Goal: Task Accomplishment & Management: Complete application form

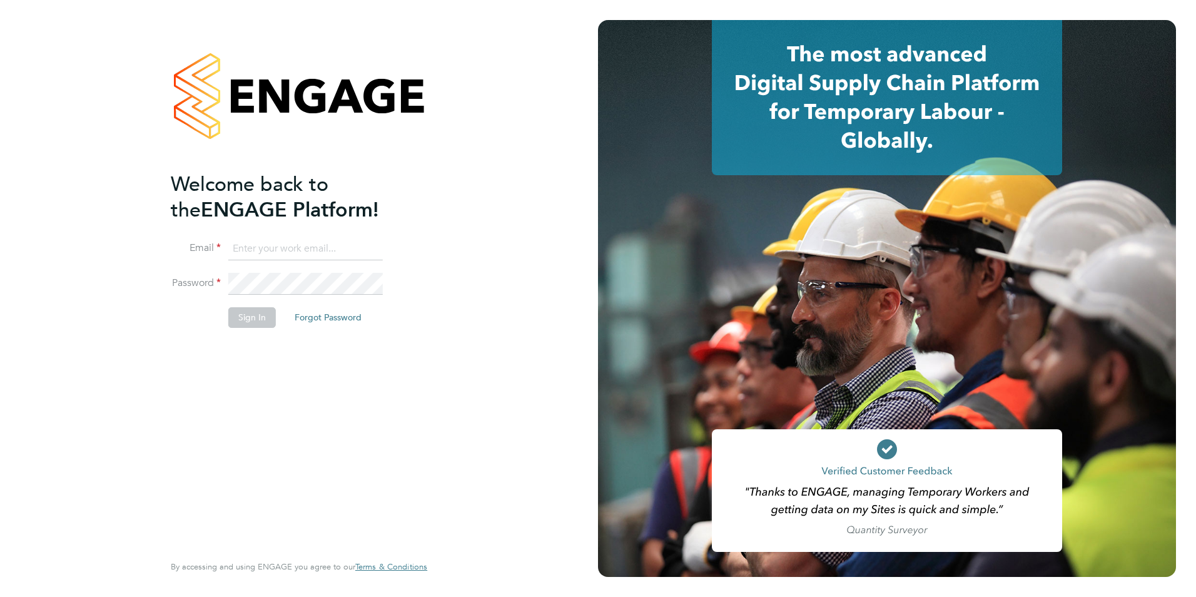
type input "[EMAIL_ADDRESS][DOMAIN_NAME]"
click at [246, 321] on button "Sign In" at bounding box center [252, 317] width 48 height 20
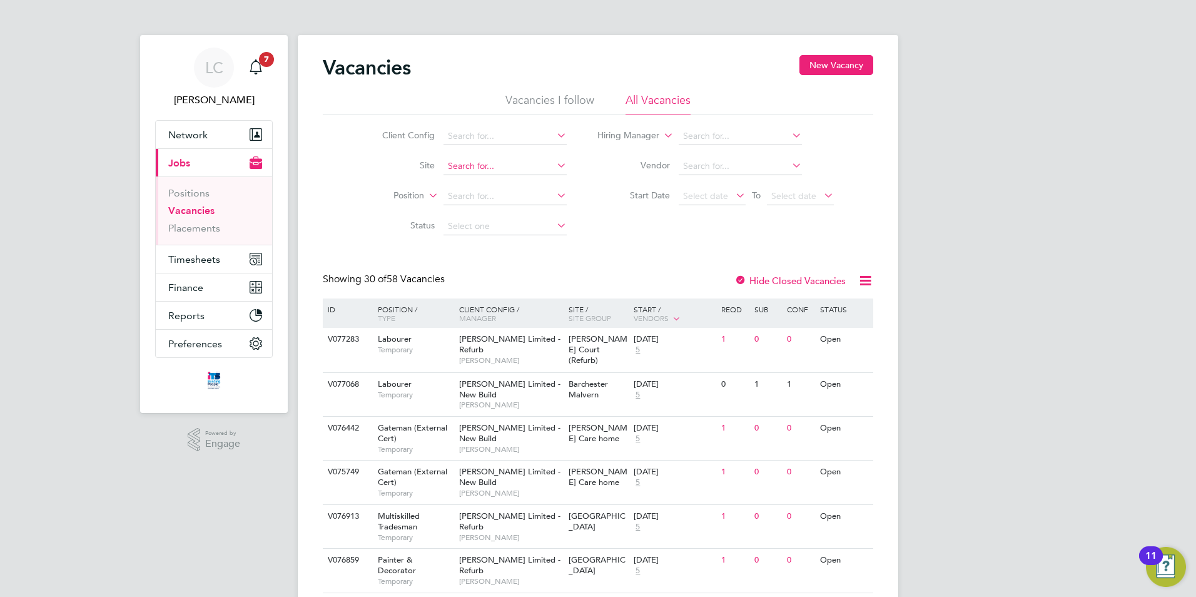
click at [471, 163] on input at bounding box center [504, 167] width 123 height 18
click at [472, 180] on li "Quedgeley 2 ( Green Oaks )" at bounding box center [504, 183] width 124 height 17
type input "Quedgeley 2 ([GEOGRAPHIC_DATA])"
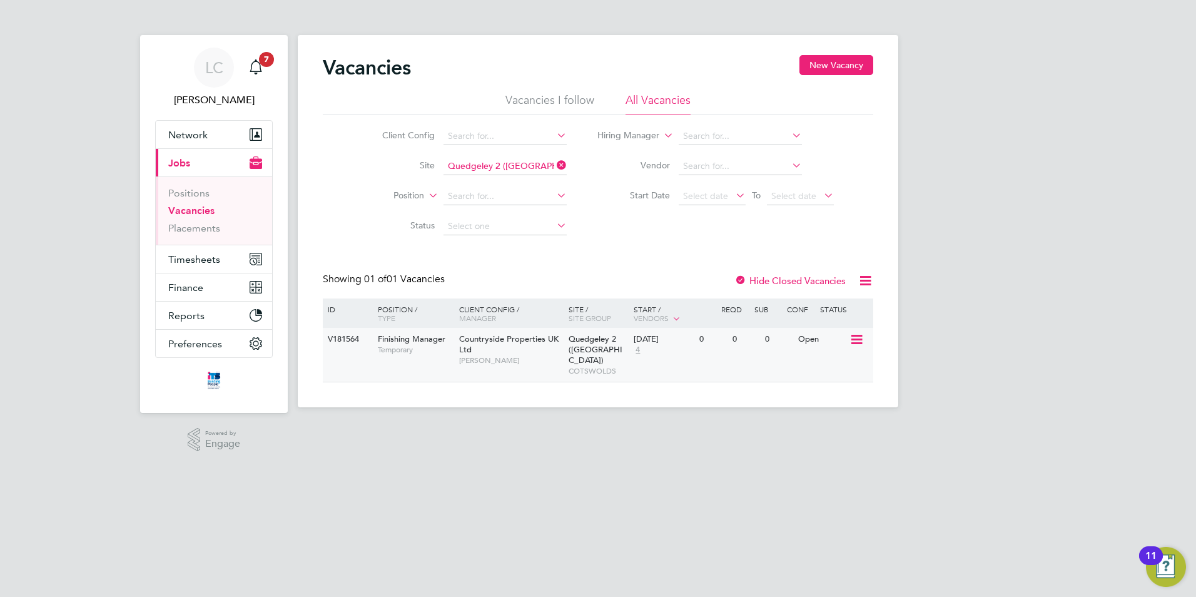
click at [861, 339] on icon at bounding box center [855, 339] width 13 height 15
click at [837, 371] on li "View Details" at bounding box center [827, 369] width 73 height 18
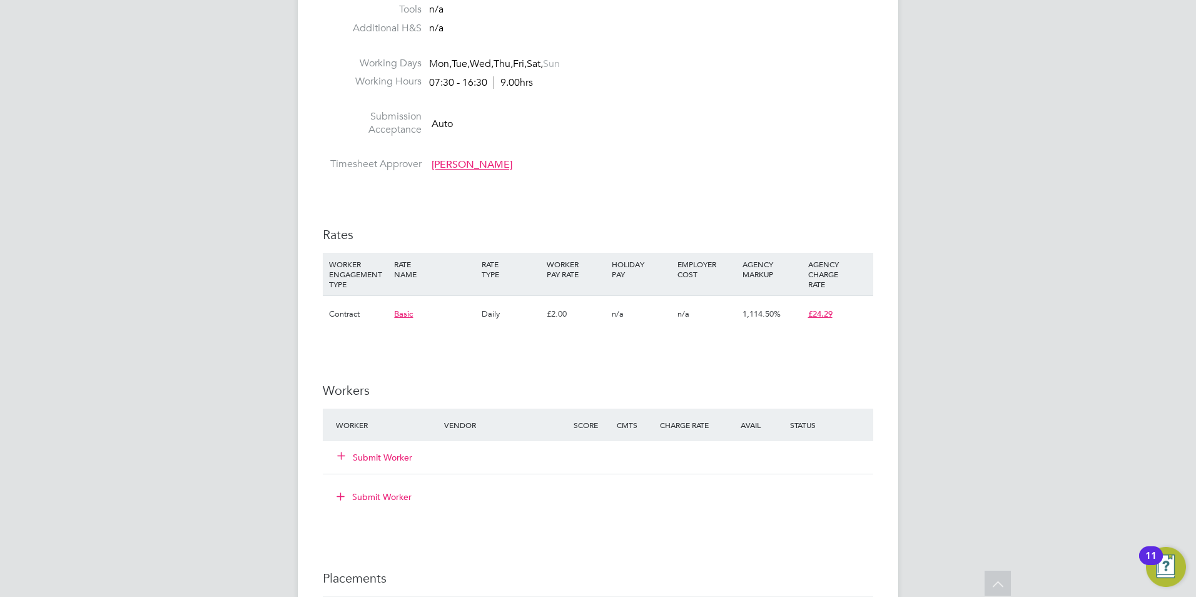
scroll to position [751, 0]
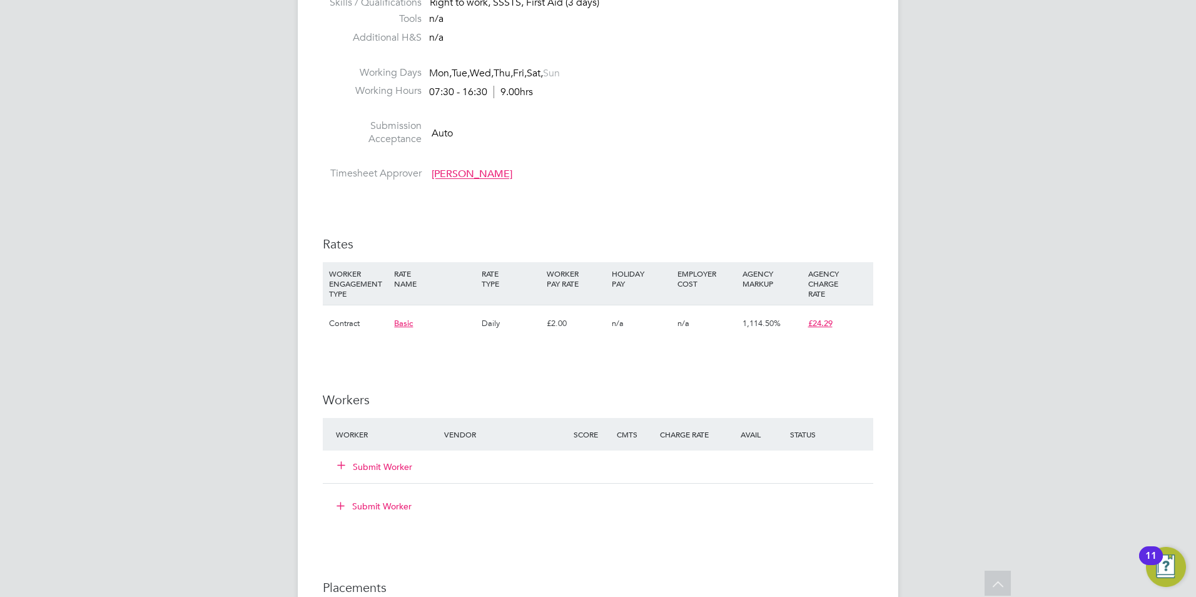
click at [390, 463] on button "Submit Worker" at bounding box center [375, 466] width 75 height 13
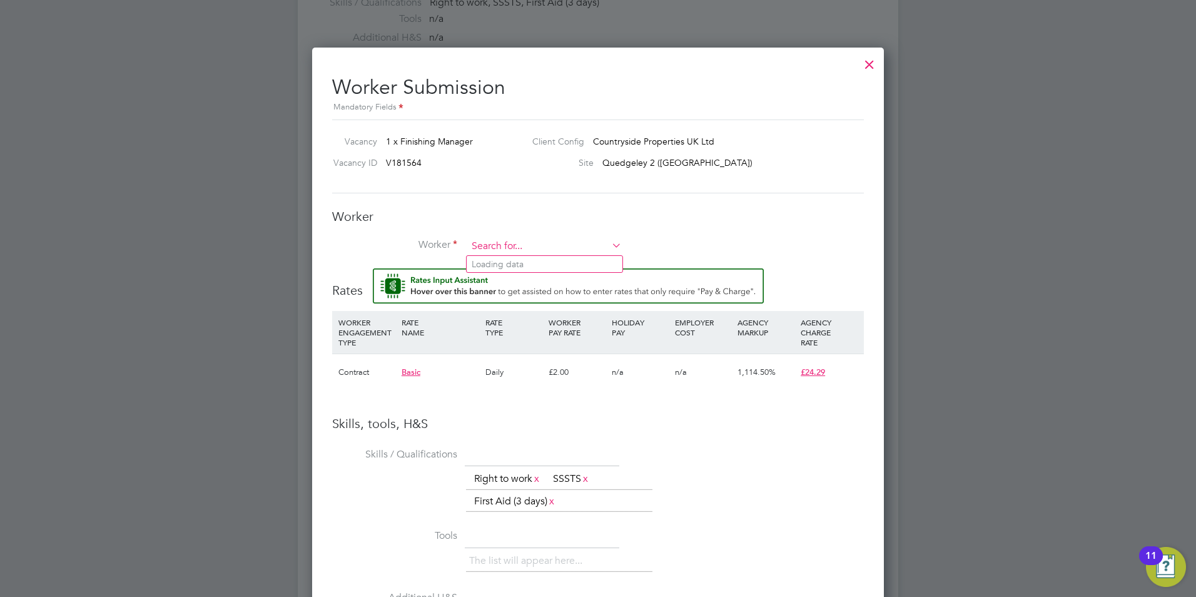
click at [485, 244] on input at bounding box center [544, 246] width 154 height 19
click at [860, 67] on div at bounding box center [869, 61] width 23 height 23
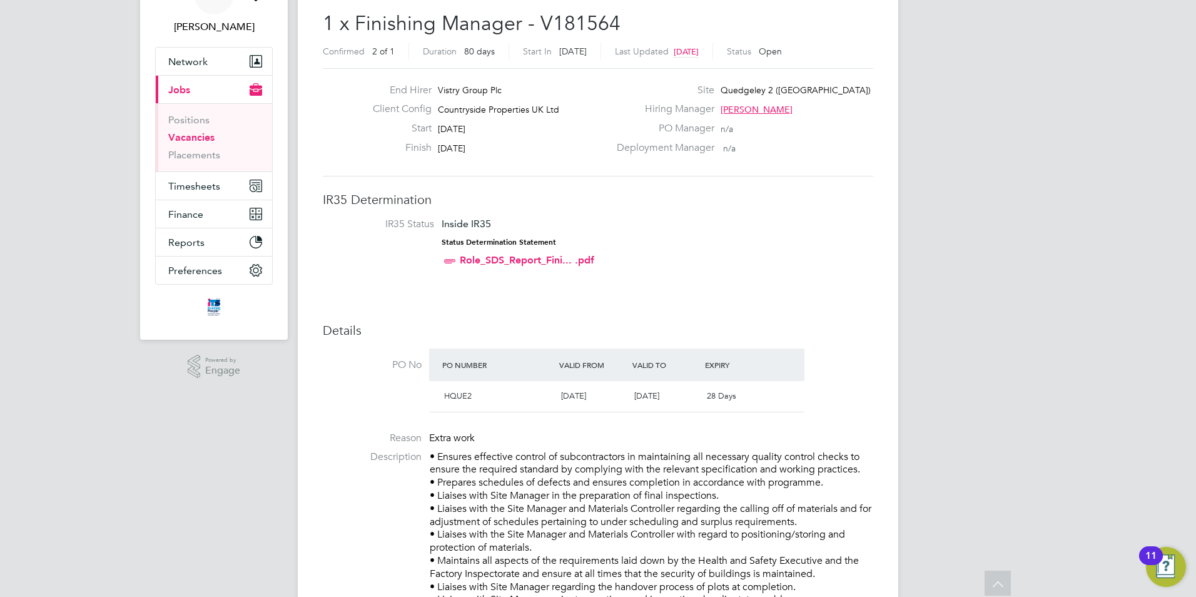
scroll to position [0, 0]
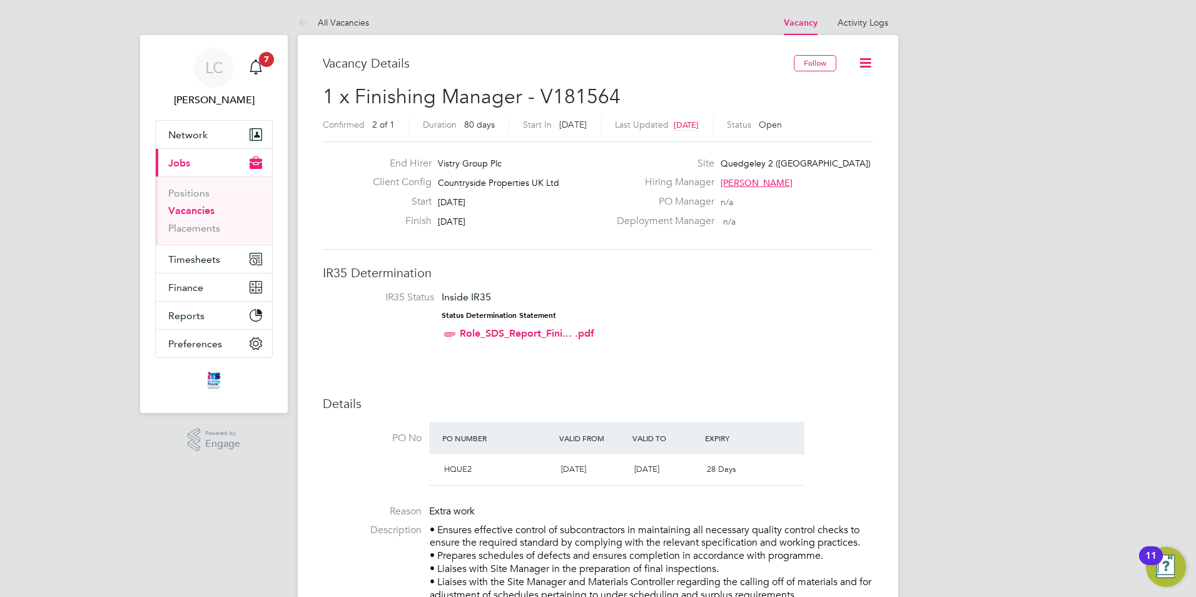
click at [181, 159] on span "Jobs" at bounding box center [179, 163] width 22 height 12
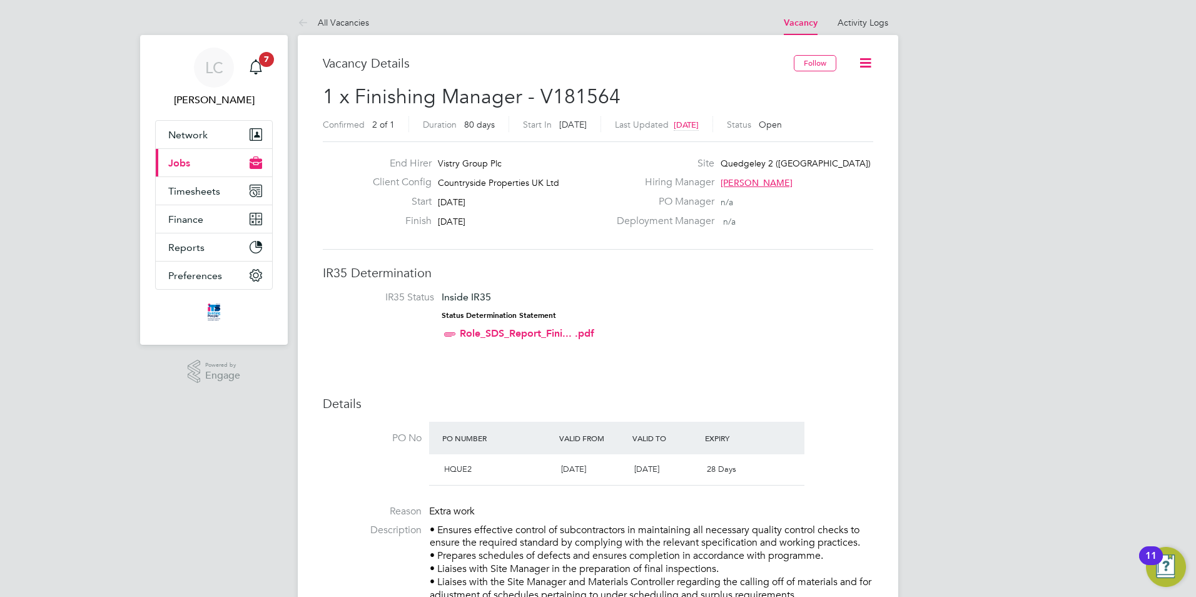
click at [181, 159] on span "Jobs" at bounding box center [179, 163] width 22 height 12
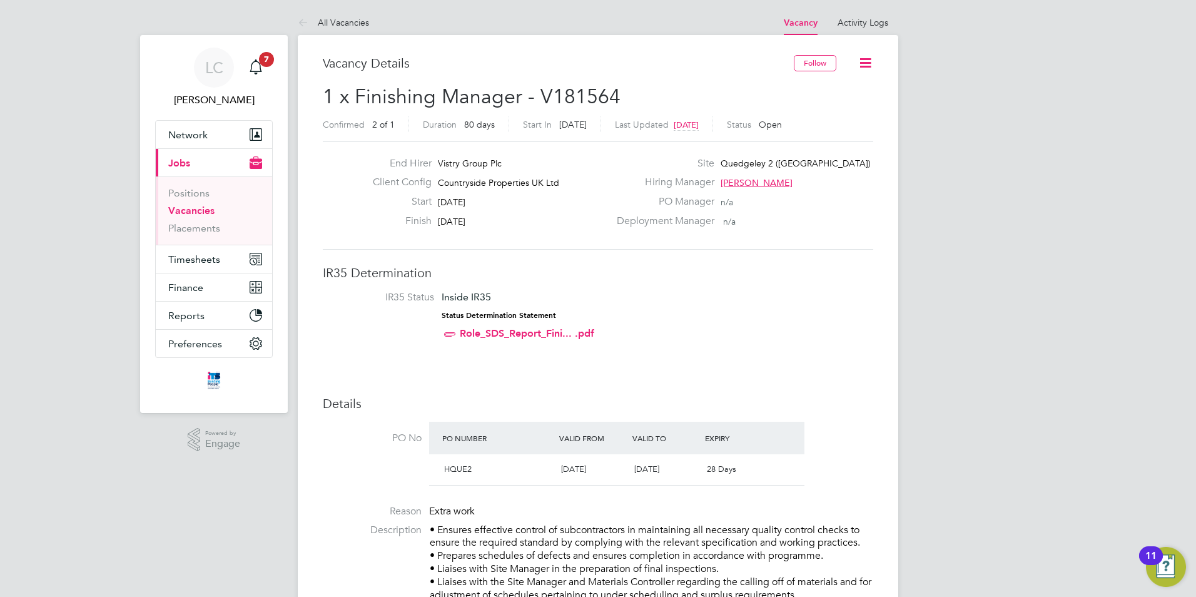
click at [181, 159] on span "Jobs" at bounding box center [179, 163] width 22 height 12
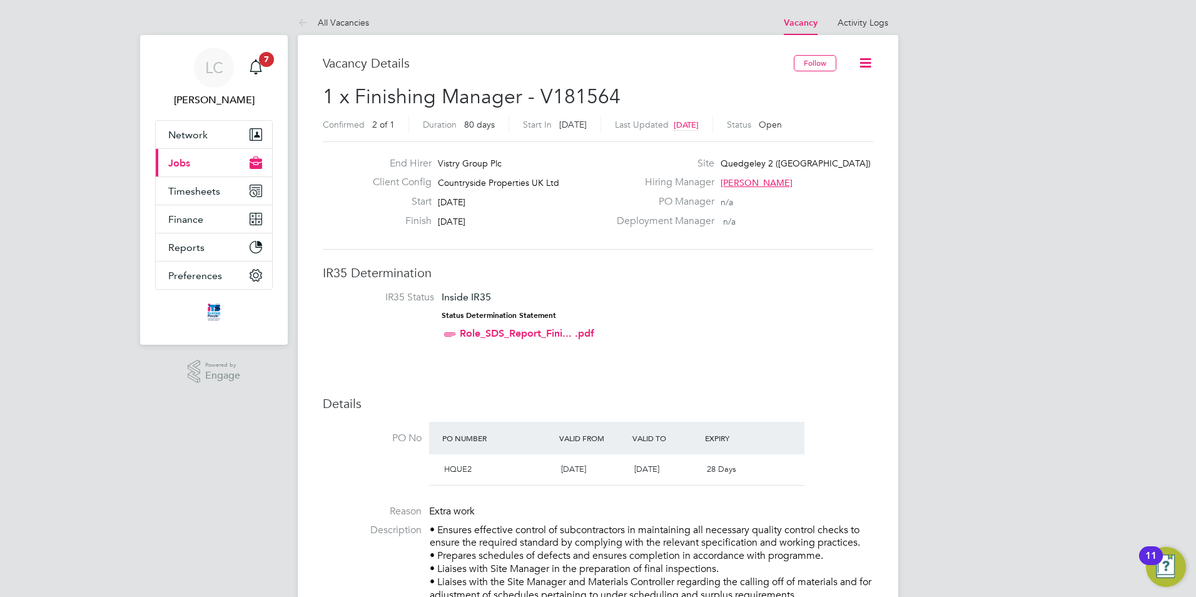
click at [186, 158] on span "Jobs" at bounding box center [179, 163] width 22 height 12
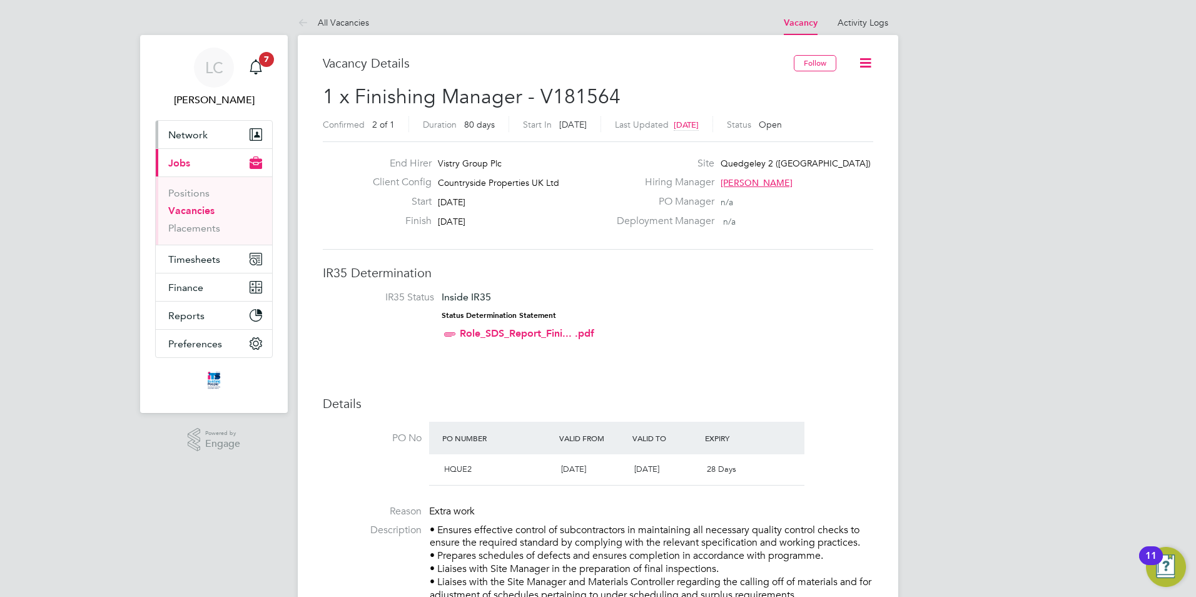
click at [205, 133] on span "Network" at bounding box center [187, 135] width 39 height 12
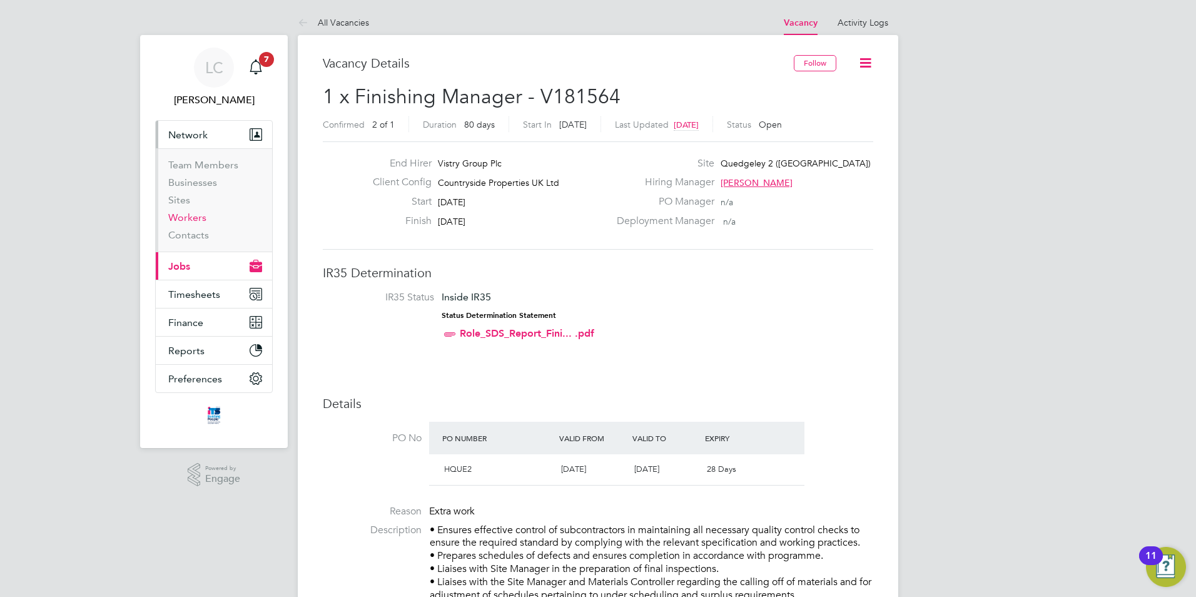
click at [193, 213] on link "Workers" at bounding box center [187, 217] width 38 height 12
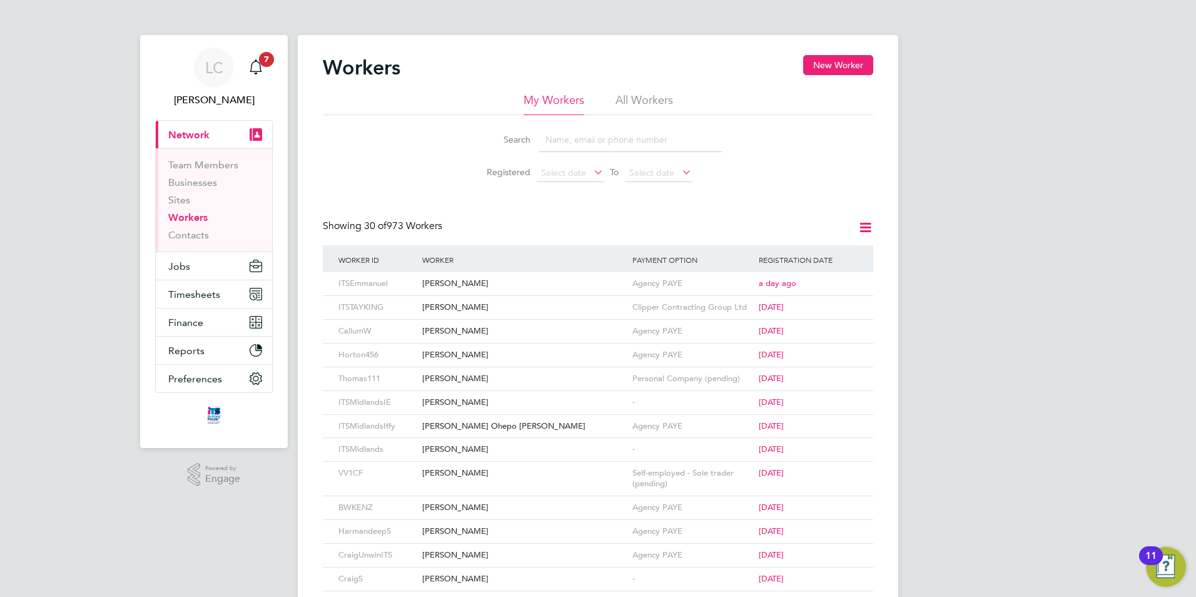
click at [587, 141] on input at bounding box center [630, 140] width 183 height 24
click at [594, 139] on input at bounding box center [630, 140] width 183 height 24
paste input "[PERSON_NAME]"
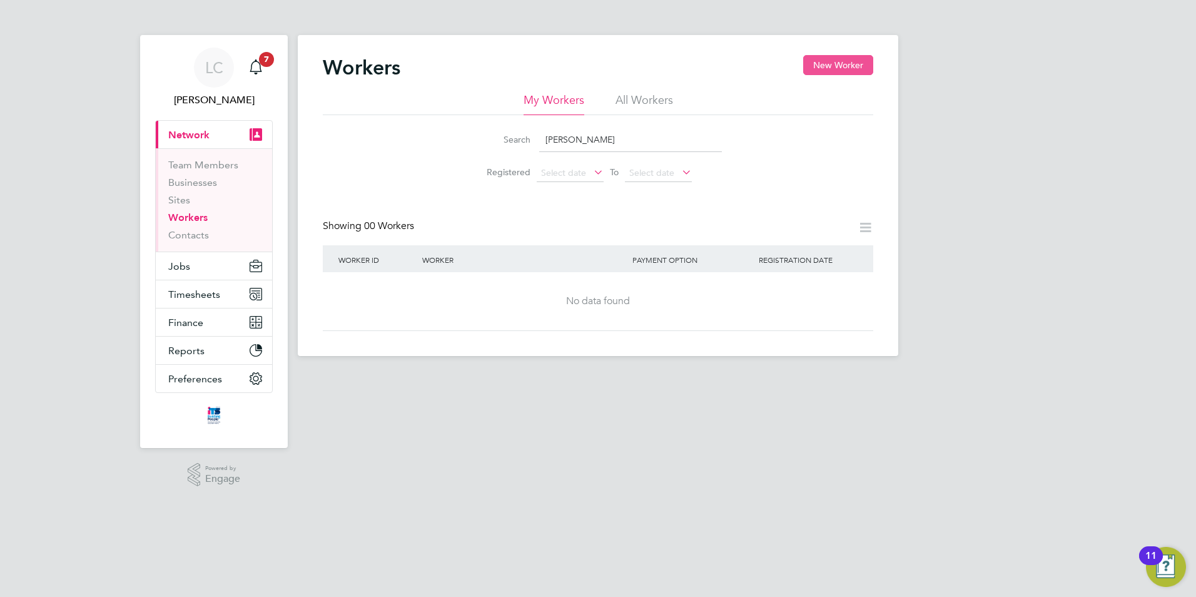
type input "[PERSON_NAME]"
click at [836, 64] on button "New Worker" at bounding box center [838, 65] width 70 height 20
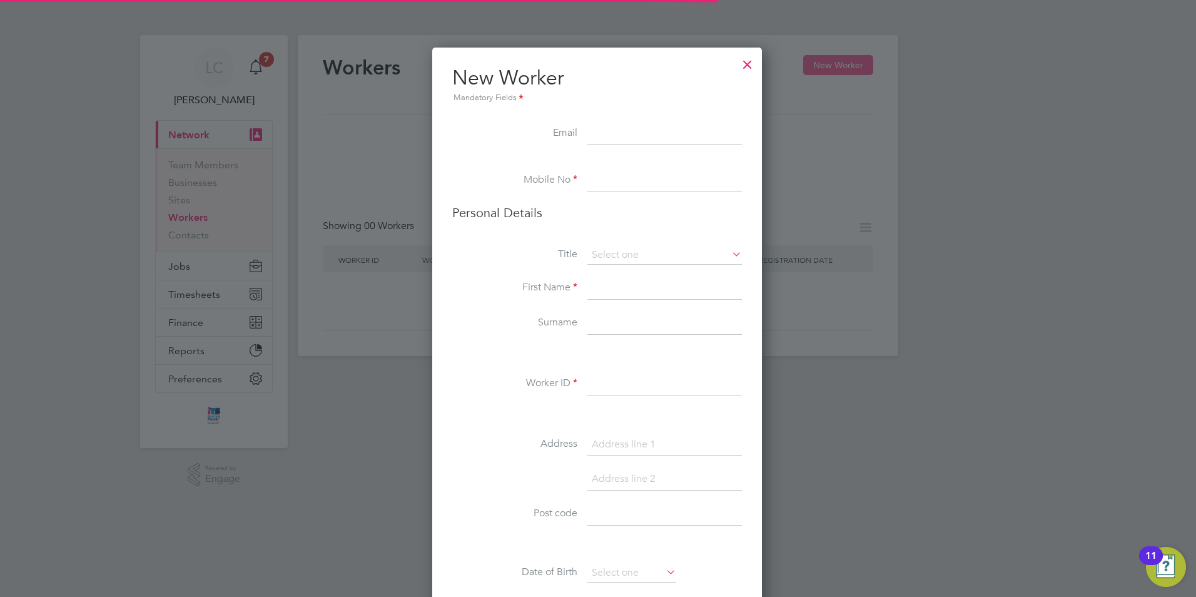
scroll to position [1058, 331]
click at [617, 134] on input at bounding box center [664, 134] width 154 height 23
paste input "[PERSON_NAME][EMAIL_ADDRESS][DOMAIN_NAME]"
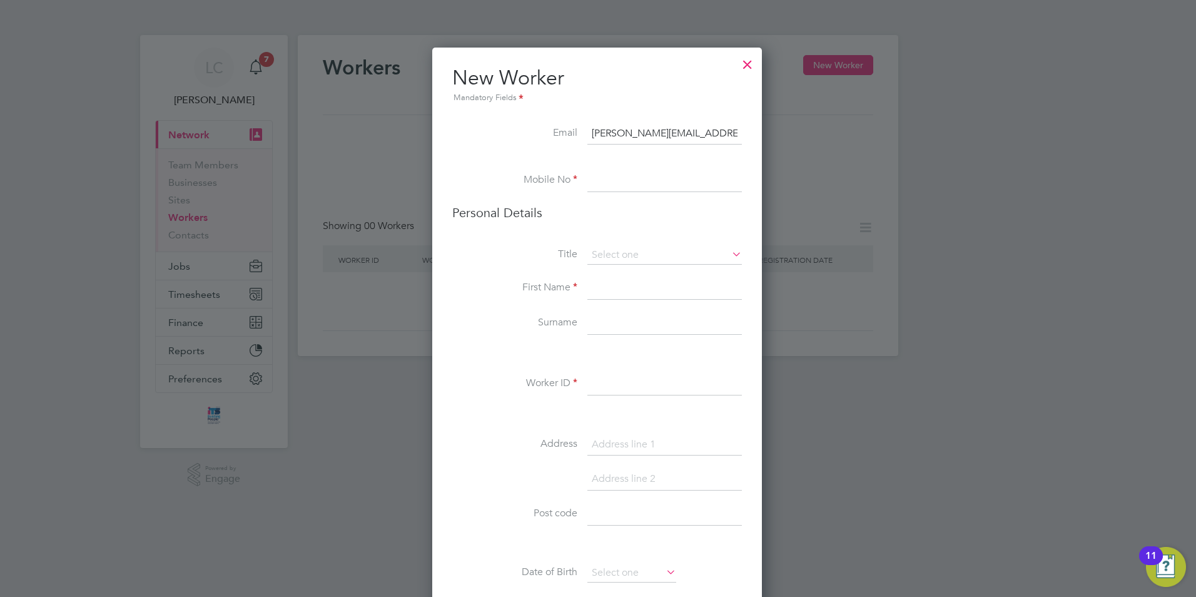
type input "[PERSON_NAME][EMAIL_ADDRESS][DOMAIN_NAME]"
click at [648, 185] on input at bounding box center [664, 180] width 154 height 23
click at [620, 180] on input at bounding box center [664, 180] width 154 height 23
paste input "07988051557"
type input "07988051557"
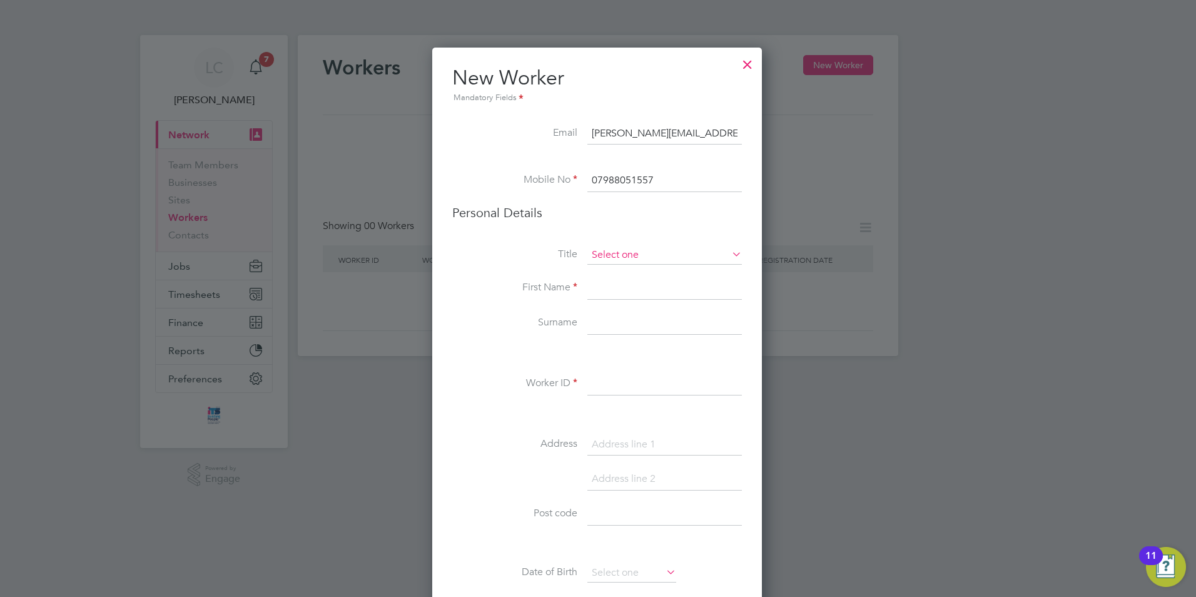
click at [627, 252] on input at bounding box center [664, 255] width 154 height 19
click at [629, 271] on li "Mr" at bounding box center [665, 273] width 156 height 16
type input "Mr"
click at [626, 284] on input at bounding box center [664, 288] width 154 height 23
click at [624, 281] on input at bounding box center [664, 288] width 154 height 23
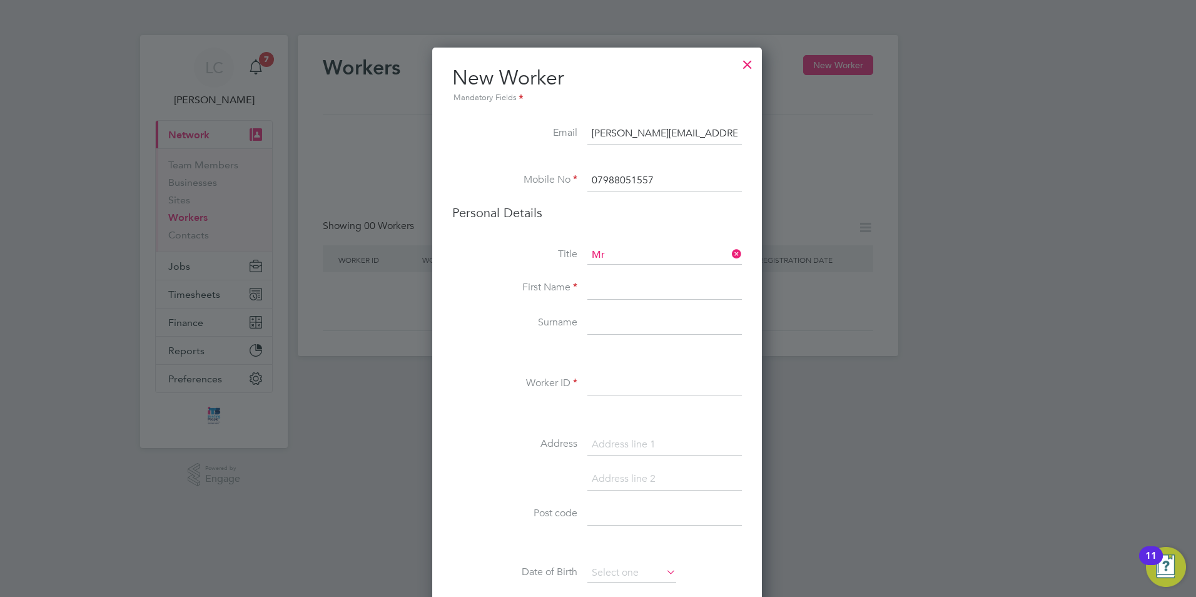
paste input "Ugochukwu Christopher"
type input "Ugochukwu Christopher"
click at [643, 325] on input at bounding box center [664, 323] width 154 height 23
paste input "Udeogaranya"
type input "Udeogaranya"
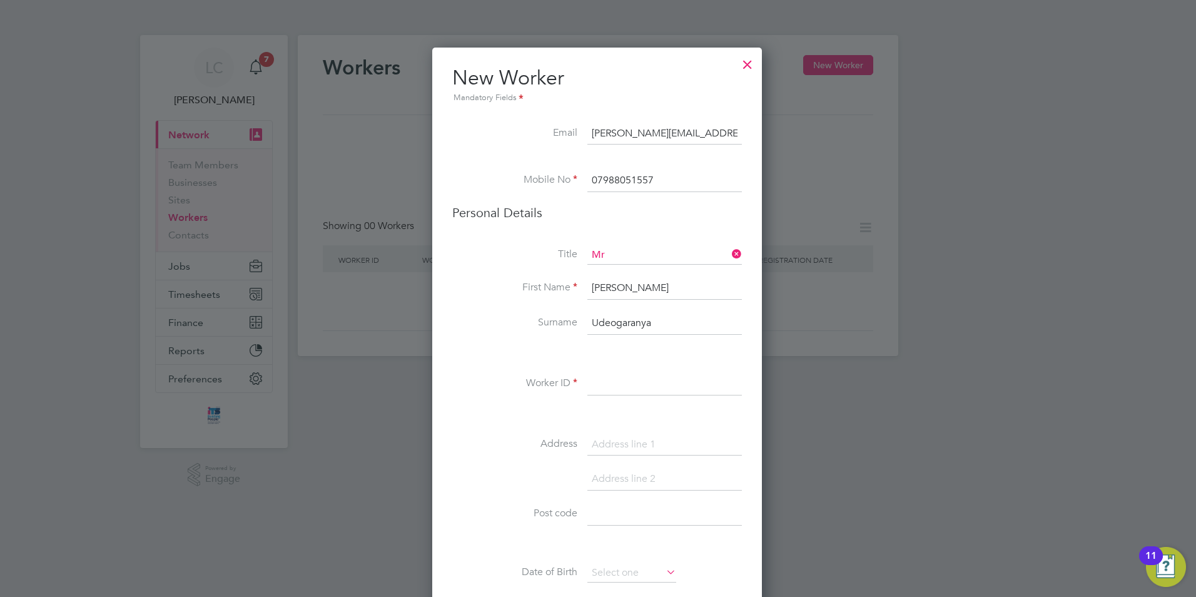
click at [493, 300] on li "First Name Ugochukwu Christopher" at bounding box center [597, 294] width 290 height 35
click at [645, 380] on input at bounding box center [664, 384] width 154 height 23
type input "Chris Udeo ITS"
click at [634, 445] on input at bounding box center [664, 444] width 154 height 23
paste input "113 Hollymount Road"
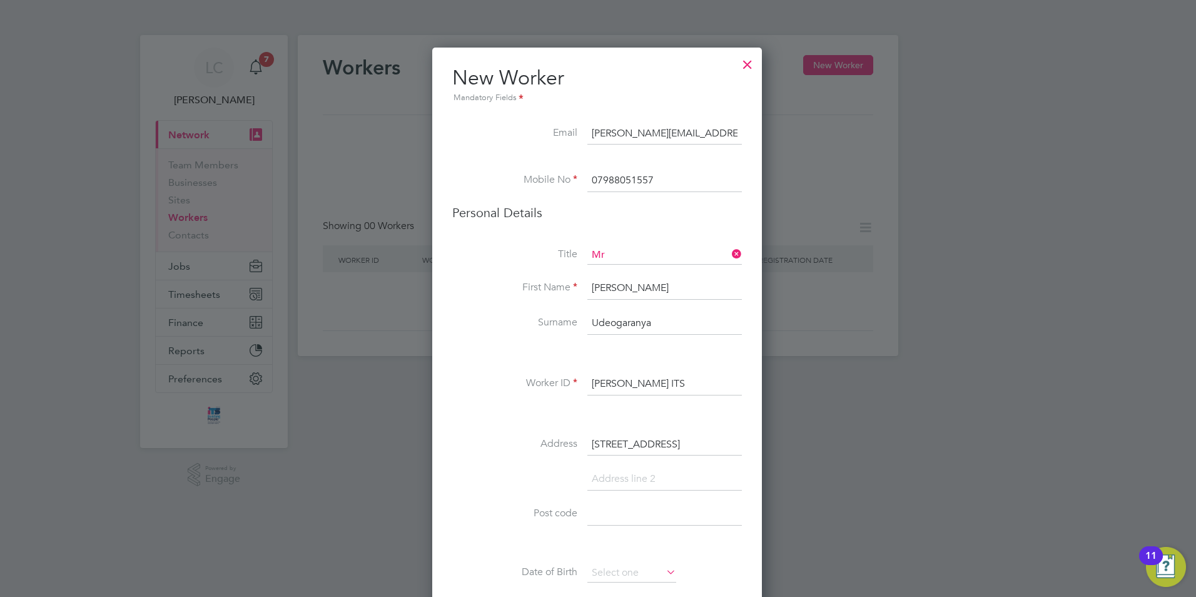
type input "113 Hollymount Road"
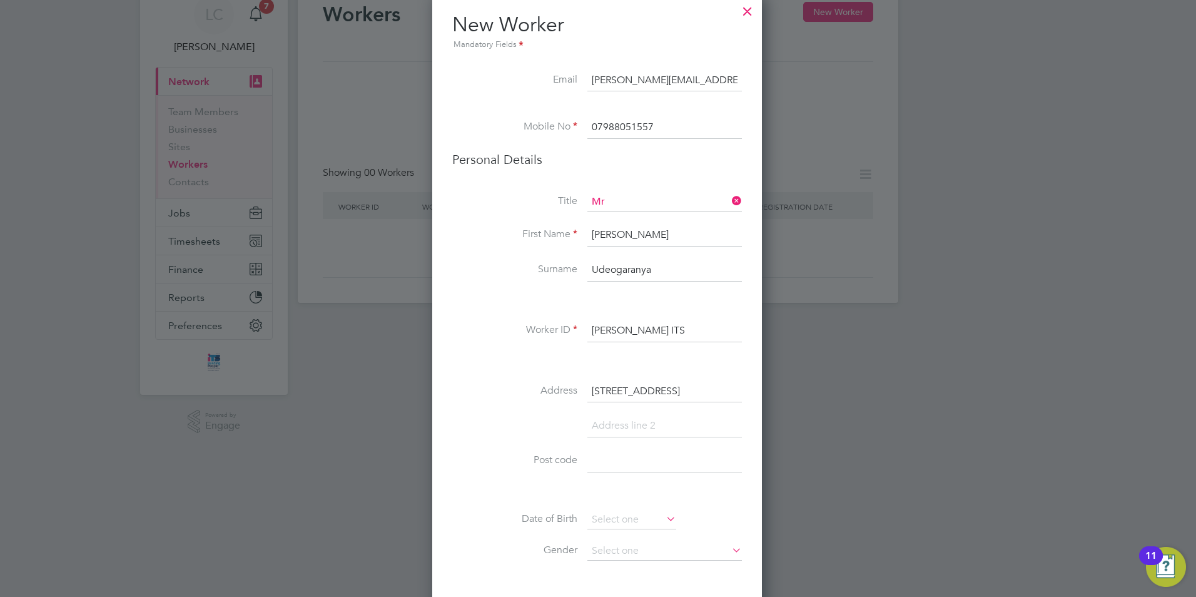
scroll to position [125, 0]
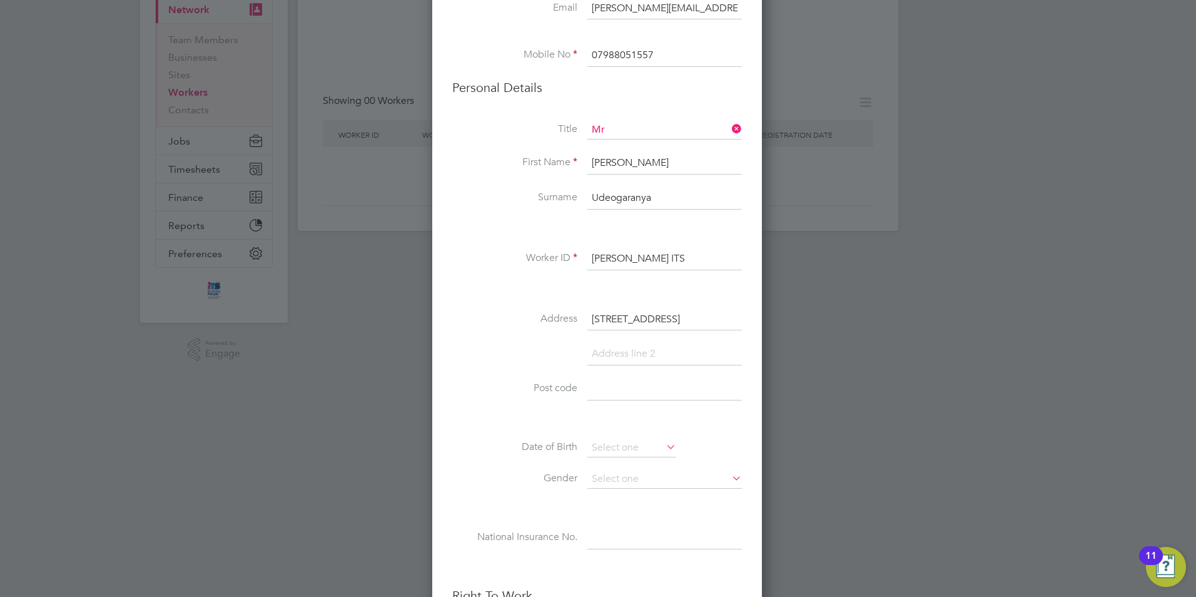
click at [636, 355] on input at bounding box center [664, 354] width 154 height 23
paste input "Worcester"
type input "Worcester"
click at [633, 420] on input at bounding box center [664, 424] width 154 height 23
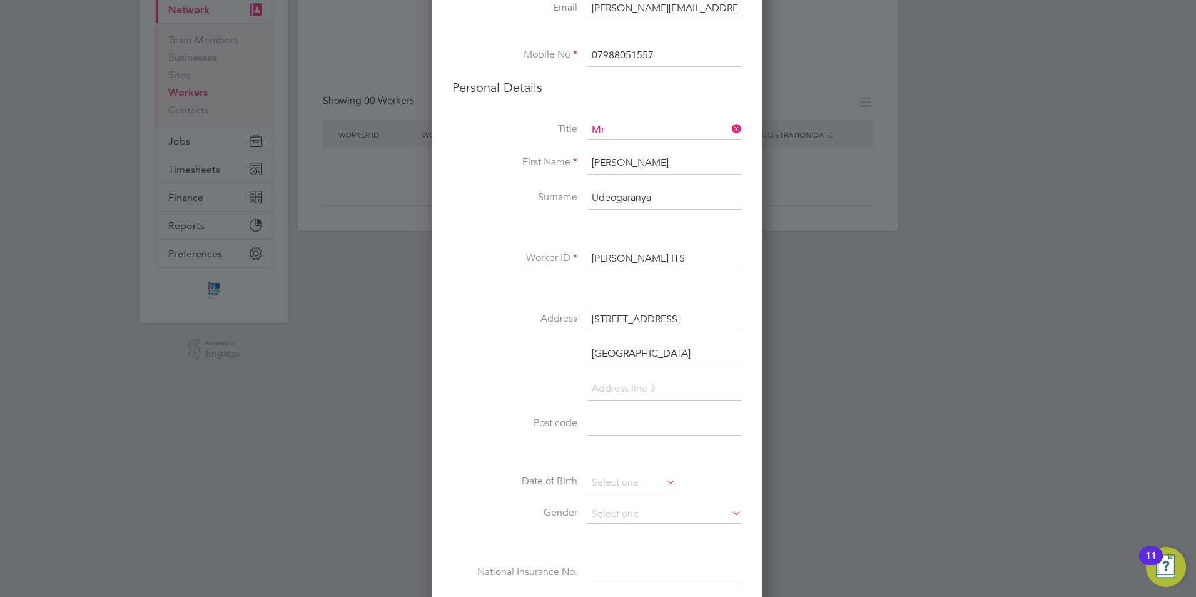
paste input "WR4 9SJ"
type input "WR4 9SJ"
click at [499, 371] on li "Worcester" at bounding box center [597, 360] width 290 height 35
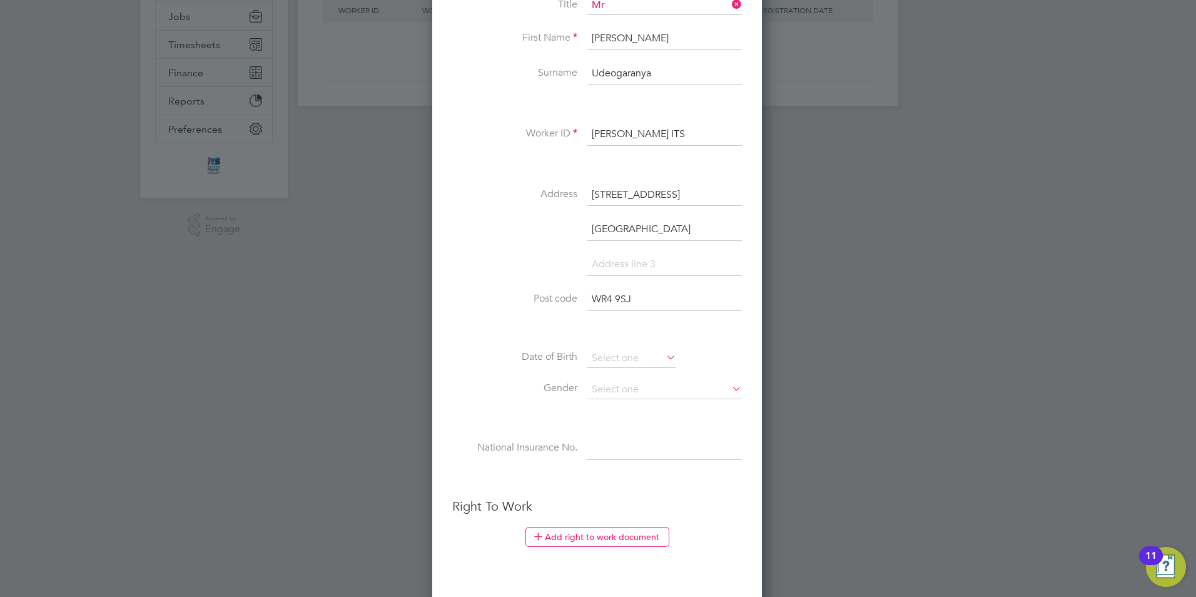
scroll to position [250, 0]
click at [647, 354] on input at bounding box center [631, 357] width 89 height 19
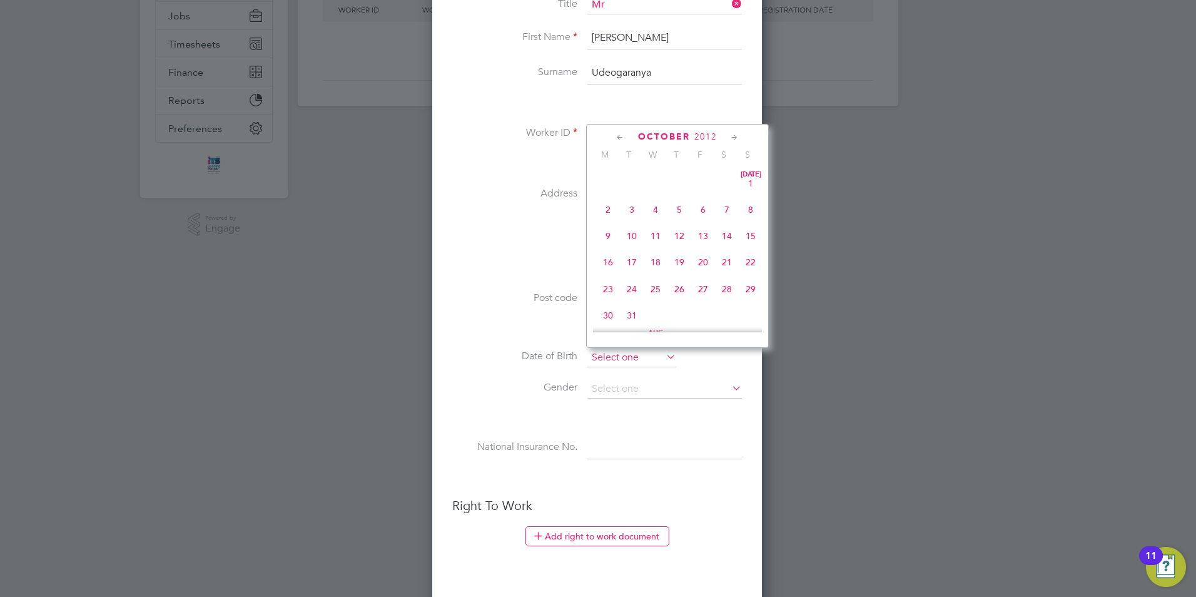
scroll to position [379, 0]
click at [703, 133] on span "2012" at bounding box center [705, 136] width 23 height 11
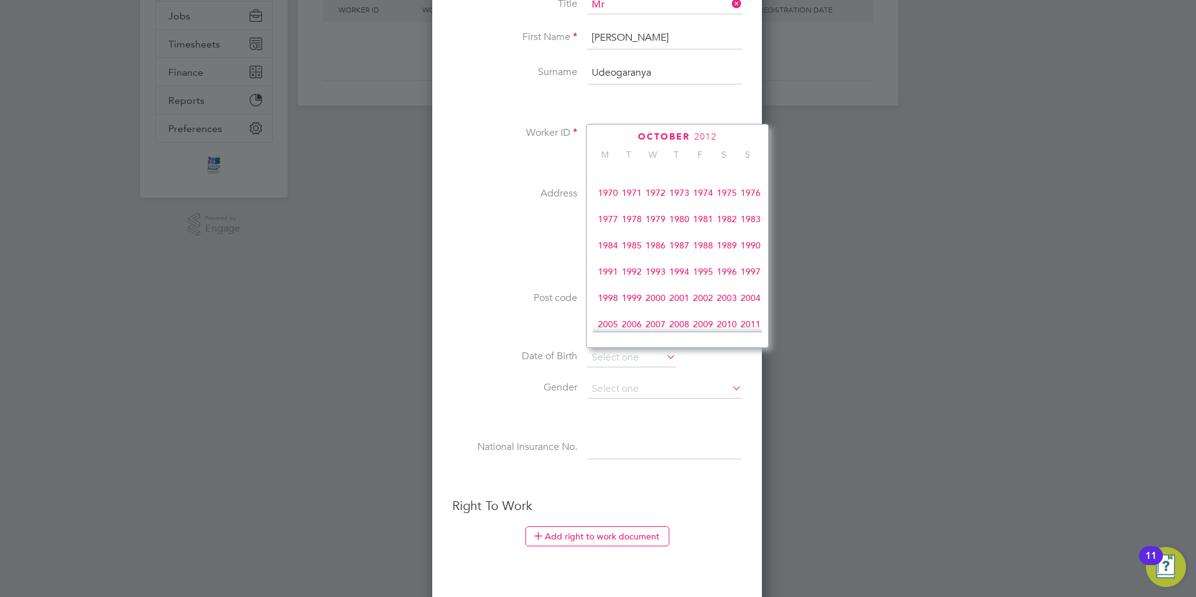
scroll to position [206, 0]
click at [682, 220] on span "1973" at bounding box center [679, 215] width 24 height 24
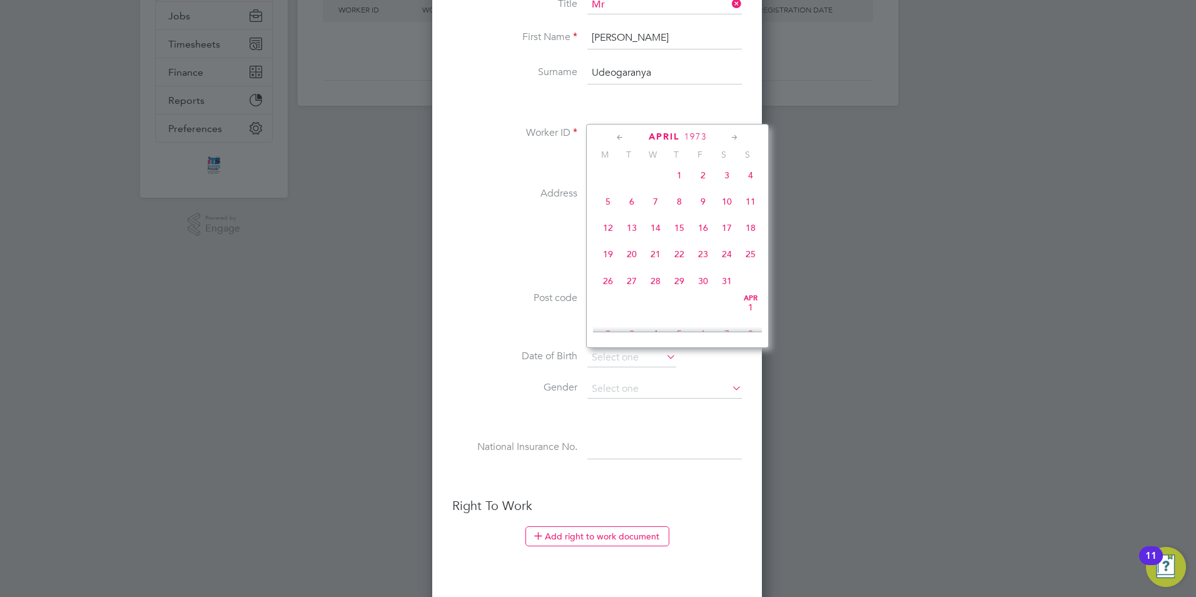
scroll to position [255, 0]
click at [659, 220] on span "4" at bounding box center [656, 219] width 24 height 24
type input "04 Apr 1973"
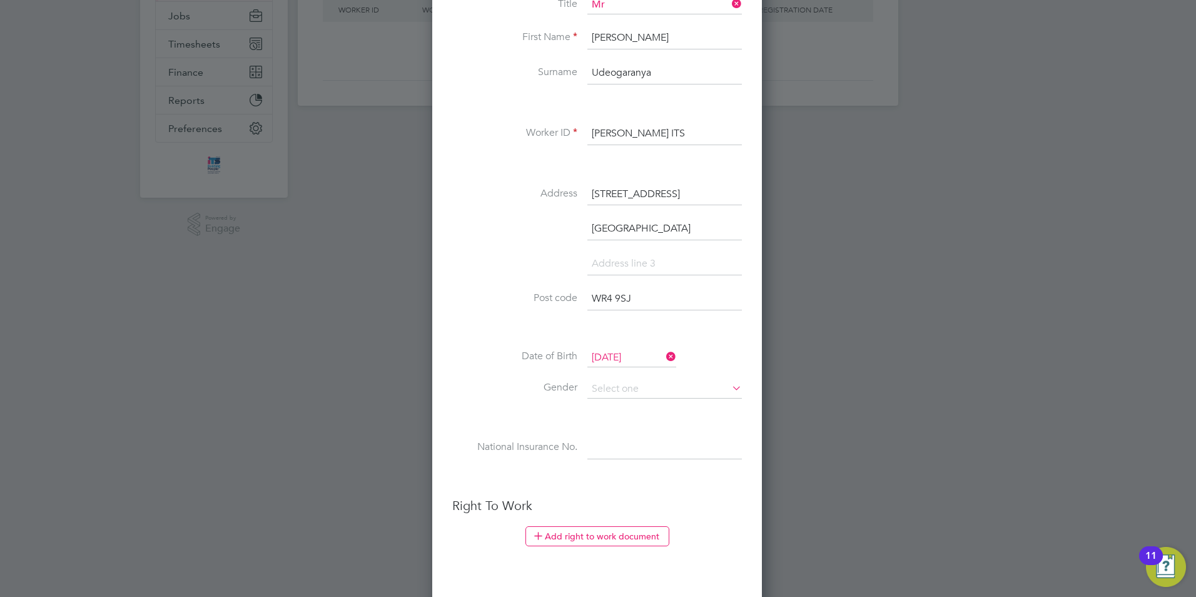
click at [522, 237] on li "Worcester" at bounding box center [597, 235] width 290 height 35
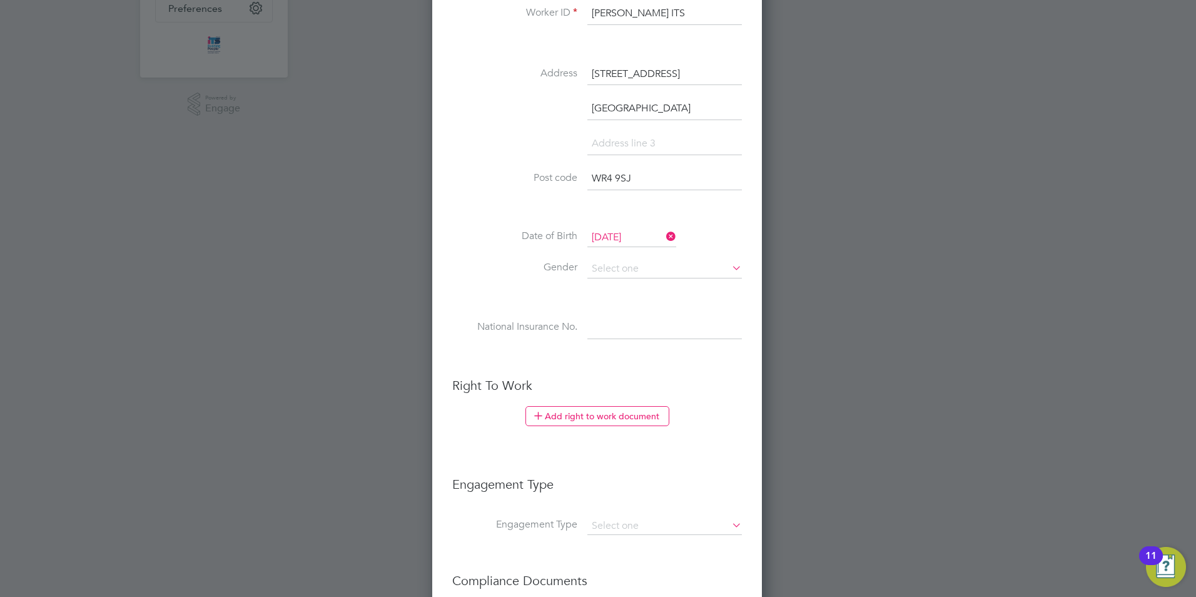
scroll to position [375, 0]
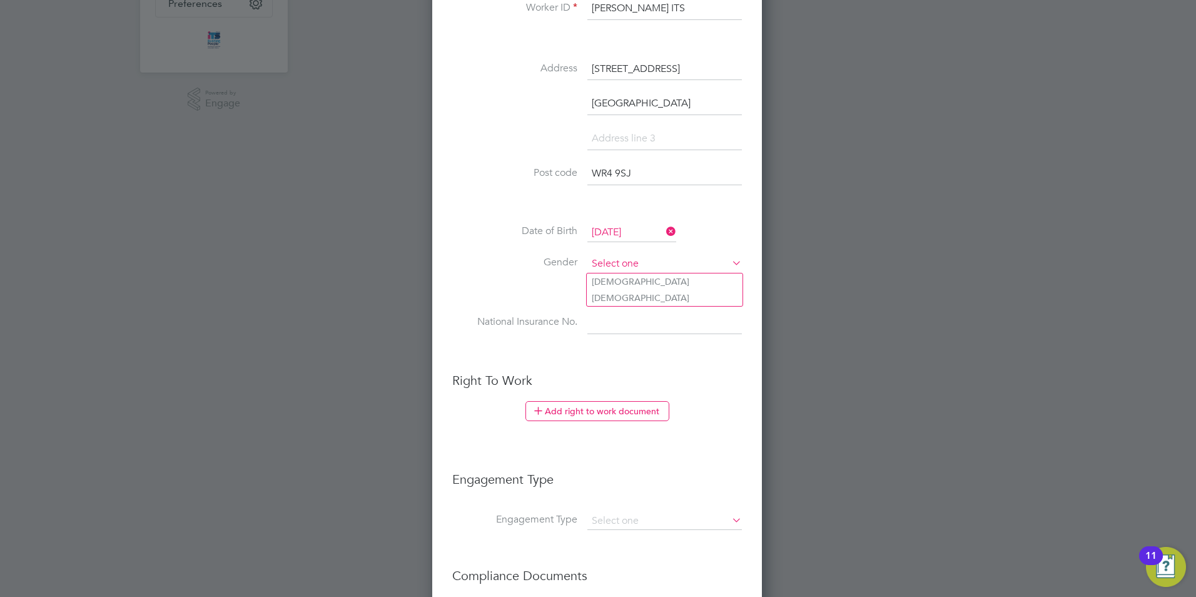
click at [629, 255] on input at bounding box center [664, 264] width 154 height 19
click at [627, 273] on li "Male" at bounding box center [665, 281] width 156 height 16
type input "Male"
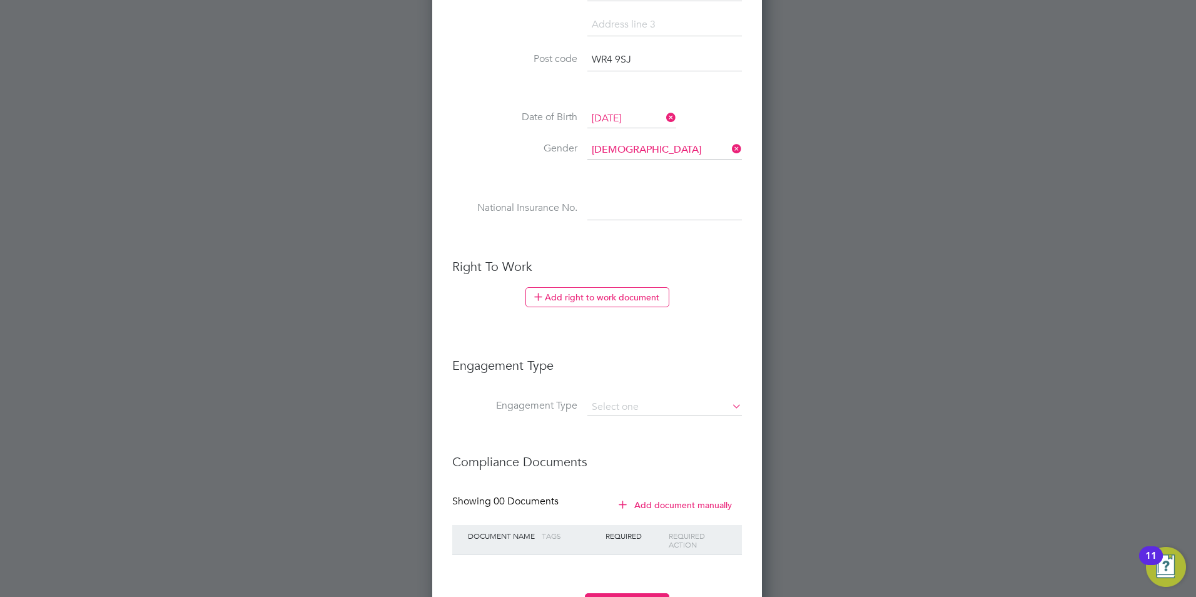
scroll to position [500, 0]
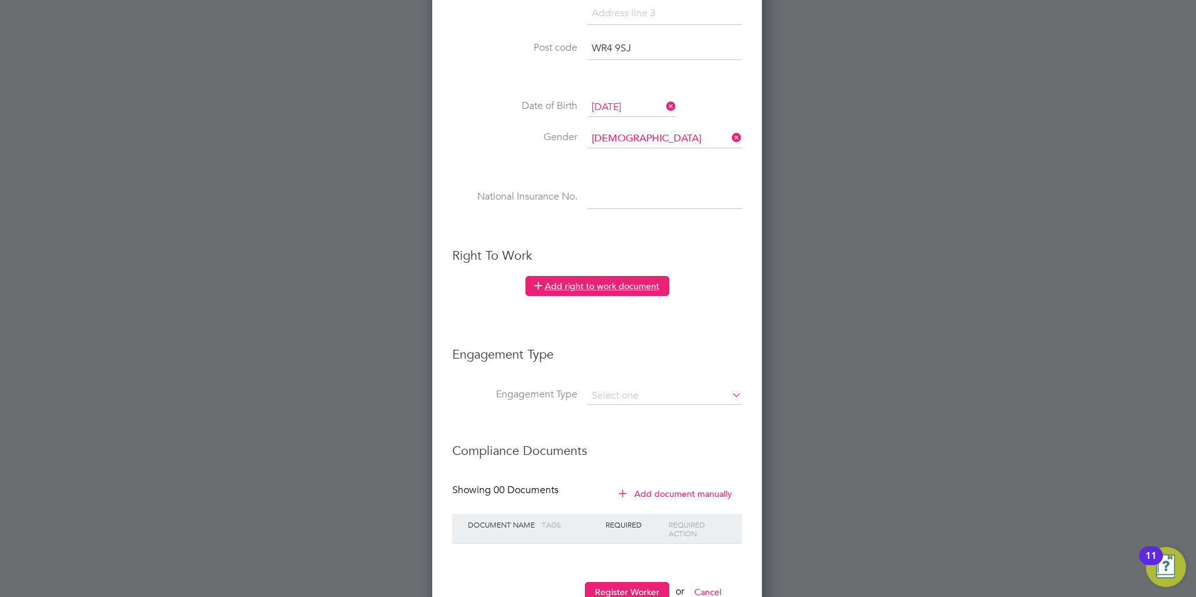
click at [601, 291] on button "Add right to work document" at bounding box center [597, 286] width 144 height 20
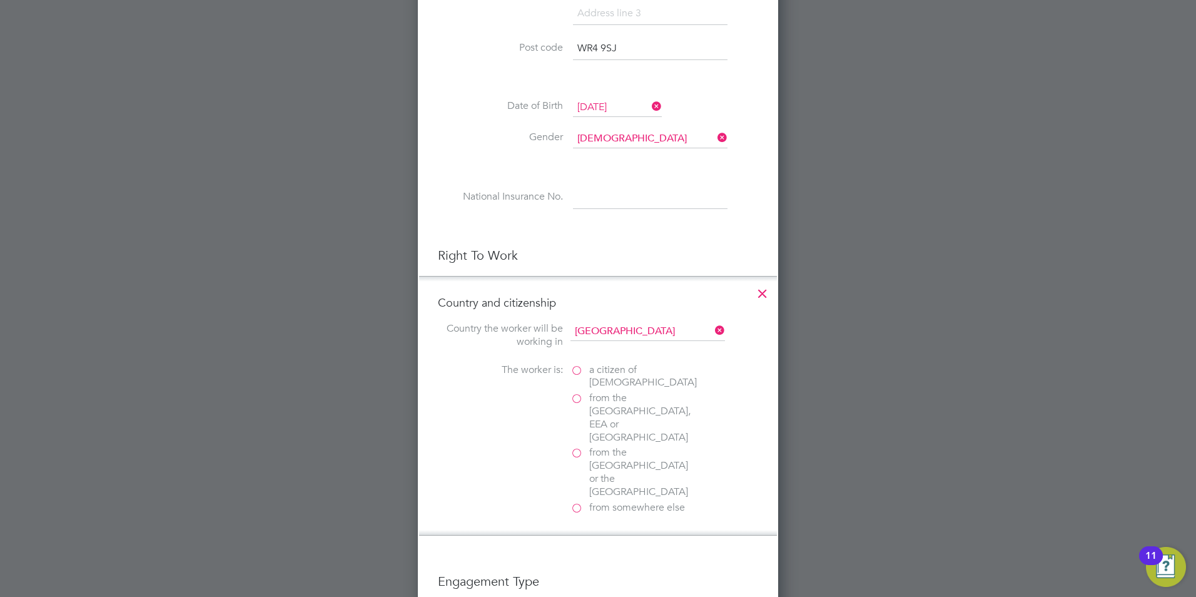
click at [636, 501] on span "from somewhere else" at bounding box center [637, 507] width 96 height 13
click at [0, 0] on input "from somewhere else" at bounding box center [0, 0] width 0 height 0
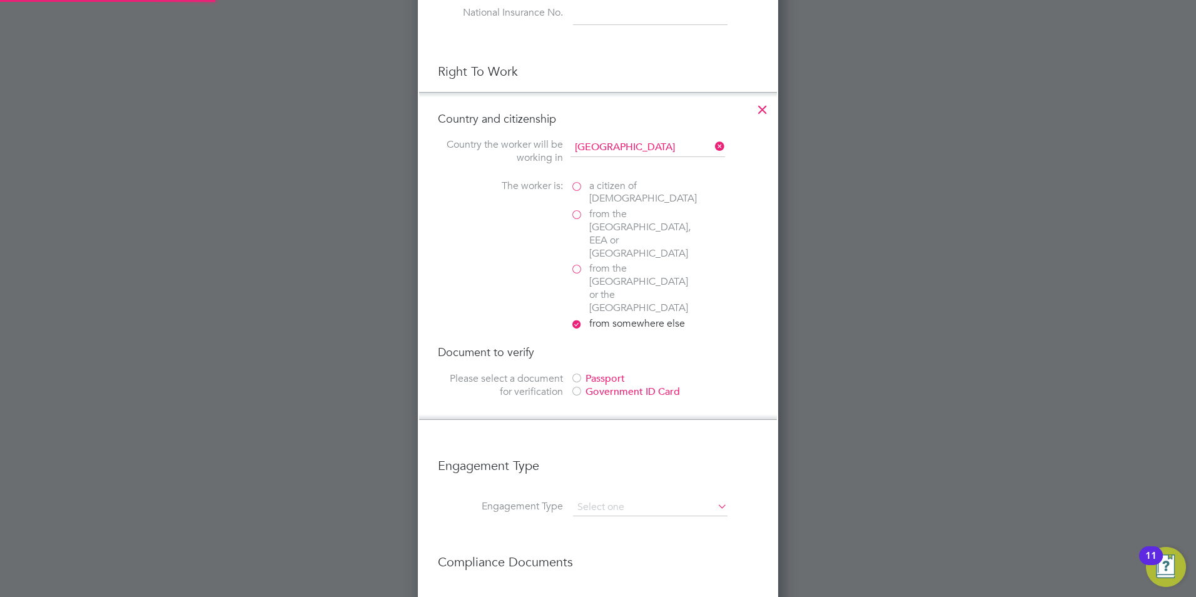
scroll to position [688, 0]
click at [594, 382] on div "Government ID Card" at bounding box center [664, 388] width 188 height 13
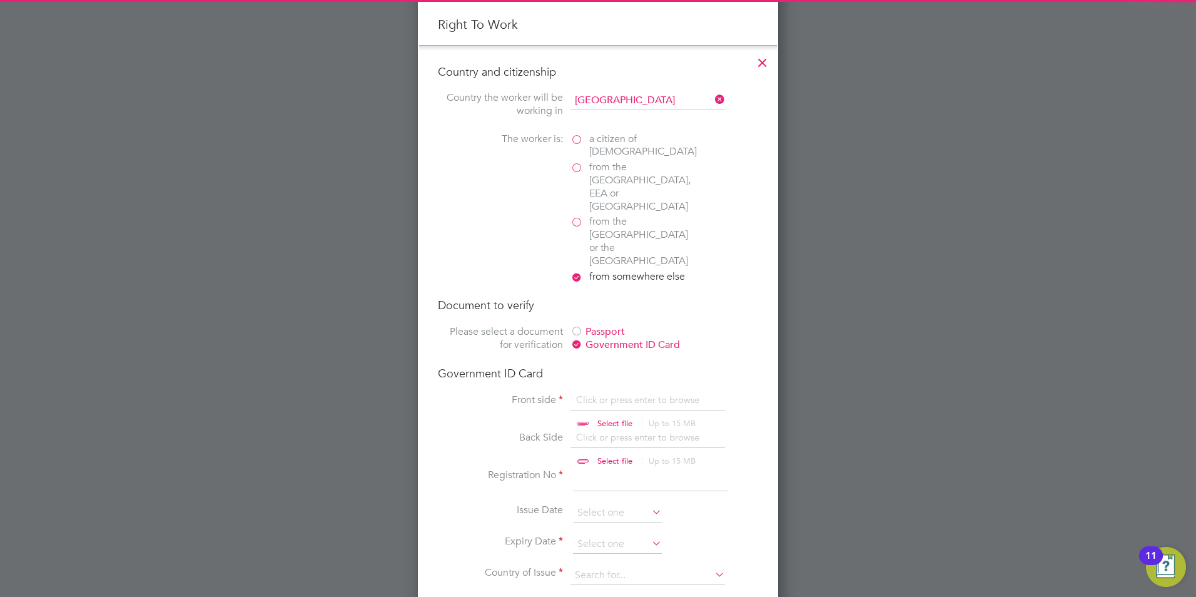
scroll to position [813, 0]
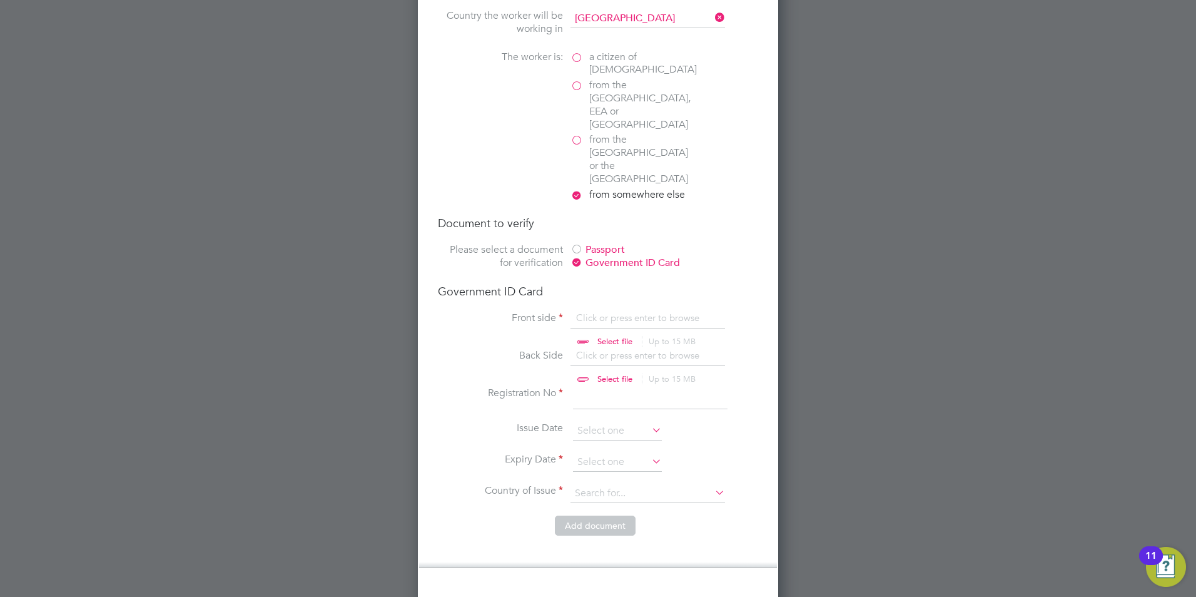
click at [602, 311] on input "file" at bounding box center [627, 330] width 196 height 38
type input "C:\fakepath\Chris Udeo RP F.PDF"
click at [607, 311] on input "file" at bounding box center [627, 330] width 196 height 38
type input "C:\fakepath\Chris Udeo RP rear.PDF"
click at [617, 311] on input "file" at bounding box center [627, 330] width 196 height 38
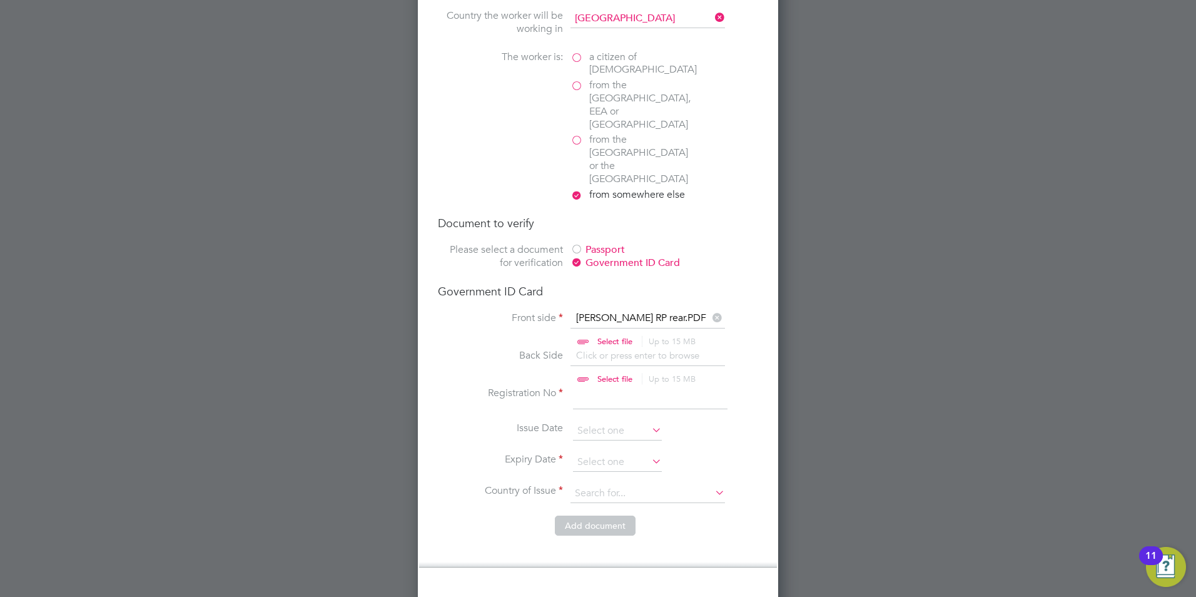
type input "C:\fakepath\Chris Udeo RP rear.PDF"
click at [600, 387] on input at bounding box center [650, 398] width 154 height 23
click at [607, 387] on input at bounding box center [650, 398] width 154 height 23
click at [615, 311] on input "file" at bounding box center [627, 330] width 196 height 38
type input "C:\fakepath\Chris Udeo RP F.PDF"
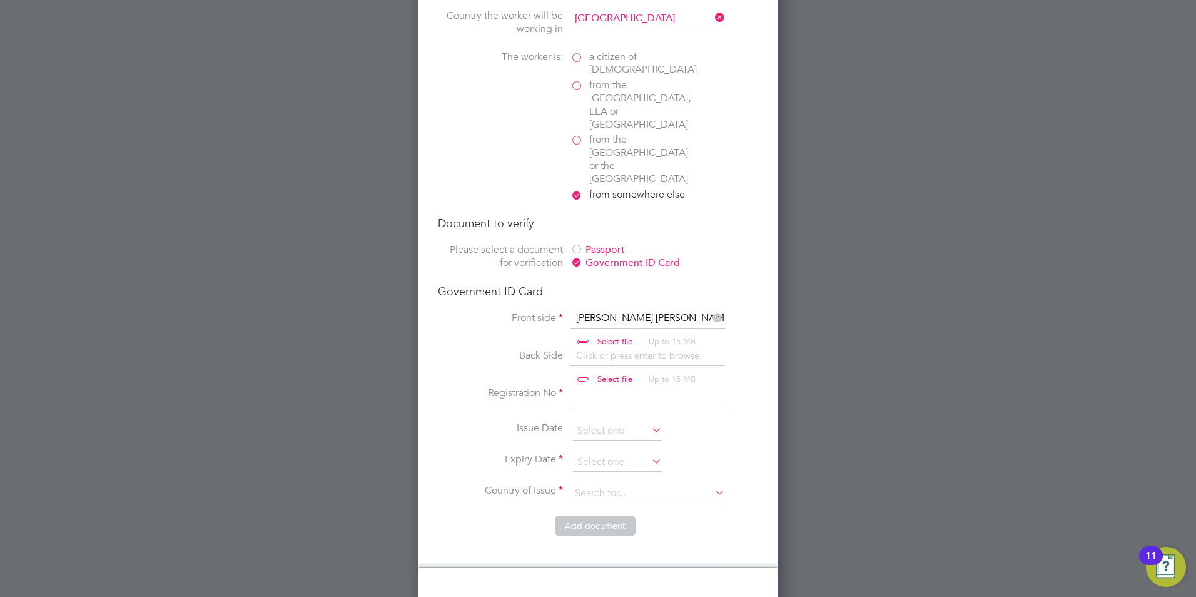
click at [618, 349] on input "file" at bounding box center [627, 368] width 196 height 38
type input "C:\fakepath\Chris Udeo RP rear.PDF"
click at [629, 387] on input at bounding box center [650, 398] width 154 height 23
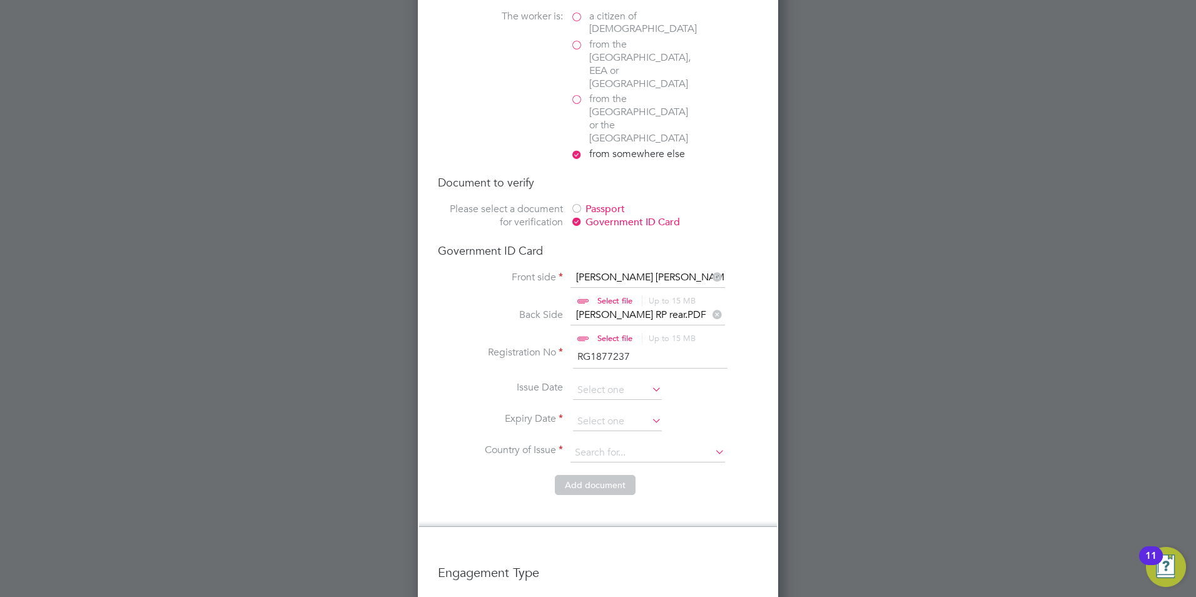
scroll to position [876, 0]
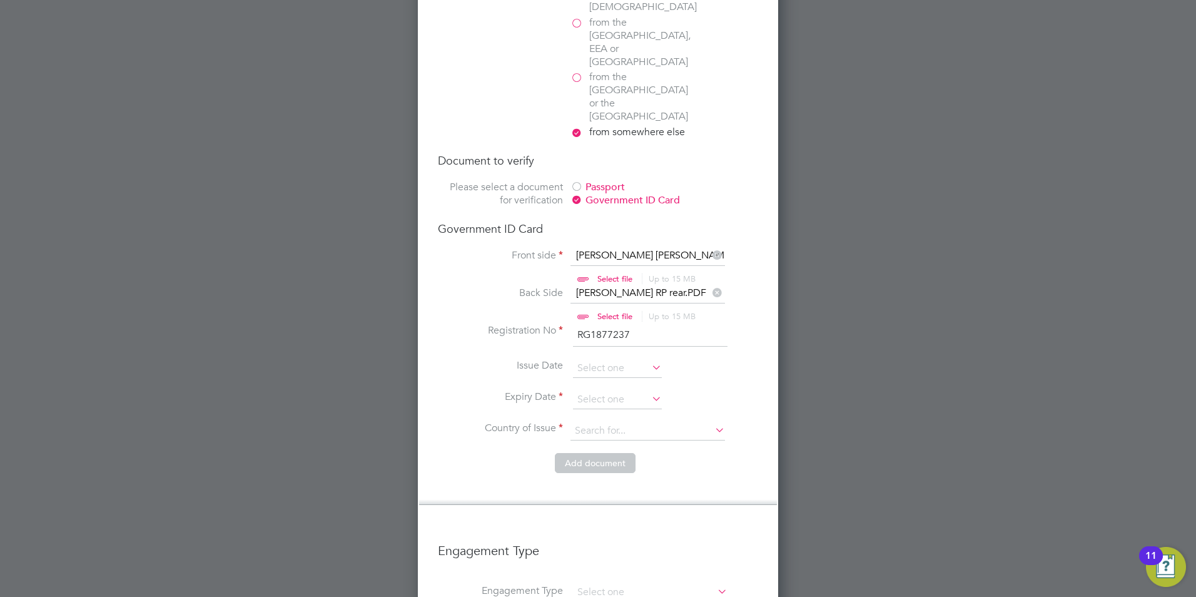
type input "RG1877237"
click at [621, 324] on li "Registration No RG1877237" at bounding box center [598, 341] width 320 height 35
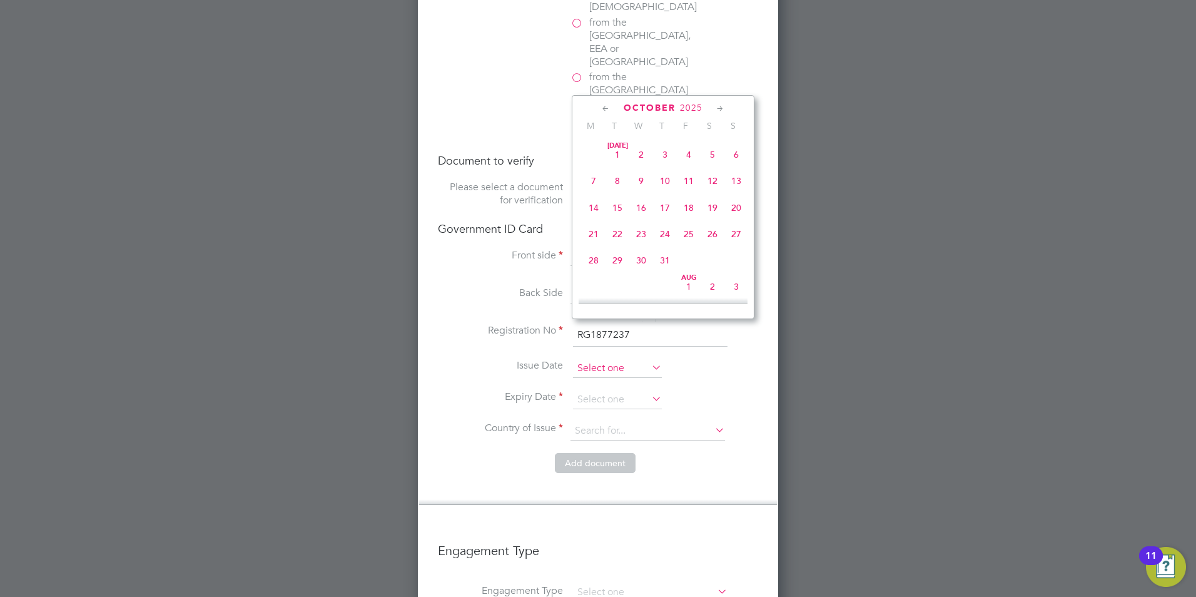
click at [624, 359] on input at bounding box center [617, 368] width 89 height 19
click at [686, 103] on span "2025" at bounding box center [691, 108] width 23 height 11
click at [734, 174] on span "2017" at bounding box center [736, 166] width 24 height 24
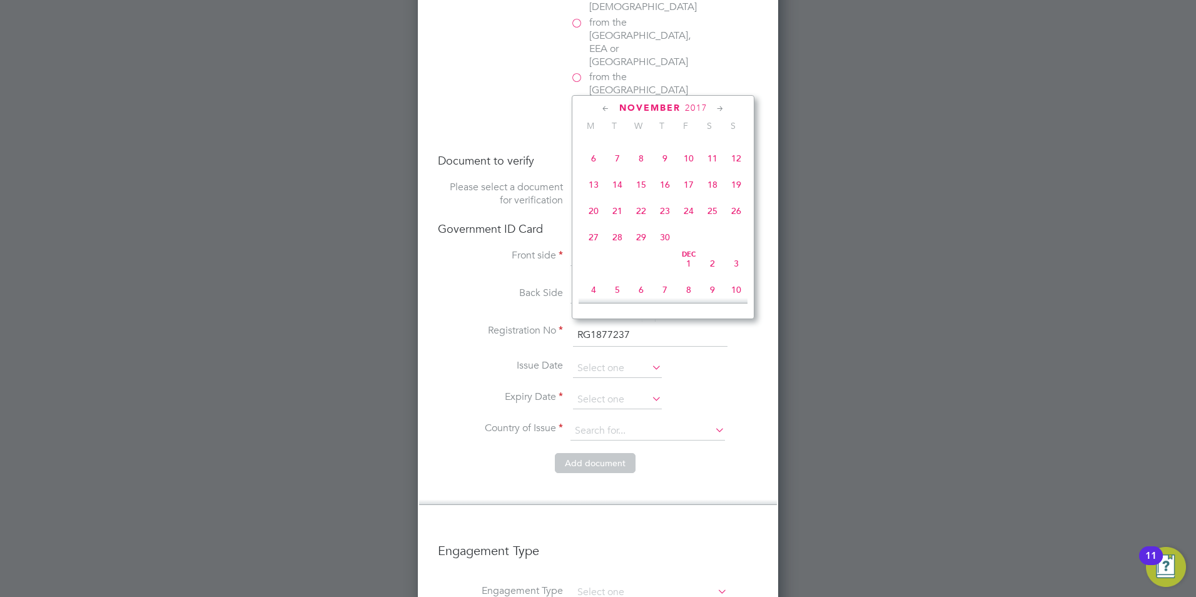
scroll to position [582, 0]
click at [617, 192] on span "7" at bounding box center [617, 180] width 24 height 24
type input "07 Nov 2017"
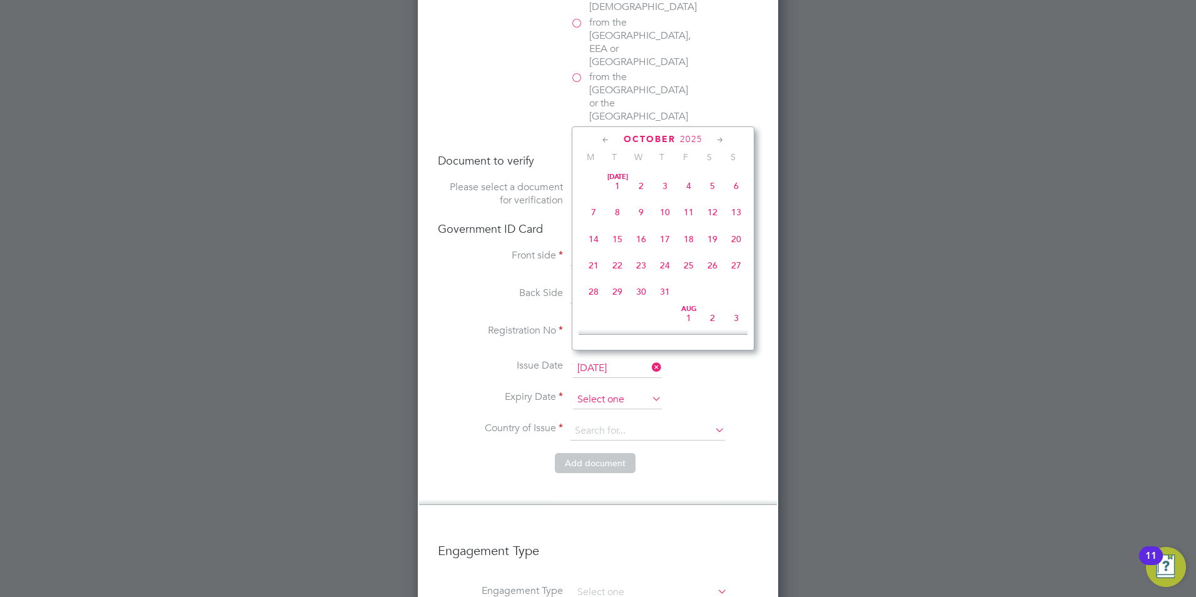
scroll to position [352, 0]
click at [607, 390] on input at bounding box center [617, 399] width 89 height 19
click at [721, 137] on icon at bounding box center [720, 140] width 12 height 14
click at [702, 138] on span "2025" at bounding box center [696, 139] width 23 height 11
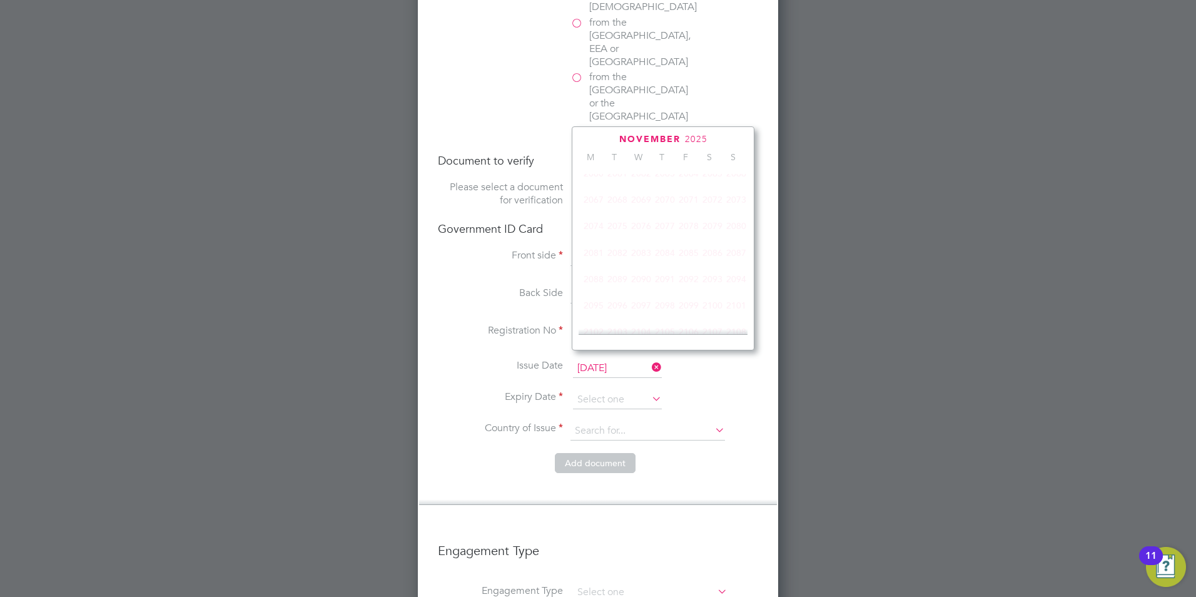
scroll to position [331, 0]
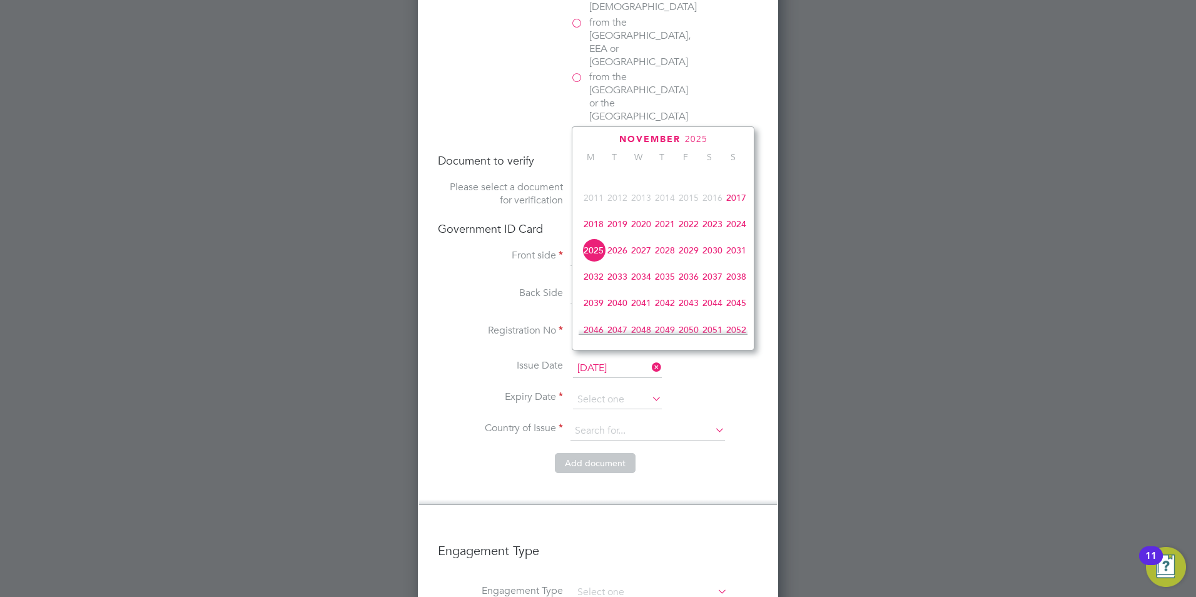
click at [639, 262] on span "2027" at bounding box center [641, 250] width 24 height 24
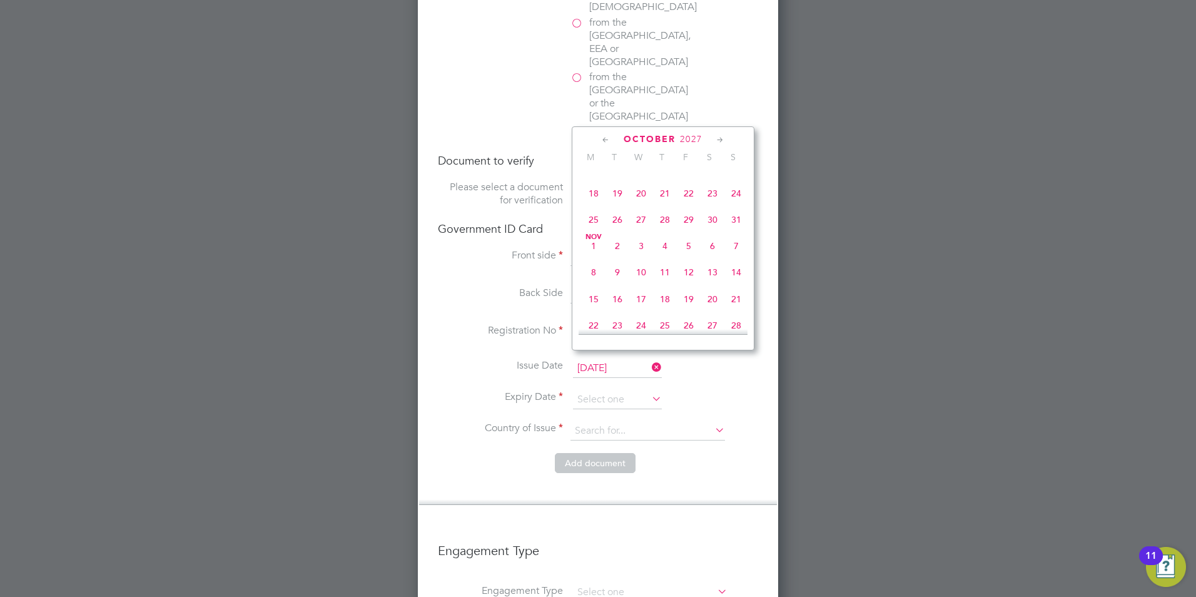
scroll to position [457, 0]
click at [641, 293] on span "3" at bounding box center [641, 283] width 24 height 24
type input "03 Nov 2027"
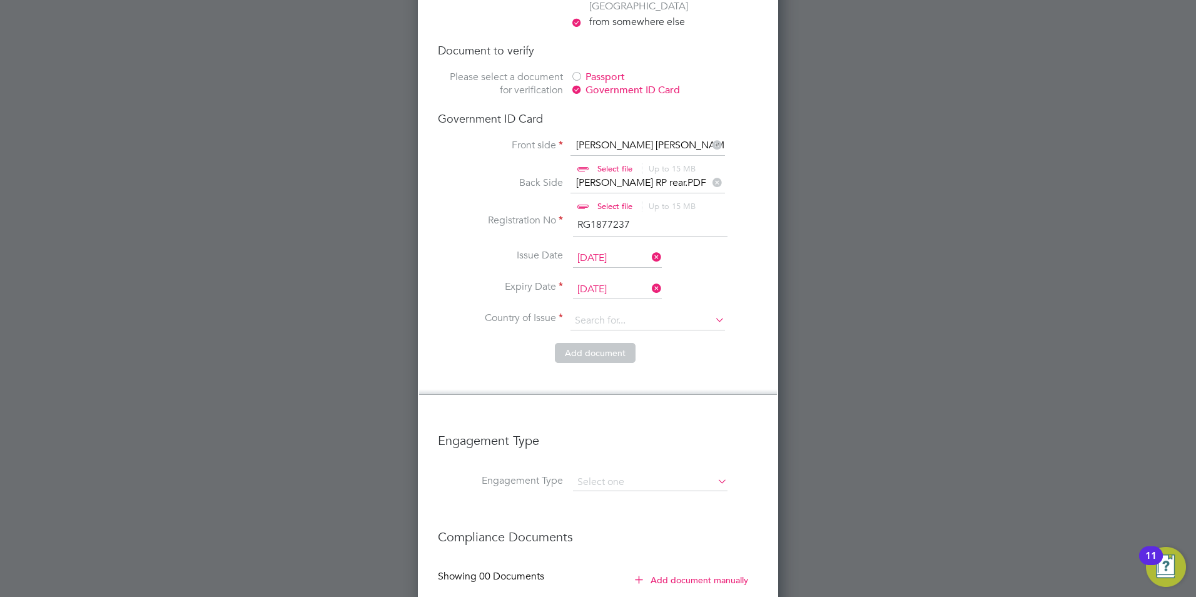
scroll to position [1001, 0]
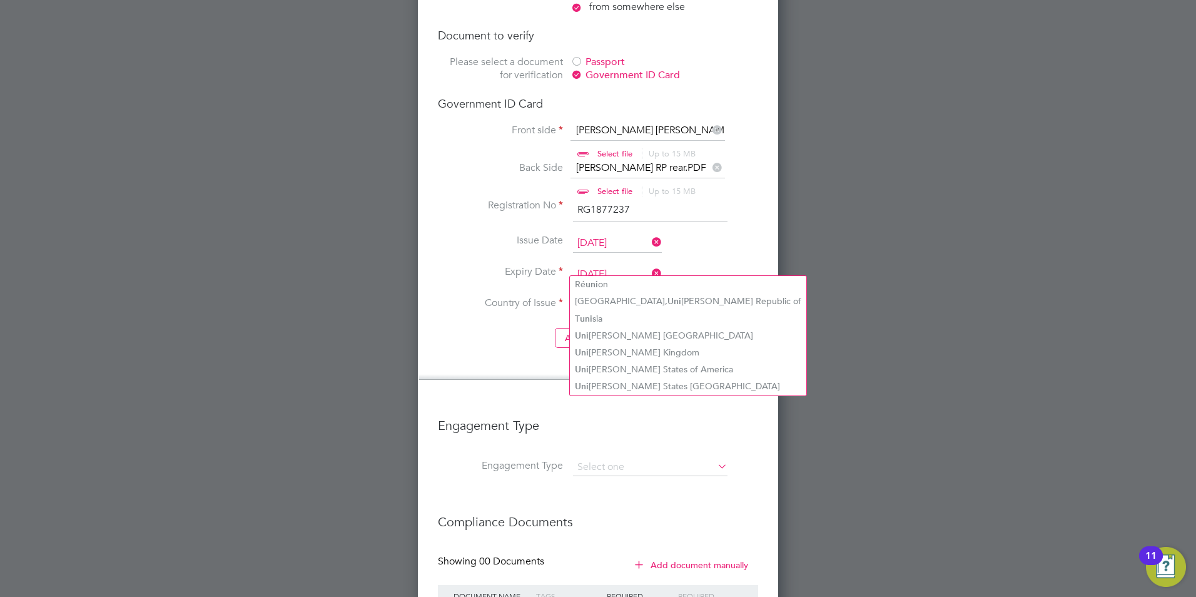
click at [622, 296] on input "uni" at bounding box center [647, 305] width 154 height 19
type input "United Kingdom"
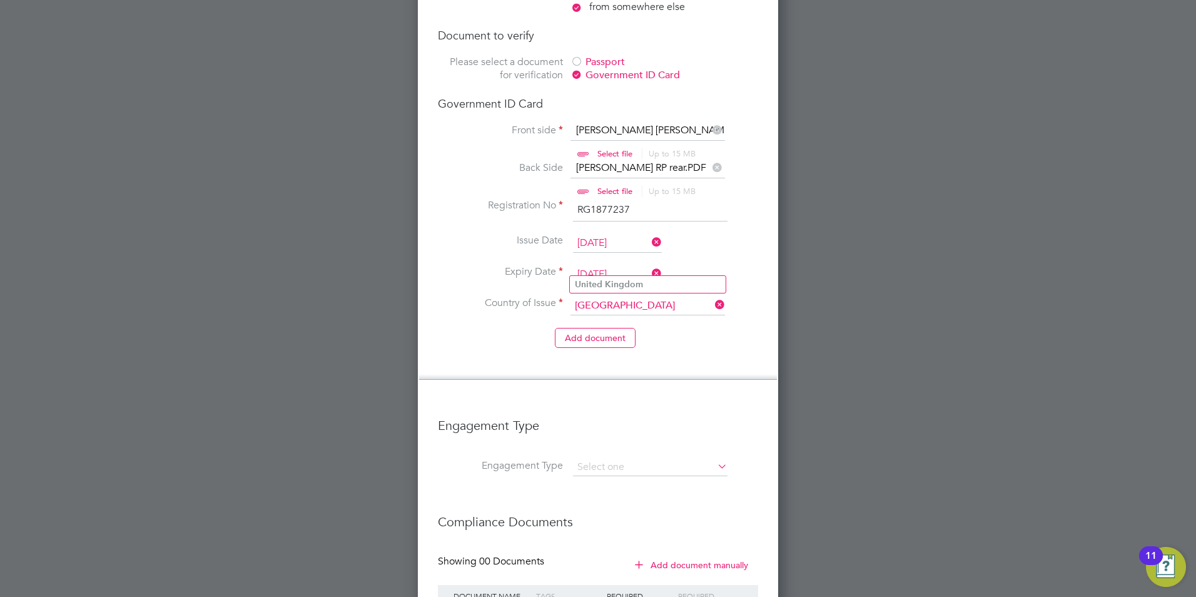
click at [751, 296] on li "Country of Issue United Kingdom" at bounding box center [598, 311] width 320 height 31
click at [649, 296] on input at bounding box center [647, 305] width 154 height 19
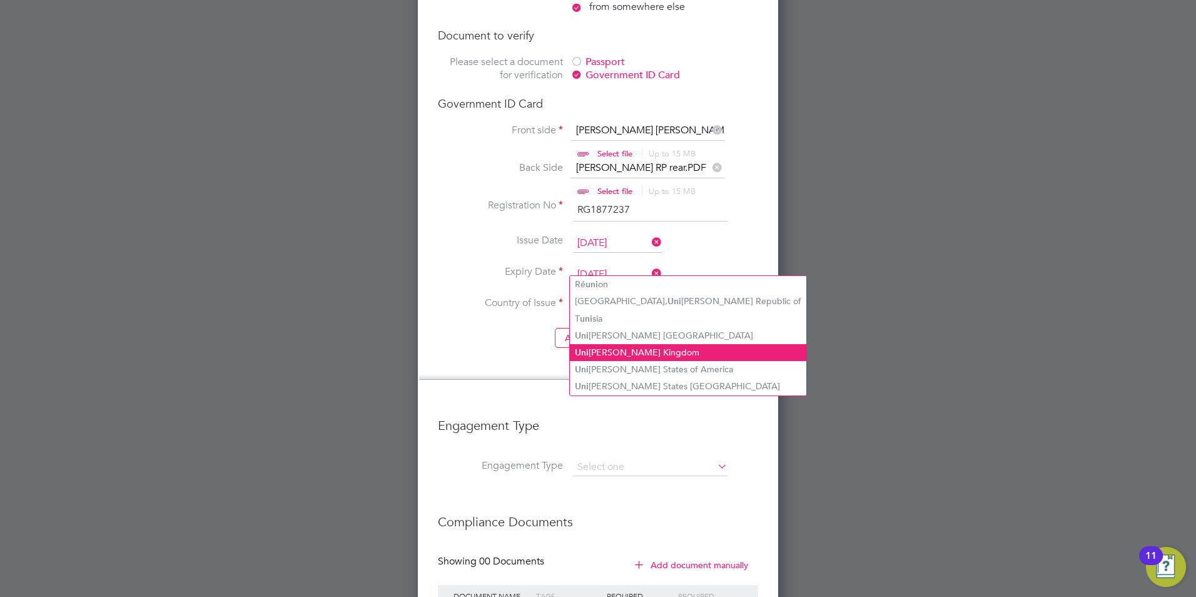
click at [641, 353] on li "Uni ted Kingdom" at bounding box center [688, 352] width 236 height 17
type input "United Kingdom"
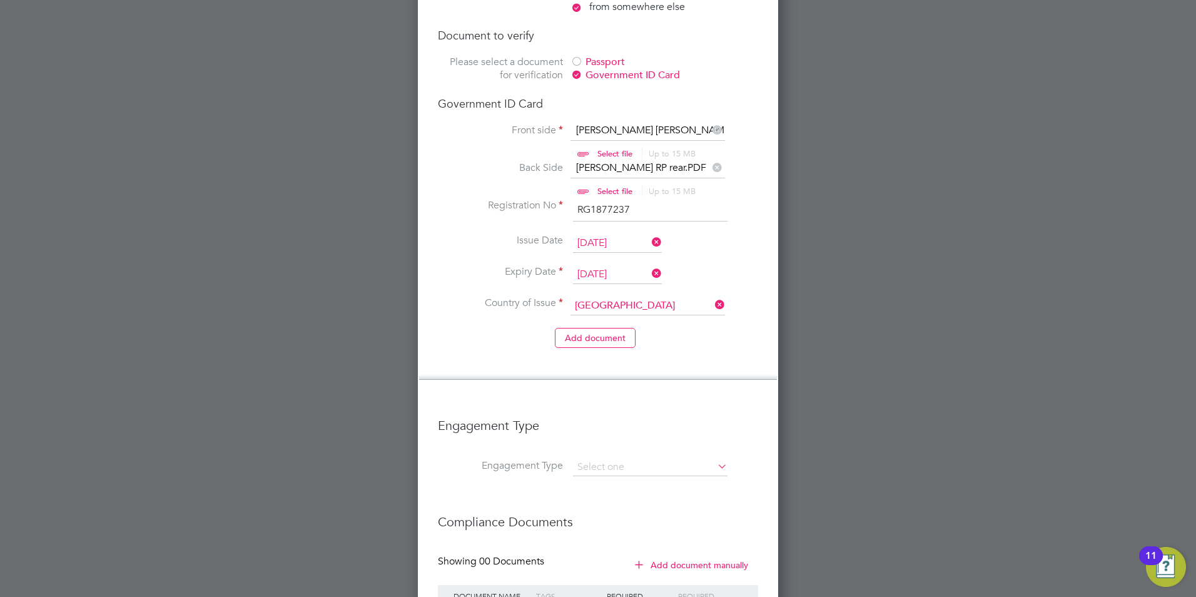
click at [636, 328] on li "Add document" at bounding box center [598, 344] width 320 height 33
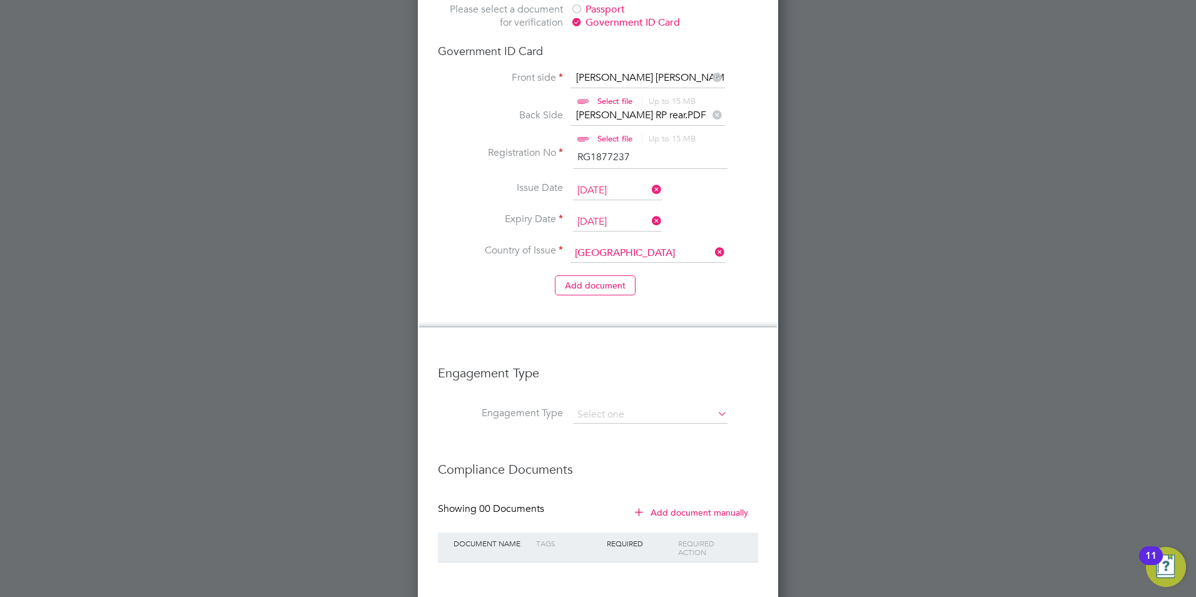
scroll to position [1063, 0]
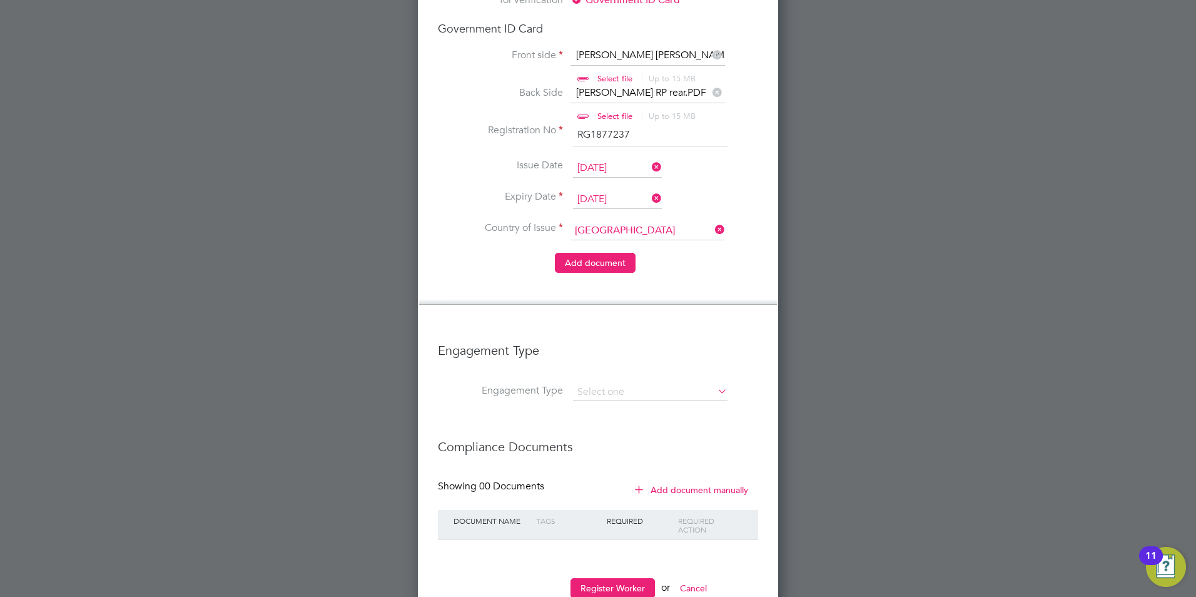
click at [624, 253] on button "Add document" at bounding box center [595, 263] width 81 height 20
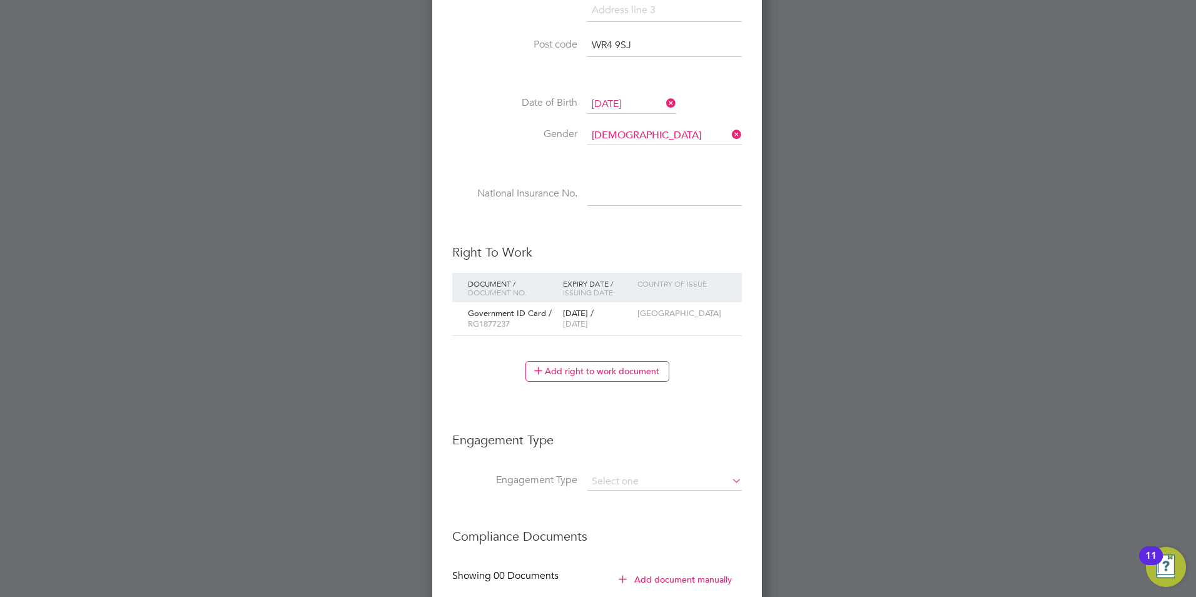
scroll to position [632, 0]
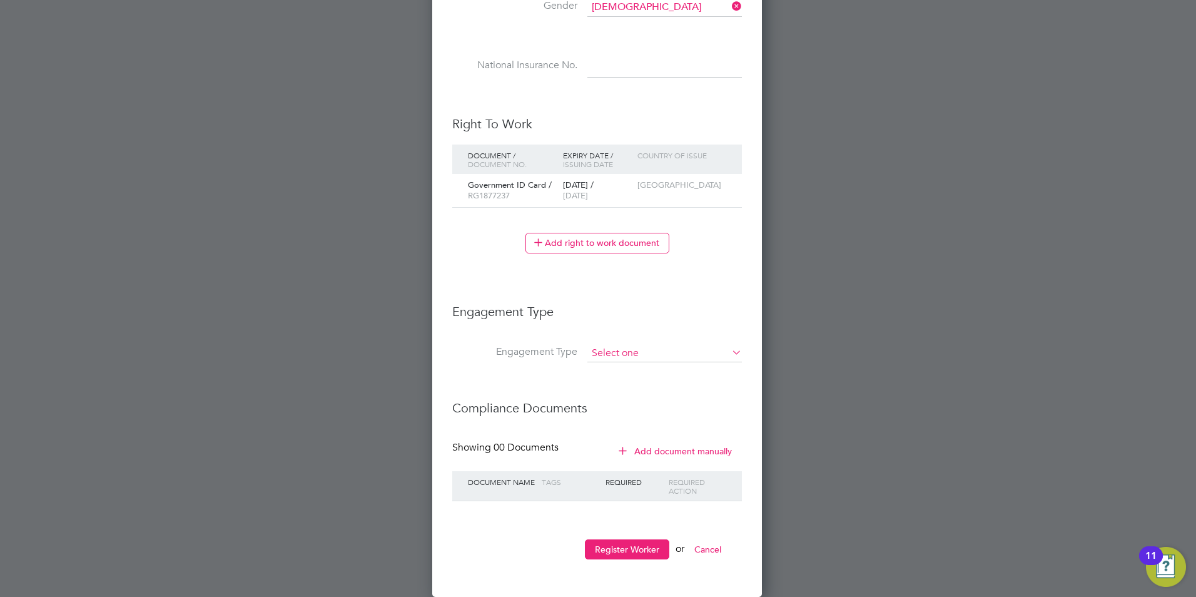
click at [654, 346] on input at bounding box center [664, 354] width 154 height 18
click at [647, 407] on li "Self-employed" at bounding box center [665, 407] width 156 height 18
type input "Self-employed"
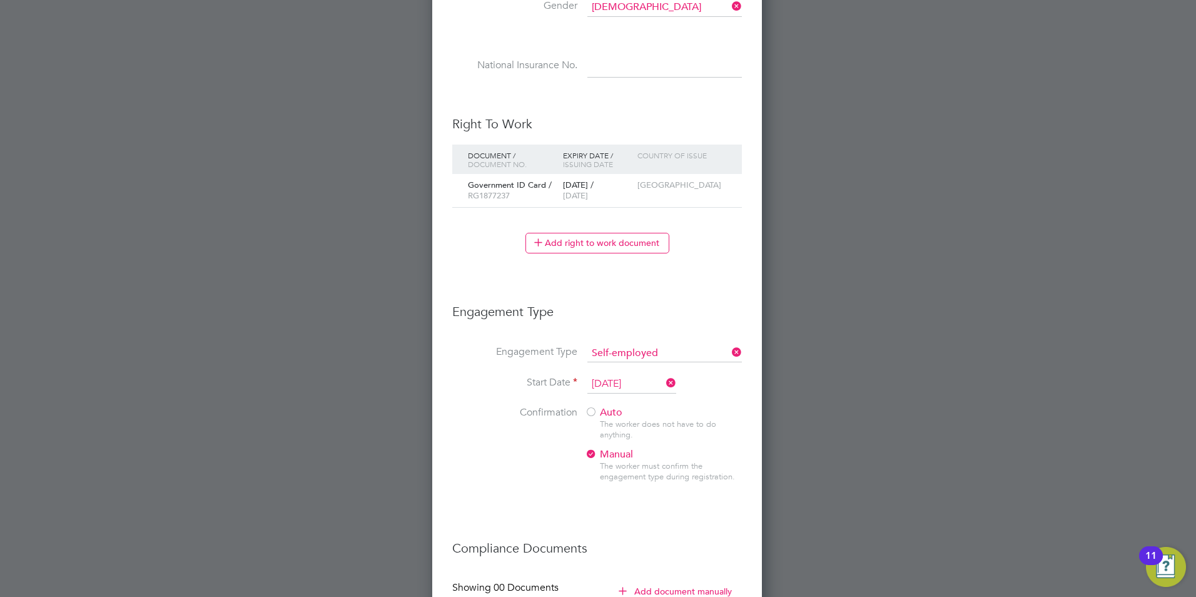
scroll to position [694, 0]
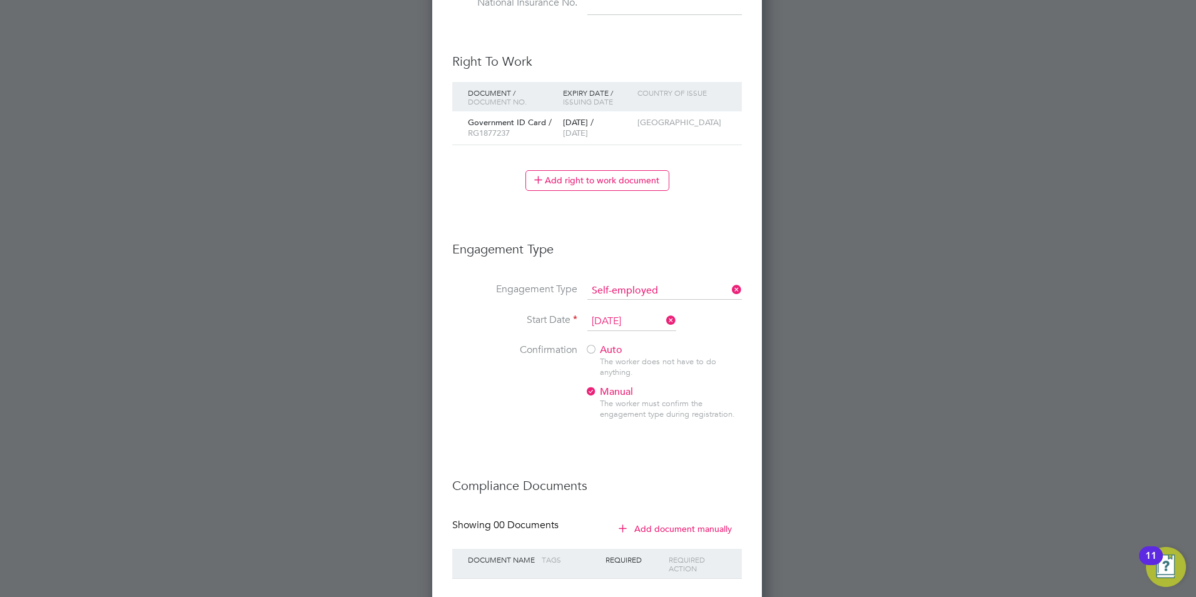
click at [657, 318] on input "02 Oct 2025" at bounding box center [631, 321] width 89 height 19
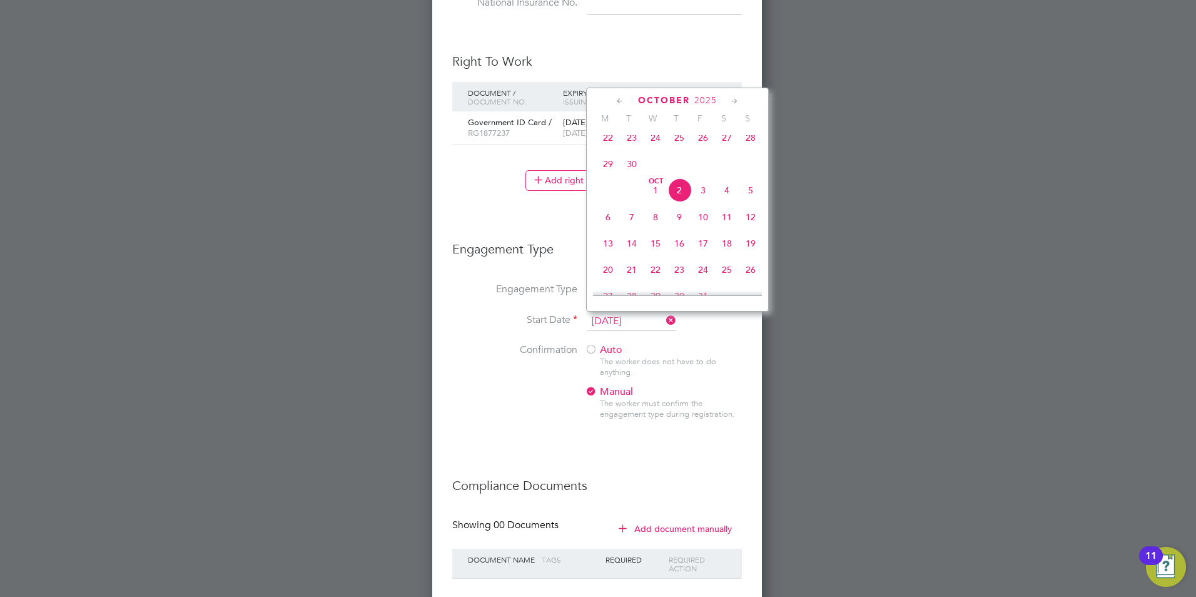
click at [604, 222] on span "6" at bounding box center [608, 217] width 24 height 24
type input "06 Oct 2025"
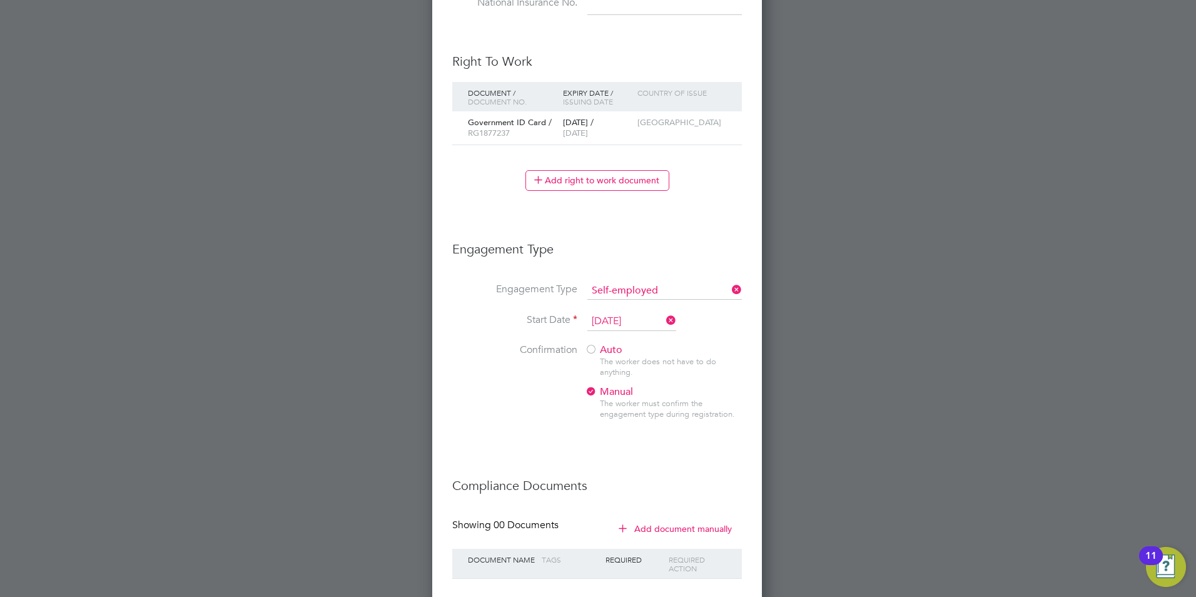
click at [717, 322] on li "Start Date 06 Oct 2025" at bounding box center [597, 327] width 290 height 31
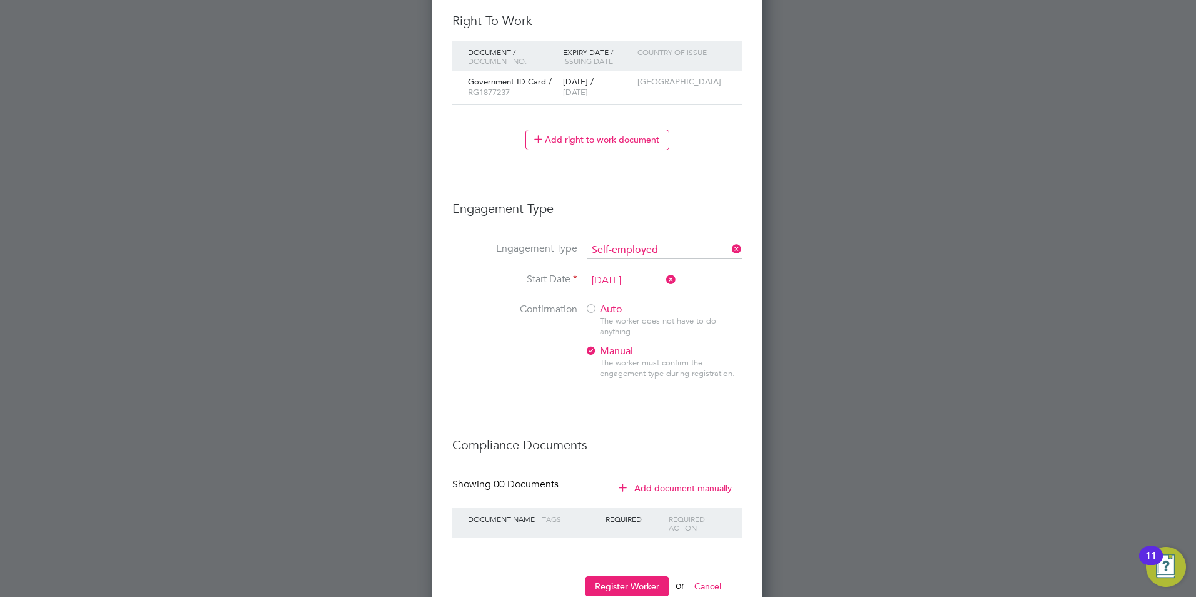
scroll to position [757, 0]
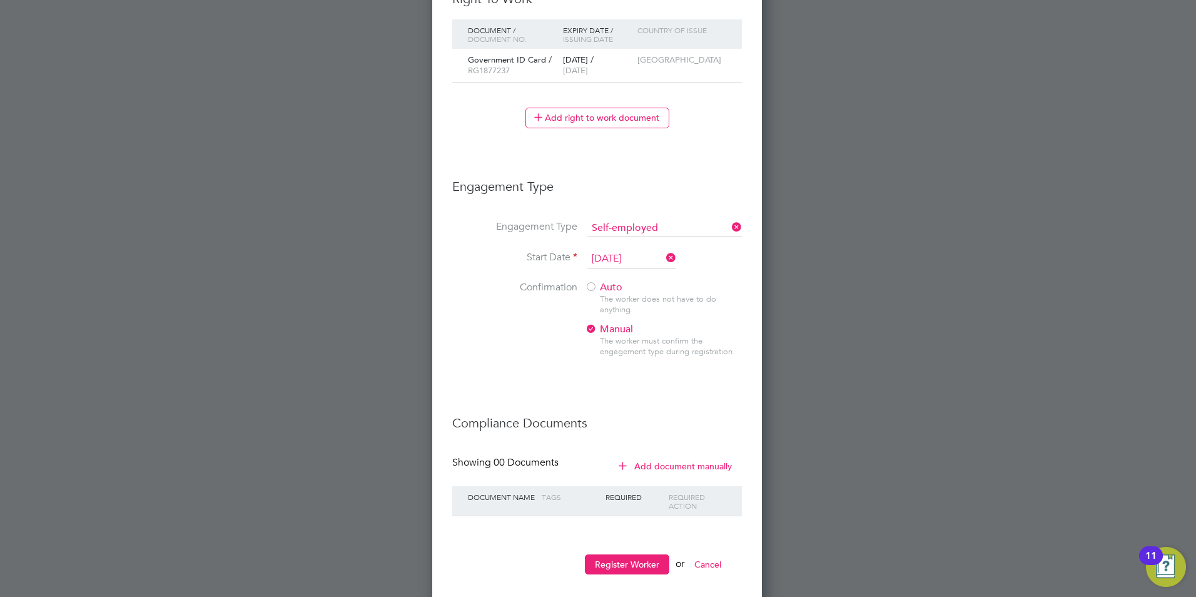
click at [600, 288] on span "Auto" at bounding box center [604, 287] width 38 height 13
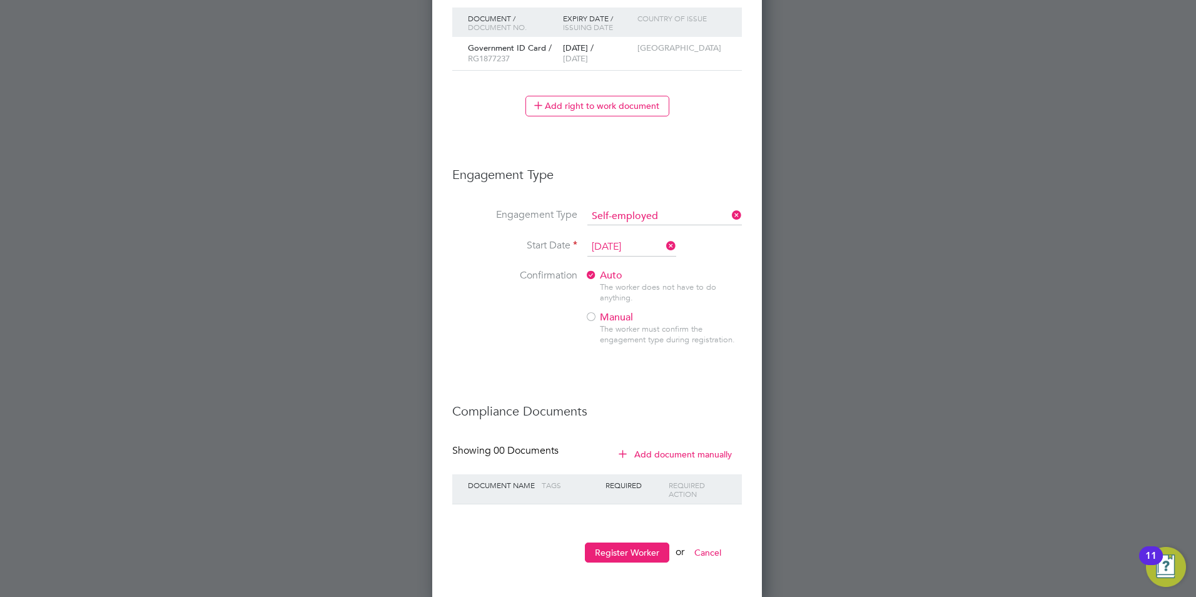
scroll to position [772, 0]
click at [636, 544] on button "Register Worker" at bounding box center [627, 549] width 84 height 20
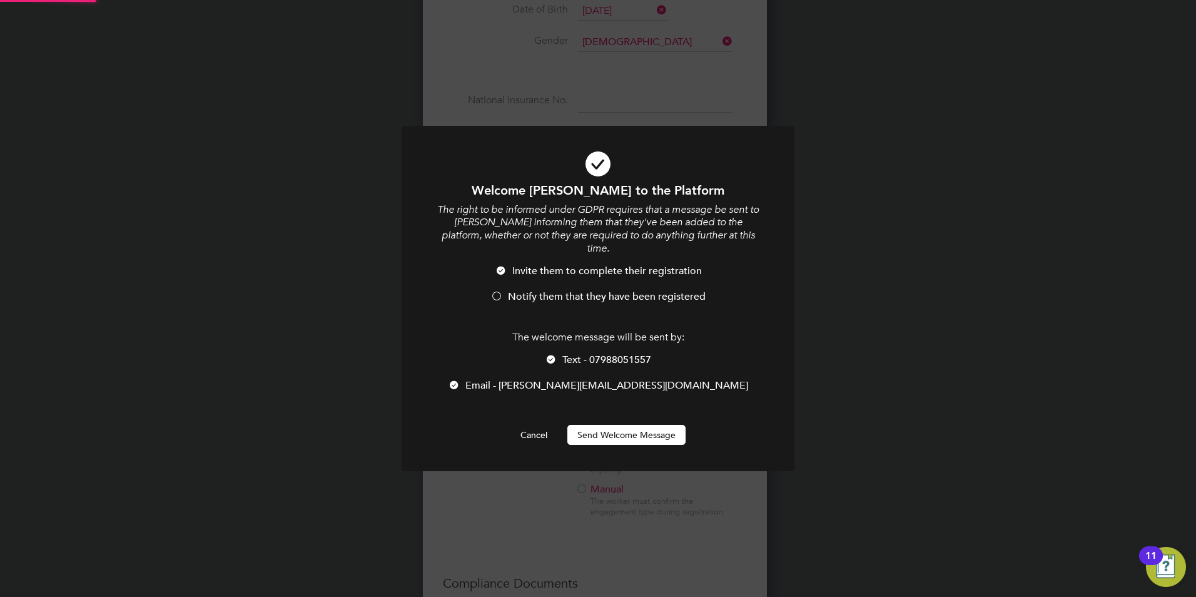
scroll to position [0, 0]
click at [610, 435] on button "Send Welcome Message" at bounding box center [626, 435] width 118 height 20
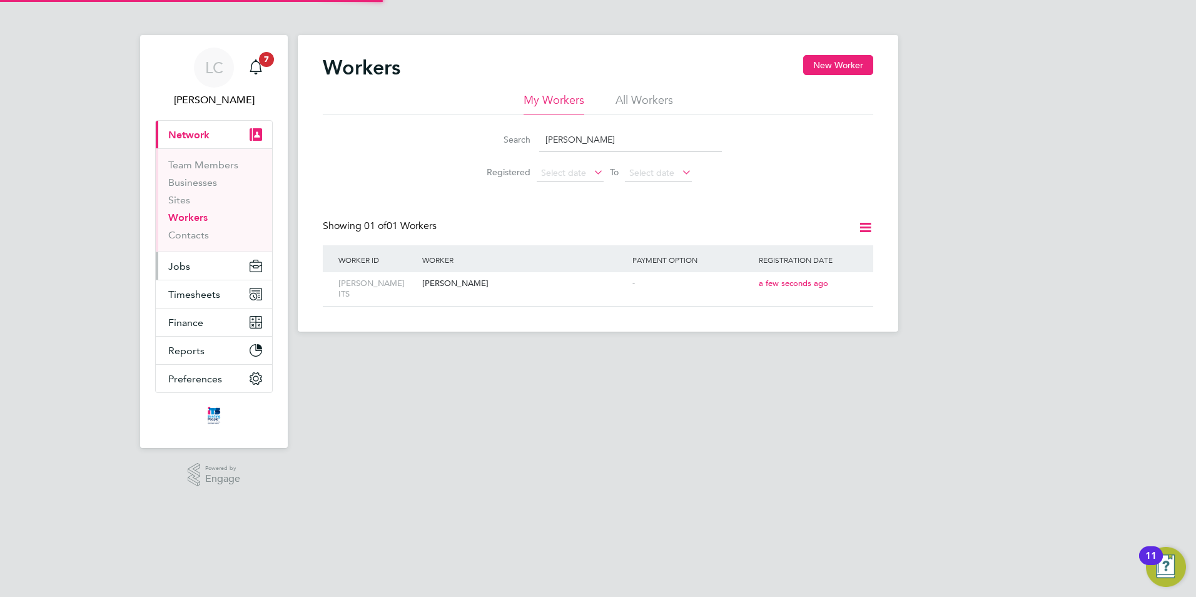
click at [181, 263] on span "Jobs" at bounding box center [179, 266] width 22 height 12
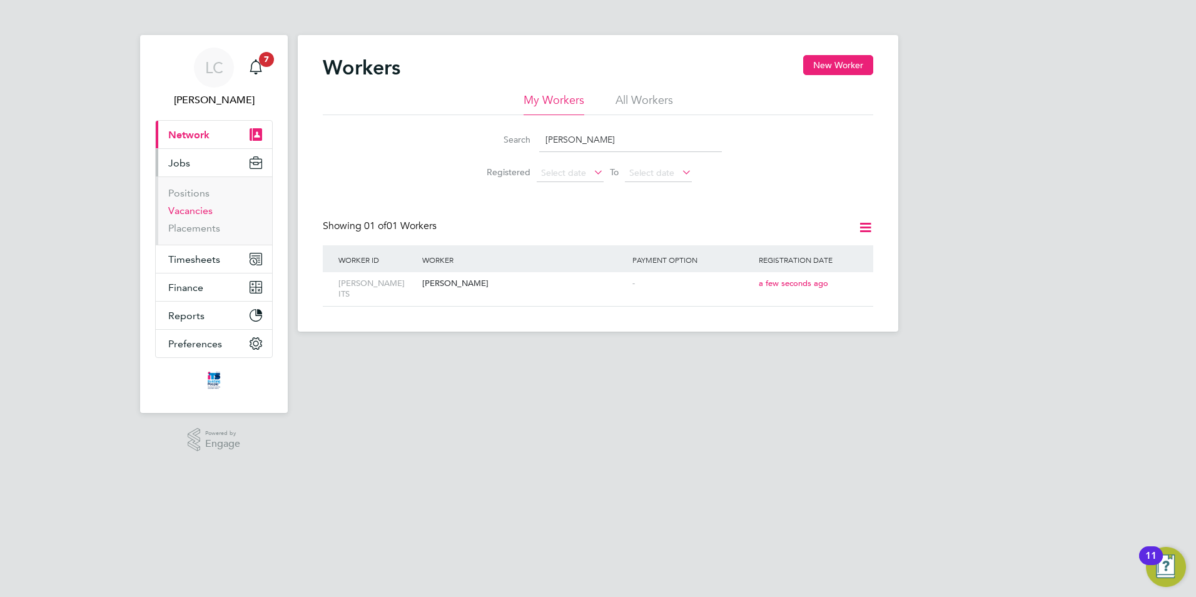
click at [191, 206] on link "Vacancies" at bounding box center [190, 211] width 44 height 12
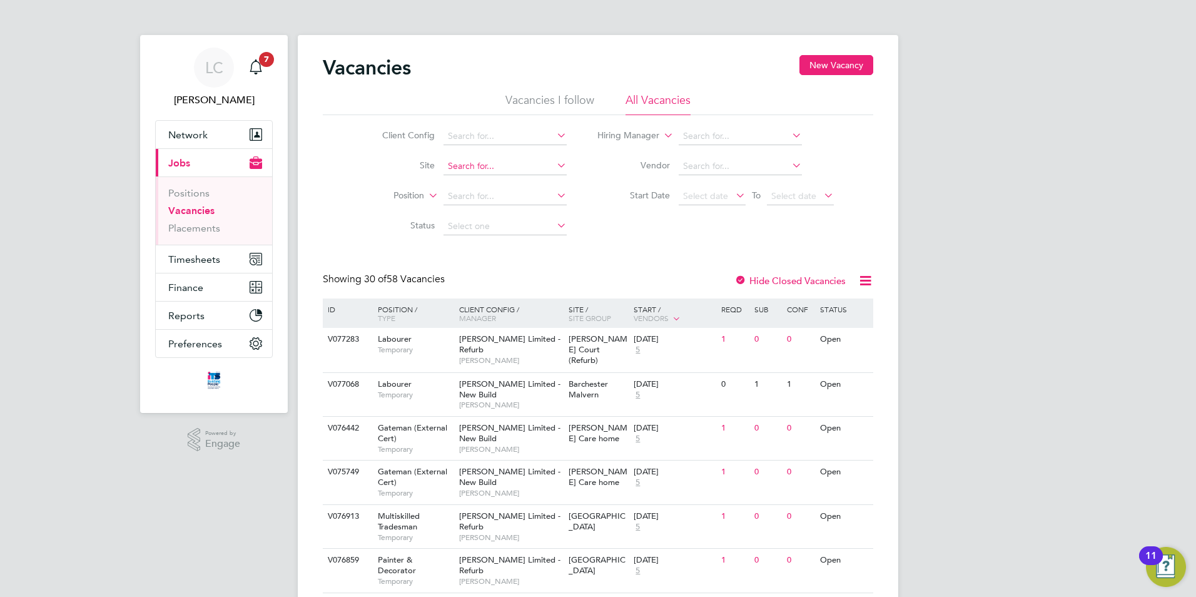
click at [519, 165] on input at bounding box center [504, 167] width 123 height 18
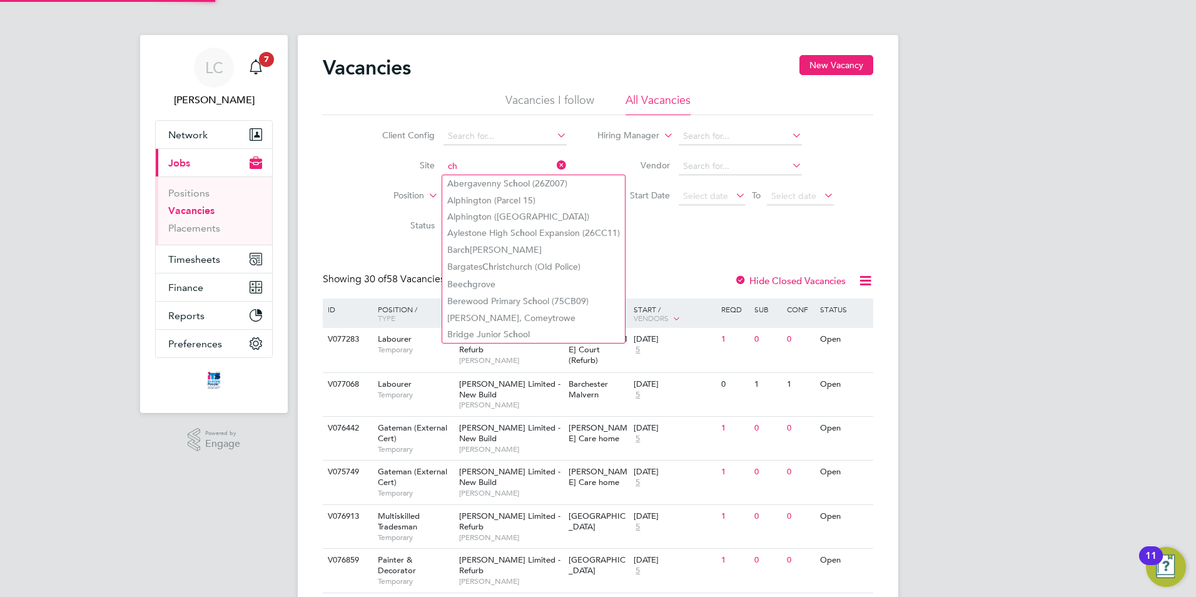
type input "c"
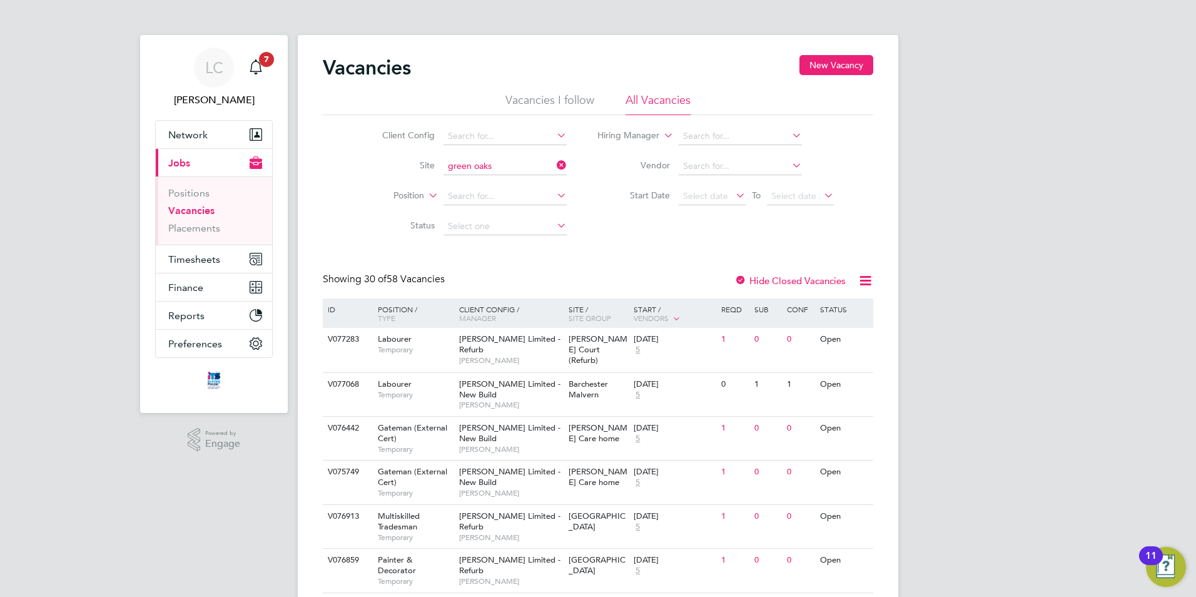
click at [518, 183] on b "Green" at bounding box center [517, 183] width 25 height 11
type input "Quedgeley 2 ([GEOGRAPHIC_DATA])"
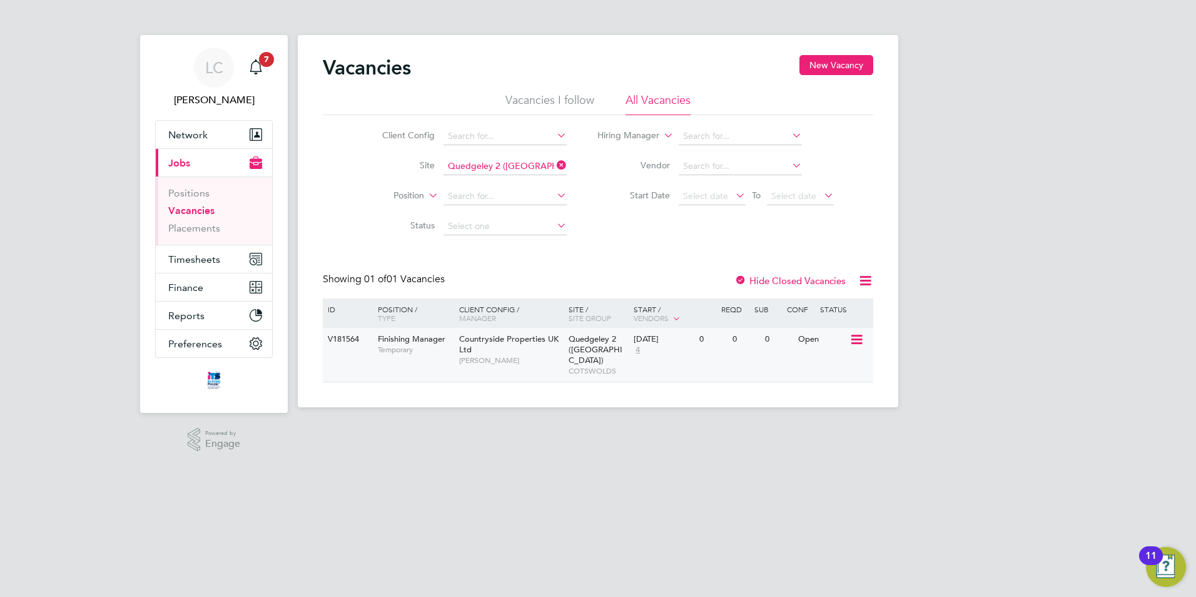
click at [852, 339] on icon at bounding box center [855, 339] width 13 height 15
click at [834, 364] on li "View Details" at bounding box center [827, 369] width 73 height 18
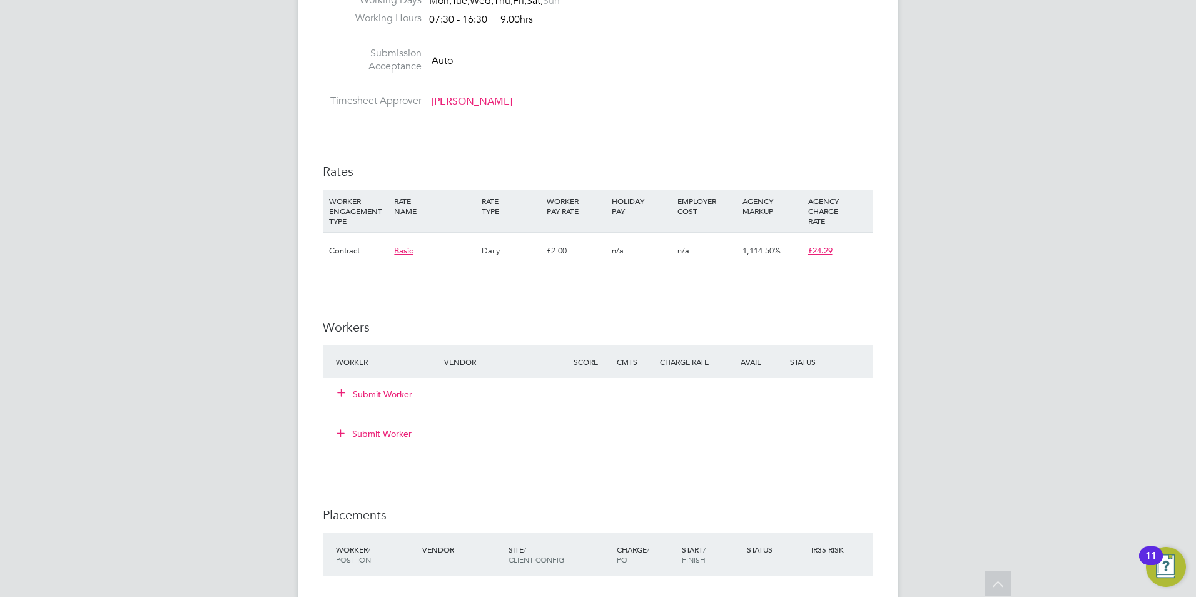
scroll to position [813, 0]
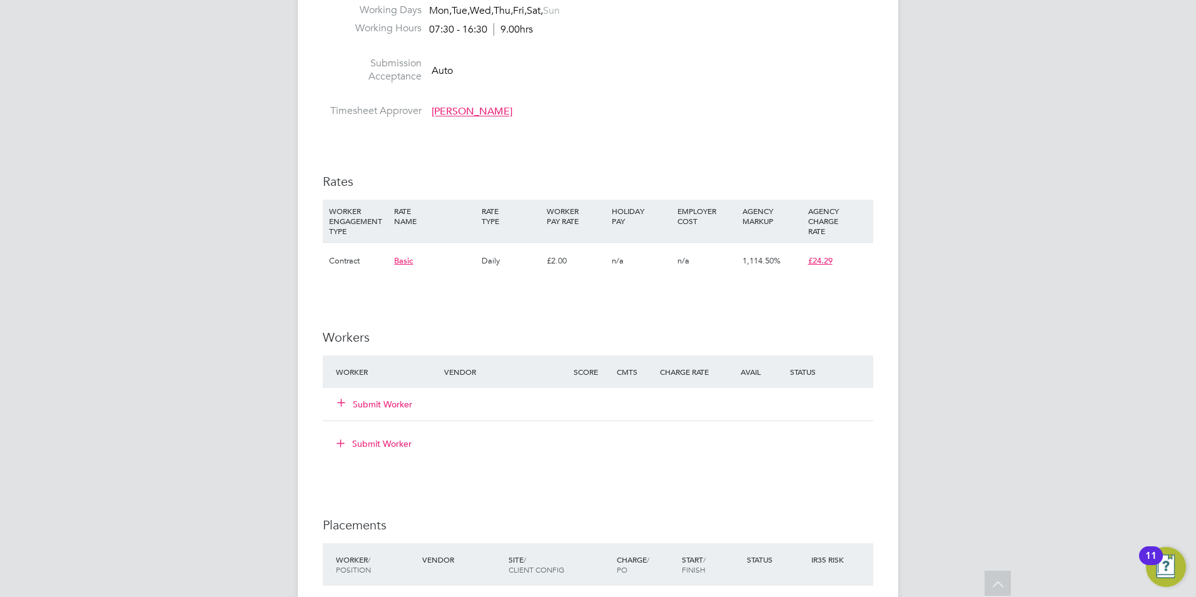
click at [388, 405] on button "Submit Worker" at bounding box center [375, 404] width 75 height 13
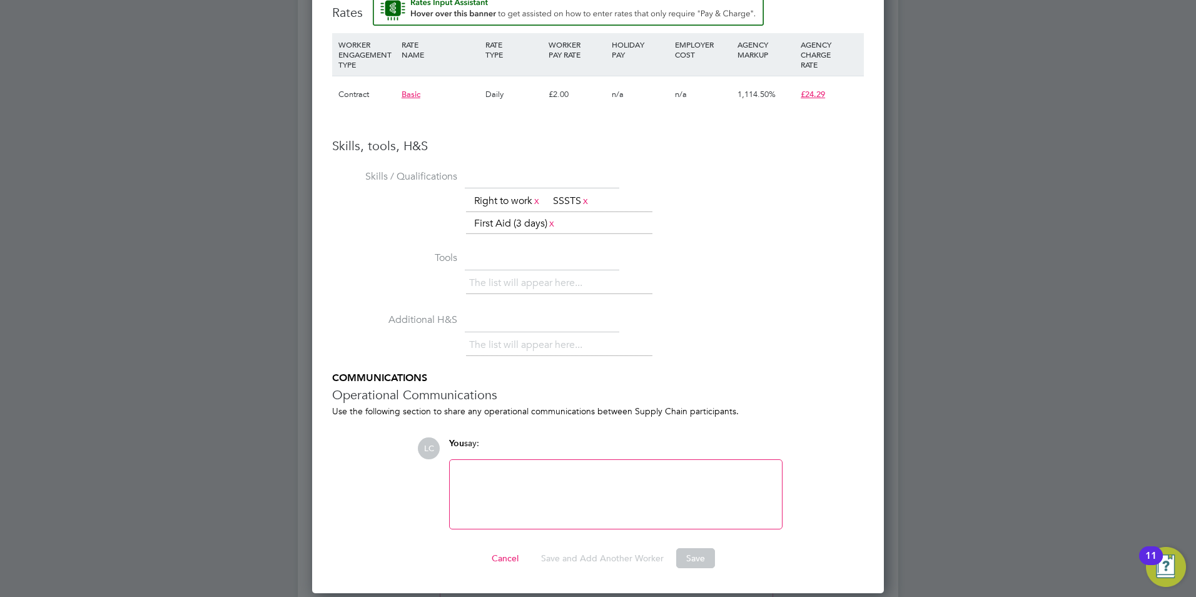
scroll to position [1126, 0]
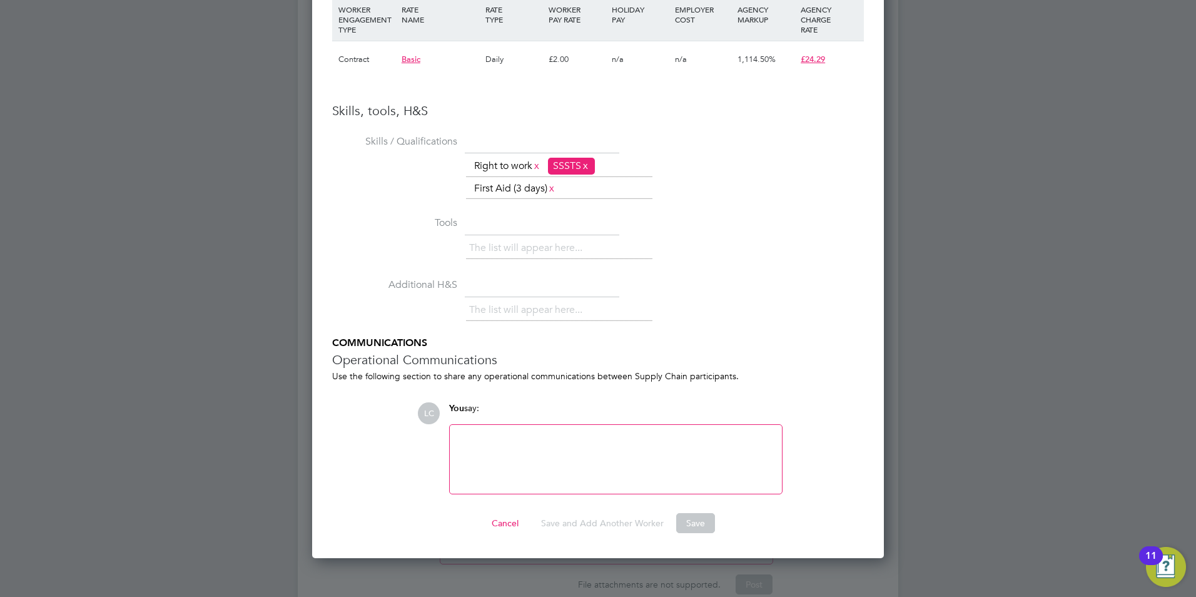
click at [590, 167] on link "x" at bounding box center [585, 166] width 9 height 16
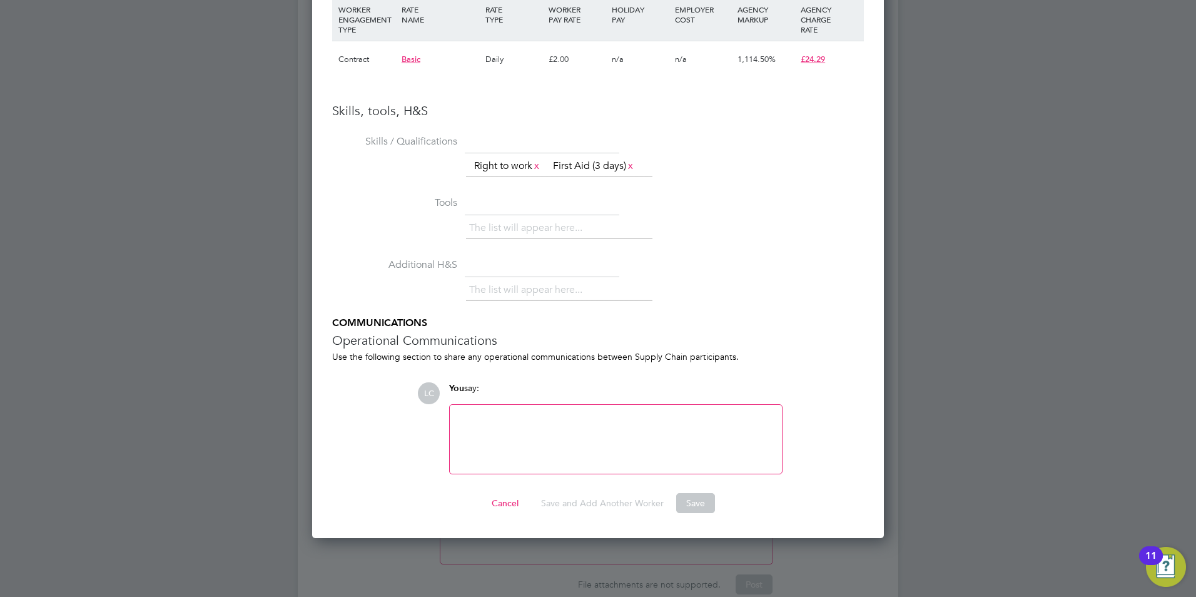
click at [649, 165] on ul "The list will appear here... Right to work x First Aid (3 days) x" at bounding box center [559, 166] width 186 height 23
click at [649, 168] on ul "The list will appear here... Right to work x First Aid (3 days) x" at bounding box center [559, 166] width 186 height 23
drag, startPoint x: 649, startPoint y: 168, endPoint x: 645, endPoint y: 175, distance: 8.4
click at [645, 175] on ul "The list will appear here... Right to work x First Aid (3 days) x" at bounding box center [559, 166] width 186 height 23
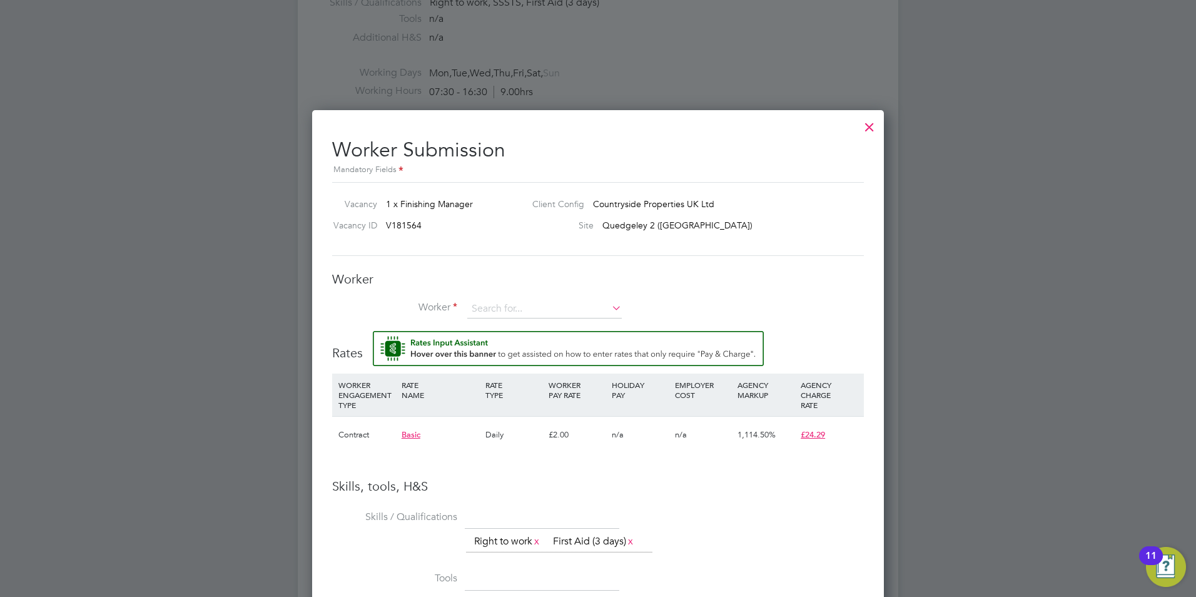
click at [870, 129] on div at bounding box center [869, 124] width 23 height 23
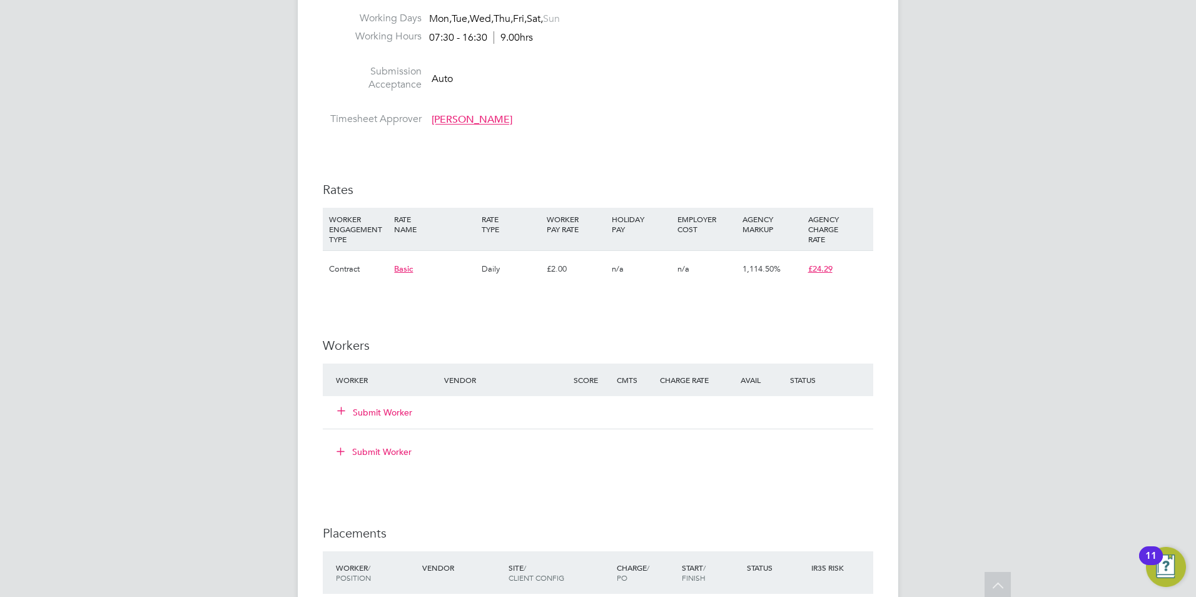
scroll to position [813, 0]
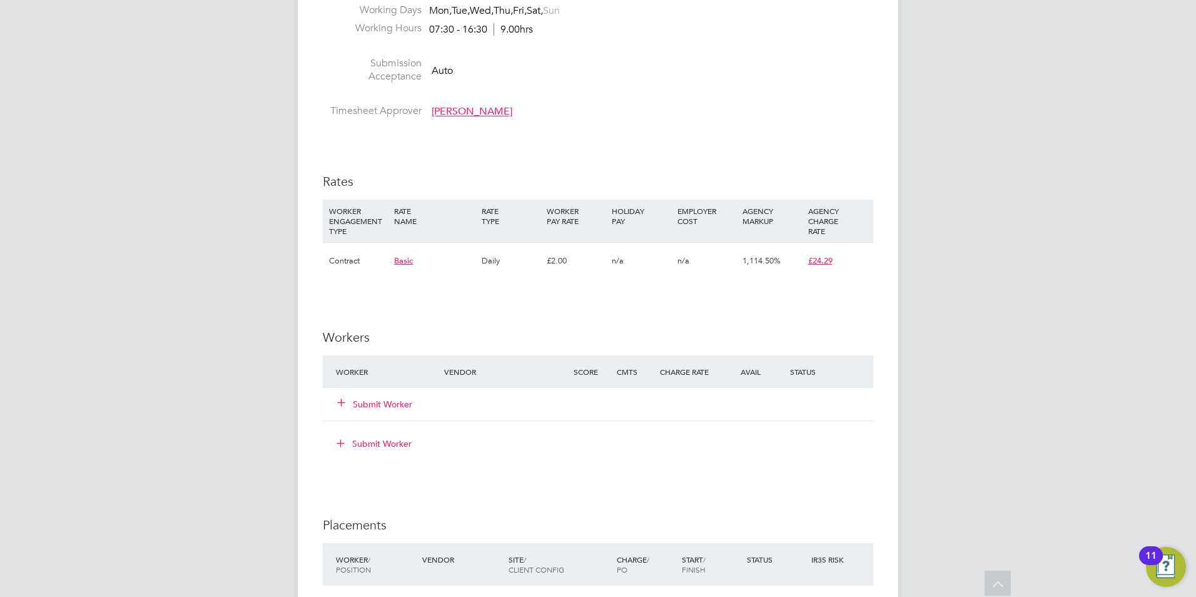
click at [385, 403] on button "Submit Worker" at bounding box center [375, 404] width 75 height 13
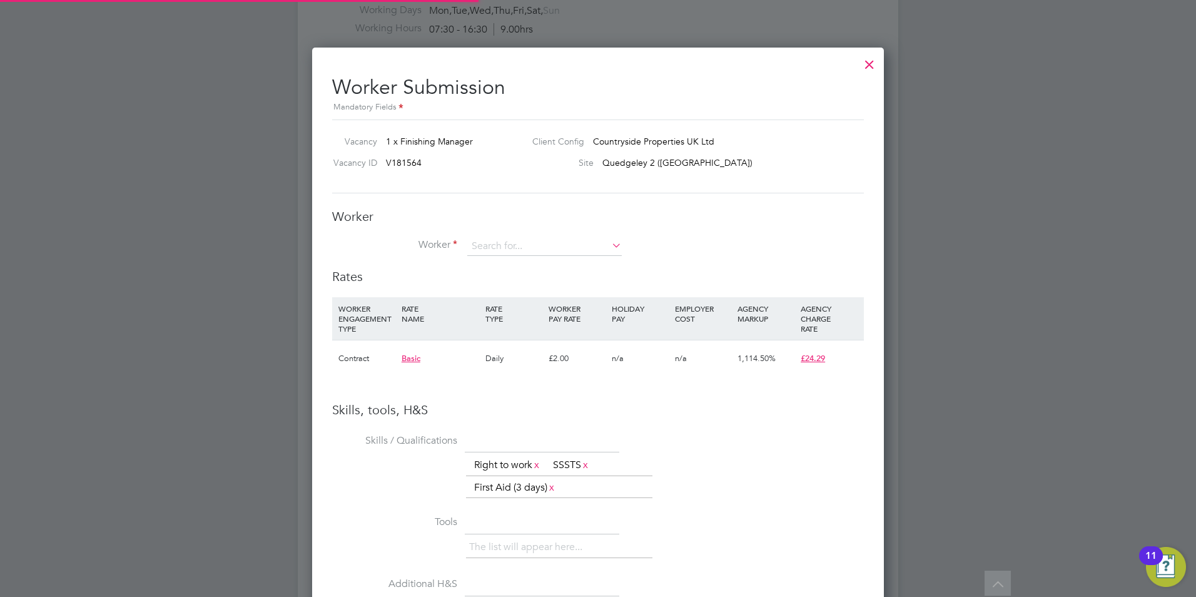
scroll to position [6, 6]
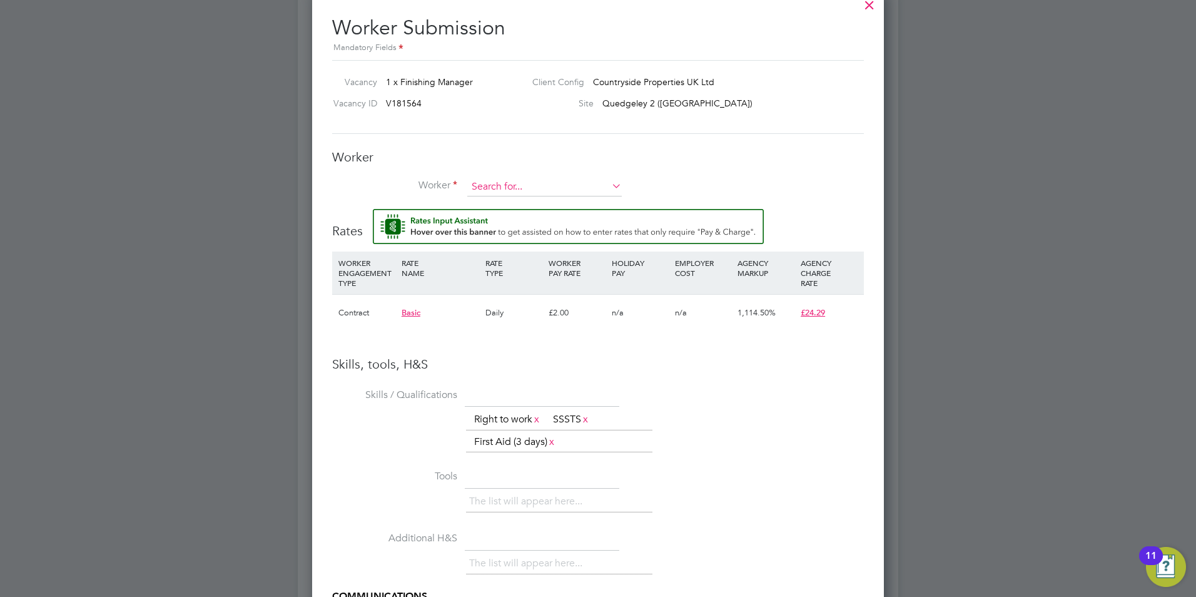
click at [555, 184] on input at bounding box center [544, 187] width 154 height 19
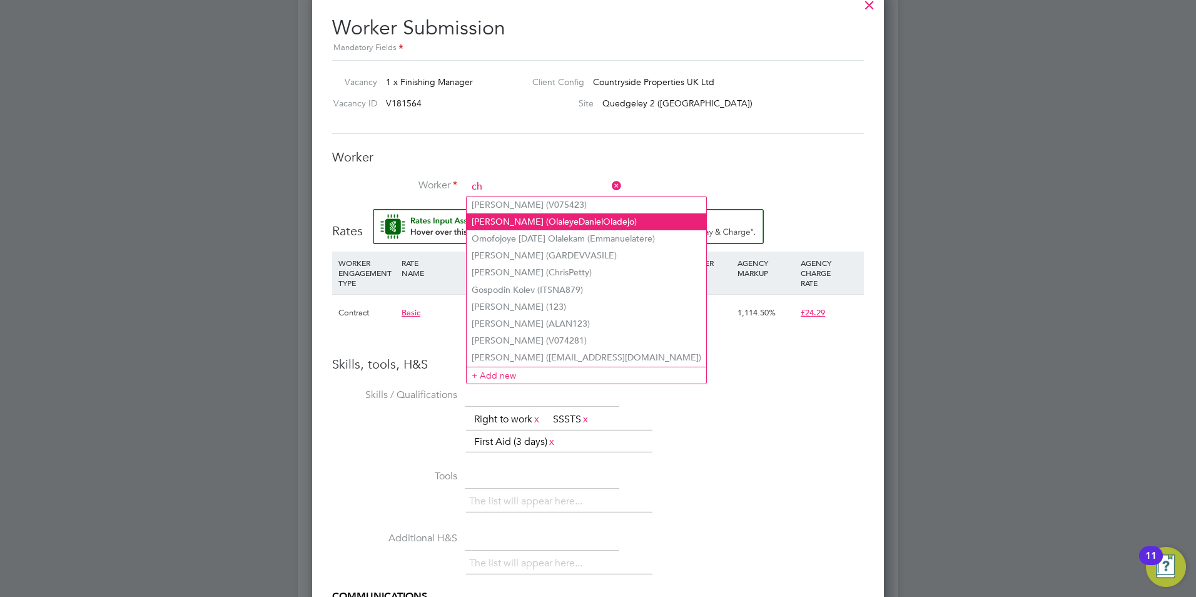
type input "ch"
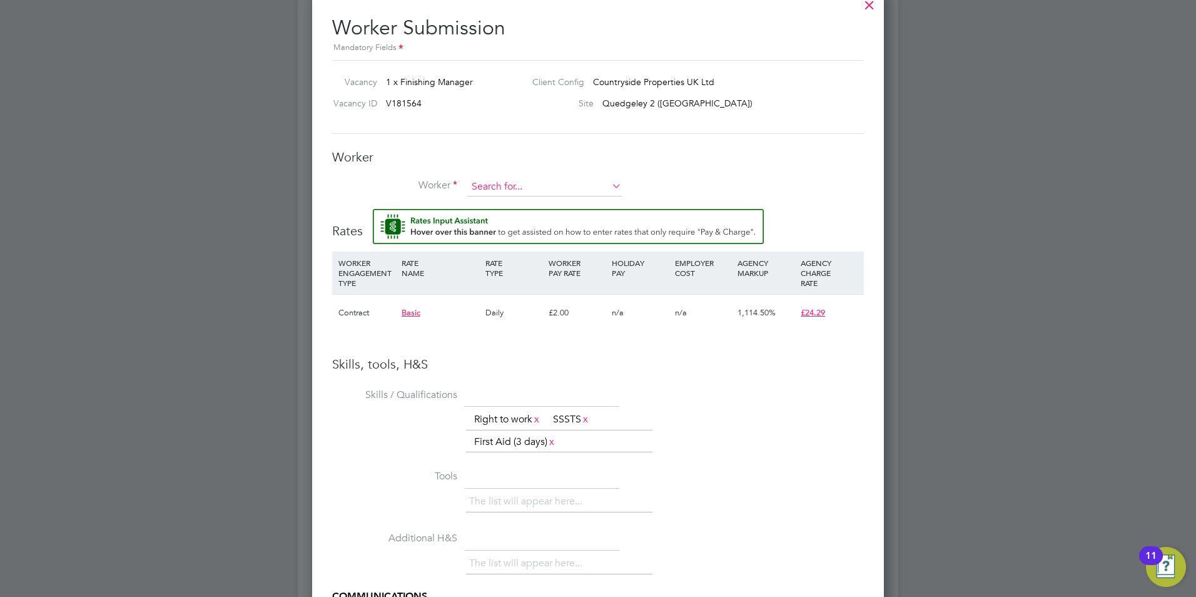
click at [514, 187] on input at bounding box center [544, 187] width 154 height 19
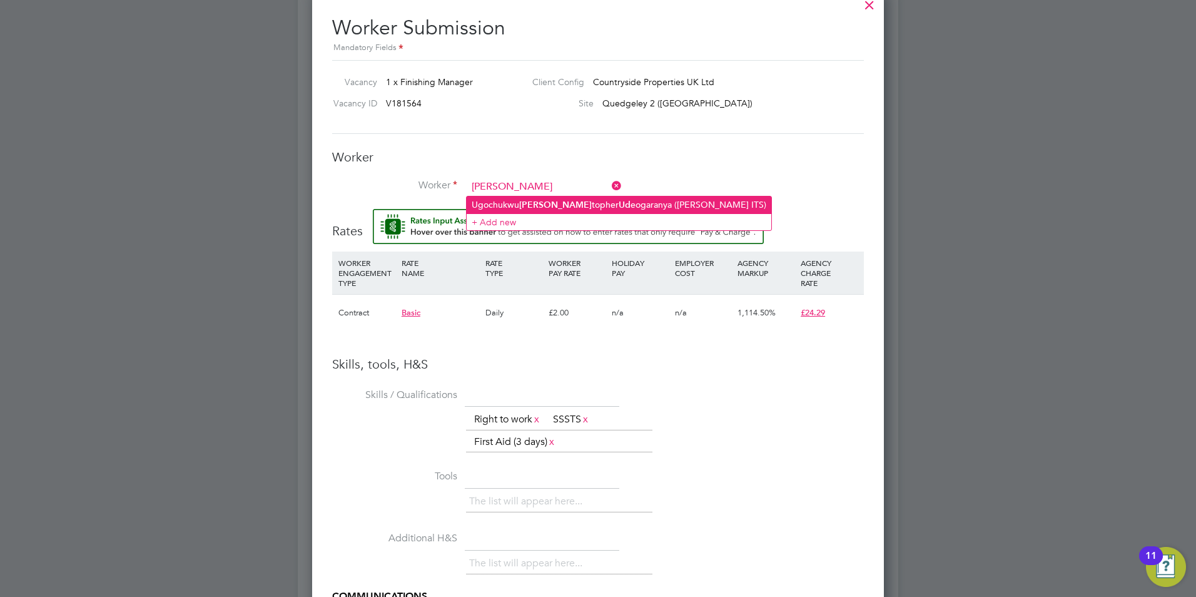
click at [522, 201] on b "[PERSON_NAME]" at bounding box center [555, 205] width 73 height 11
type input "[PERSON_NAME] ([PERSON_NAME] ITS)"
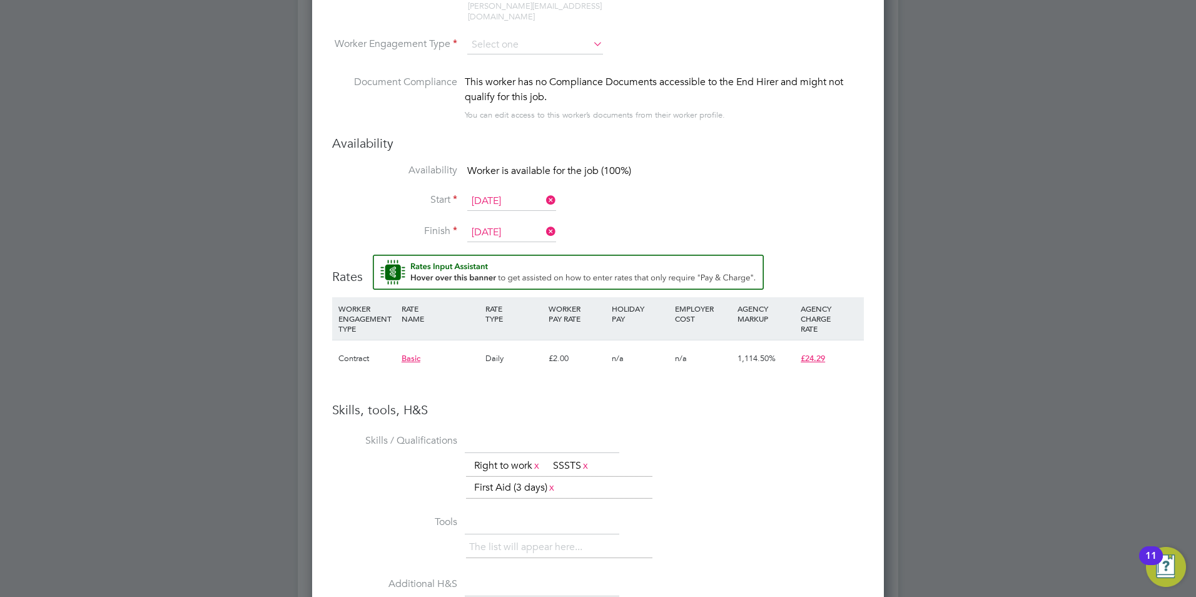
click at [574, 347] on div "£2.00" at bounding box center [576, 358] width 63 height 36
click at [562, 347] on div "£2.00" at bounding box center [576, 358] width 63 height 36
drag, startPoint x: 562, startPoint y: 347, endPoint x: 575, endPoint y: 349, distance: 13.4
click at [575, 349] on div "£2.00" at bounding box center [576, 358] width 63 height 36
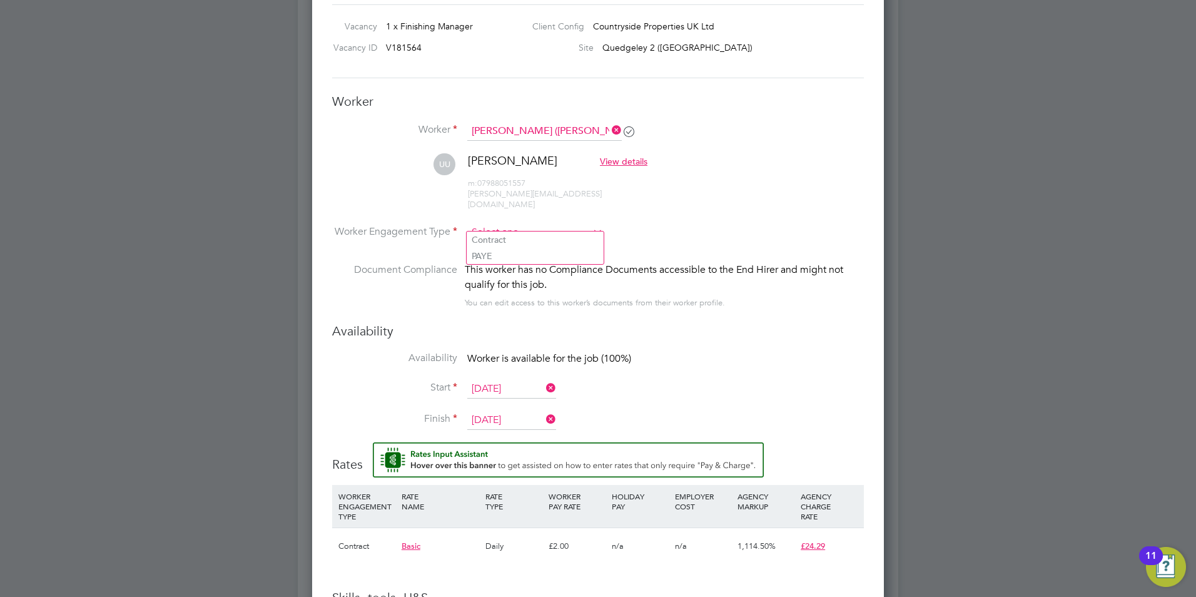
click at [569, 223] on input at bounding box center [535, 232] width 136 height 19
click at [545, 242] on li "Contract" at bounding box center [535, 239] width 137 height 16
type input "Contract"
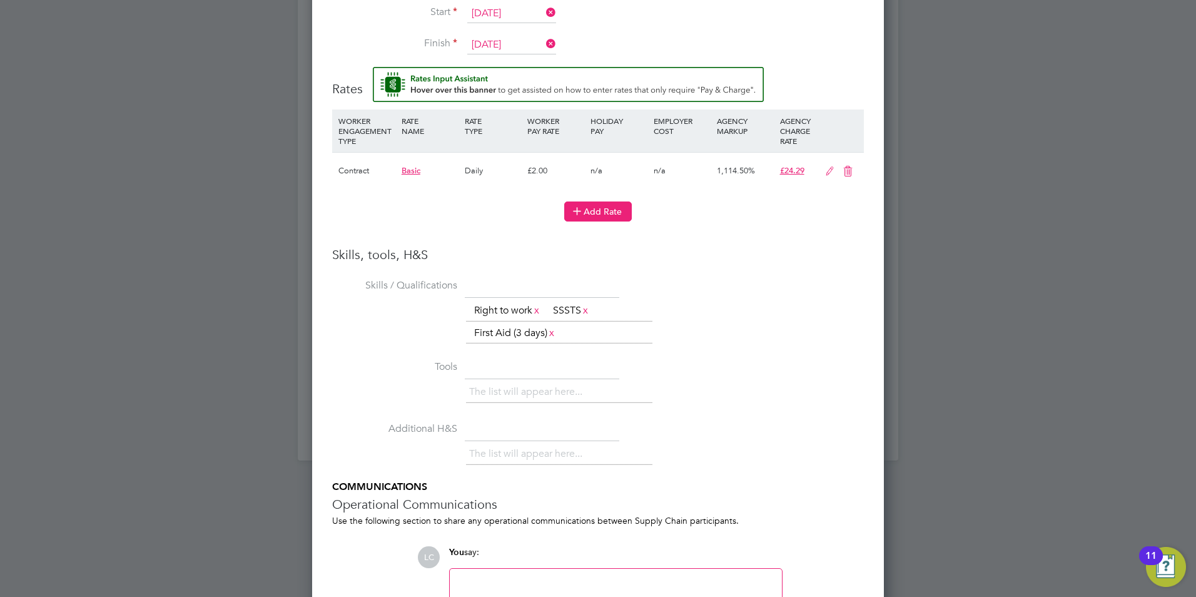
click at [585, 201] on button "Add Rate" at bounding box center [598, 211] width 68 height 20
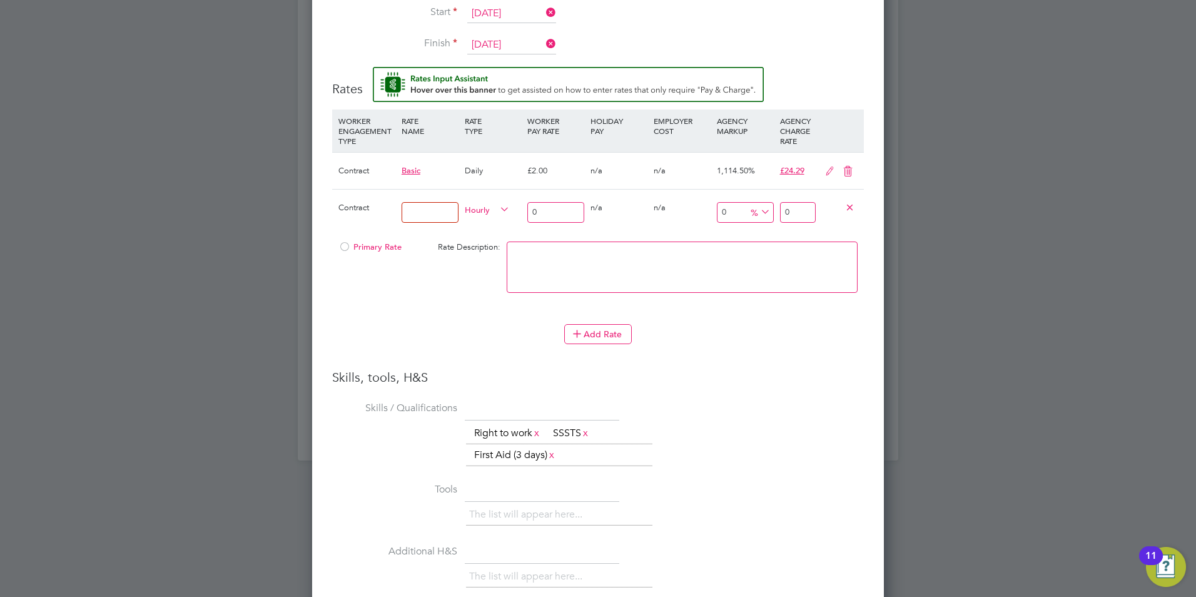
click at [843, 166] on icon at bounding box center [848, 171] width 16 height 10
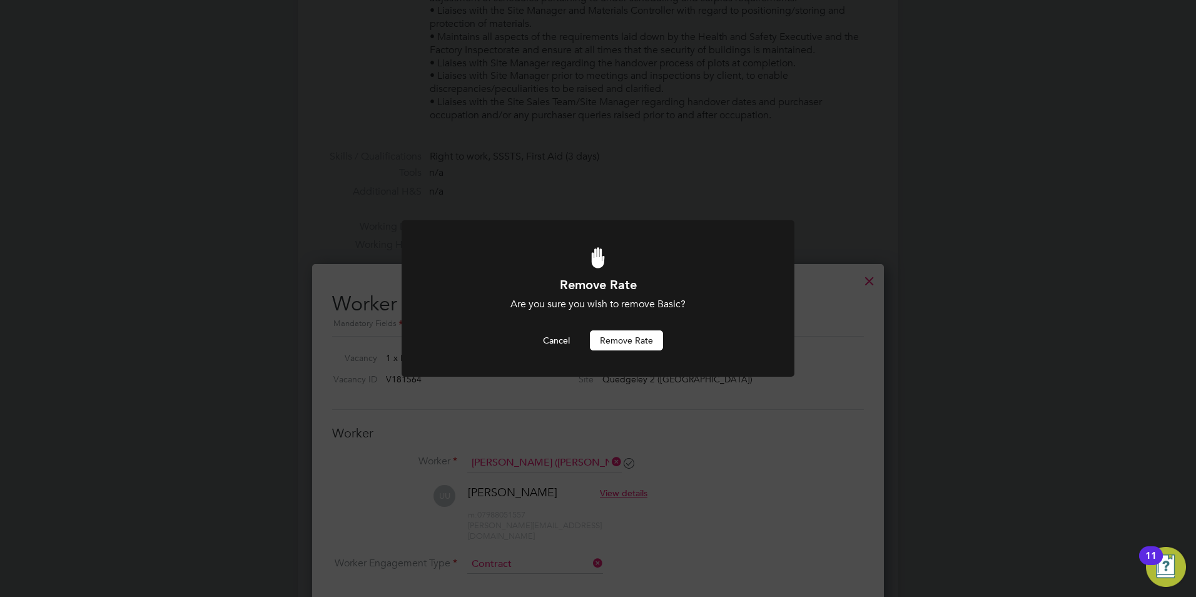
click at [603, 338] on button "Remove rate" at bounding box center [626, 340] width 73 height 20
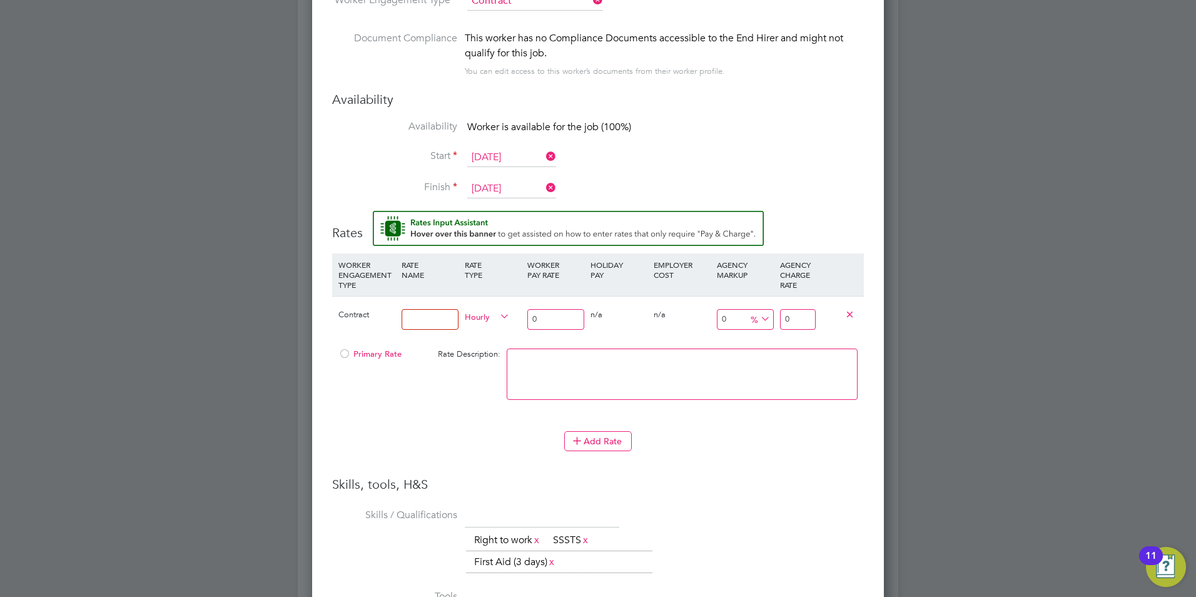
click at [447, 313] on input at bounding box center [430, 319] width 57 height 21
click at [440, 312] on input at bounding box center [430, 319] width 57 height 21
click at [441, 309] on input "Day rATE" at bounding box center [430, 319] width 57 height 21
type input "Day Rate"
click at [468, 330] on li "DAILY" at bounding box center [487, 336] width 54 height 16
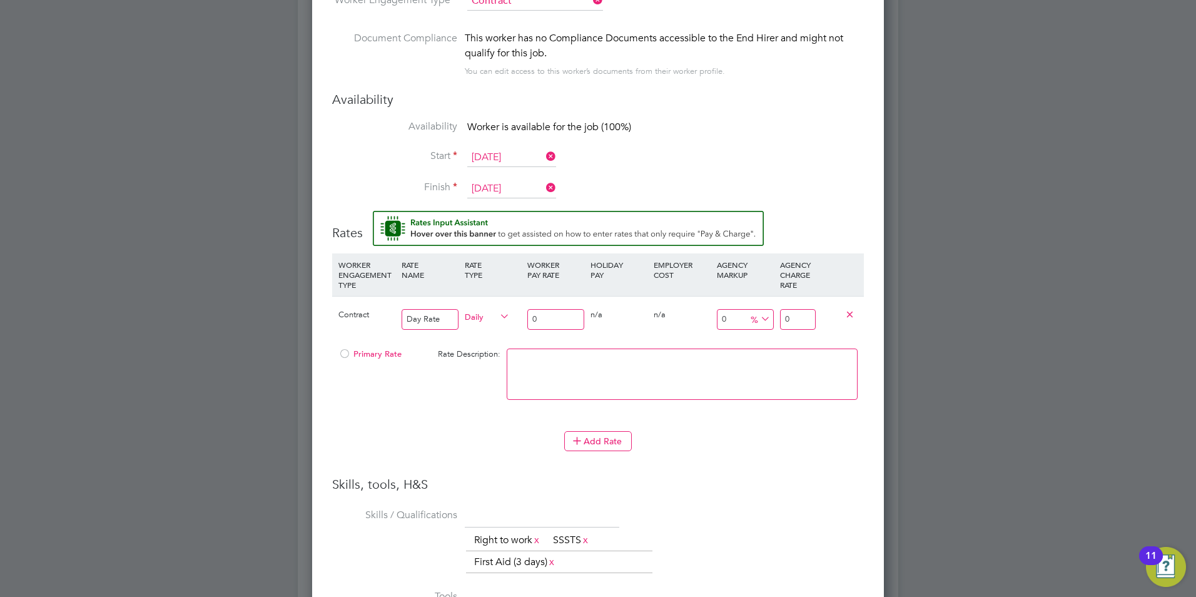
click at [559, 309] on input "0" at bounding box center [555, 319] width 57 height 21
drag, startPoint x: 557, startPoint y: 306, endPoint x: 553, endPoint y: 294, distance: 13.1
click at [563, 310] on input "0" at bounding box center [555, 319] width 57 height 21
type input "2"
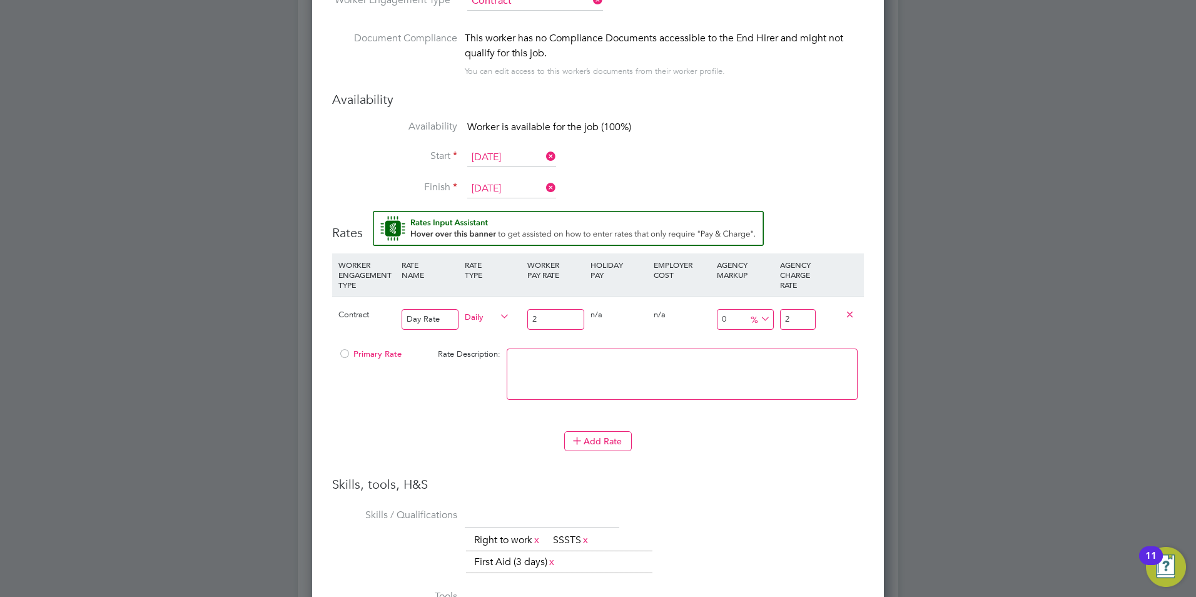
type input "25"
type input "250"
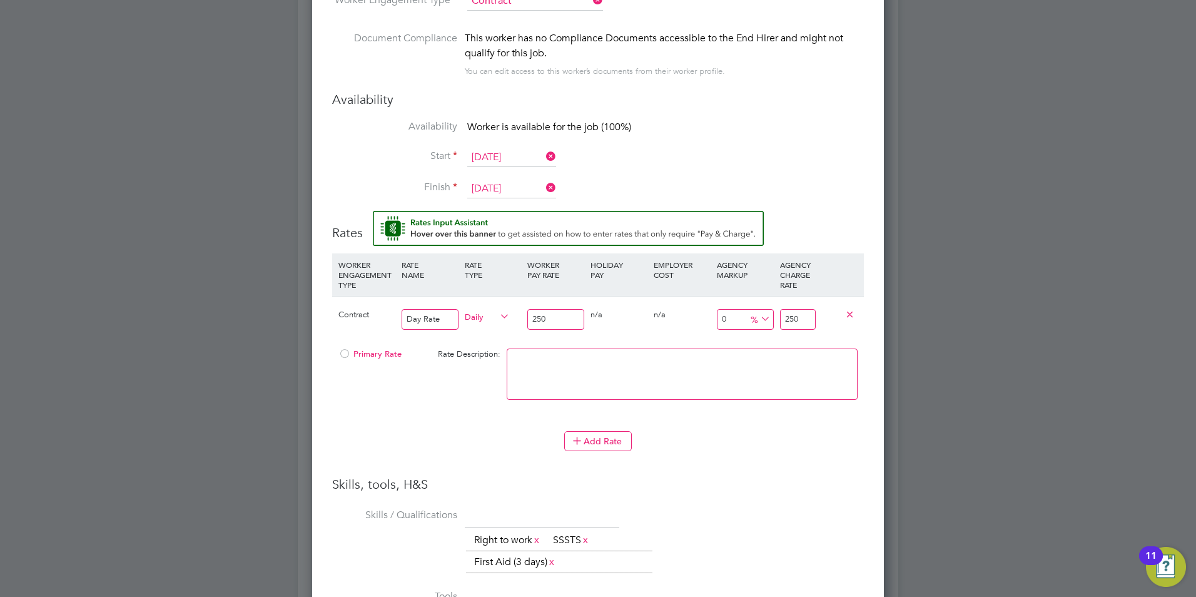
click at [758, 310] on icon at bounding box center [758, 319] width 0 height 18
click at [738, 309] on input "0" at bounding box center [745, 319] width 57 height 21
type input "1"
type input "252.5"
type input "17"
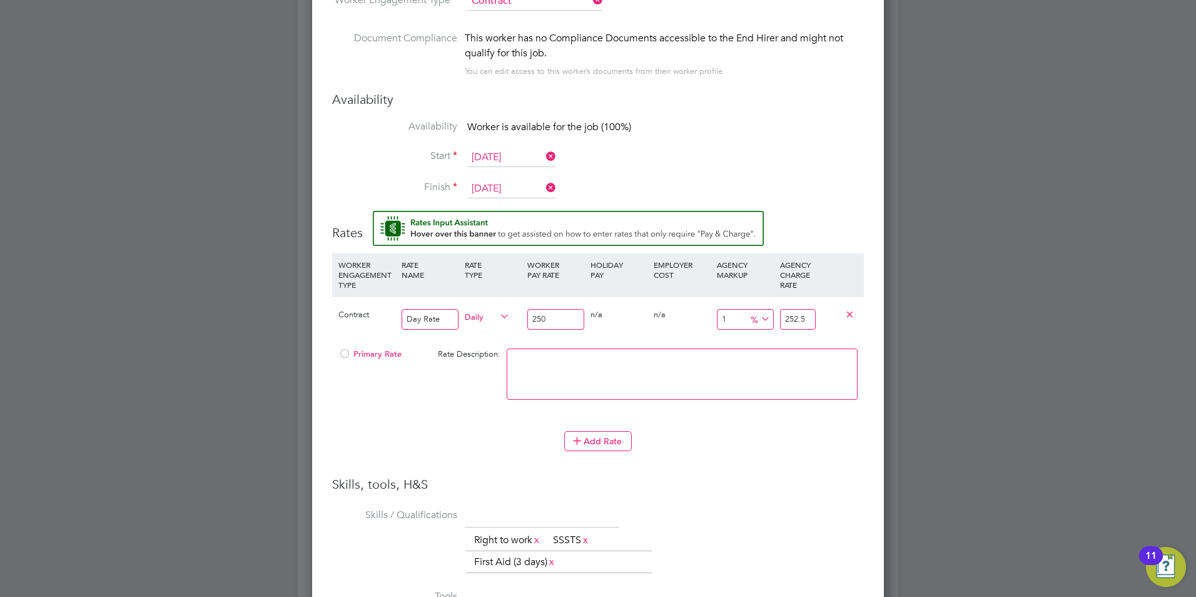
type input "292.5"
type input "17.5"
type input "293.75"
type input "17.5"
click at [691, 318] on div "0 n/a" at bounding box center [681, 314] width 63 height 36
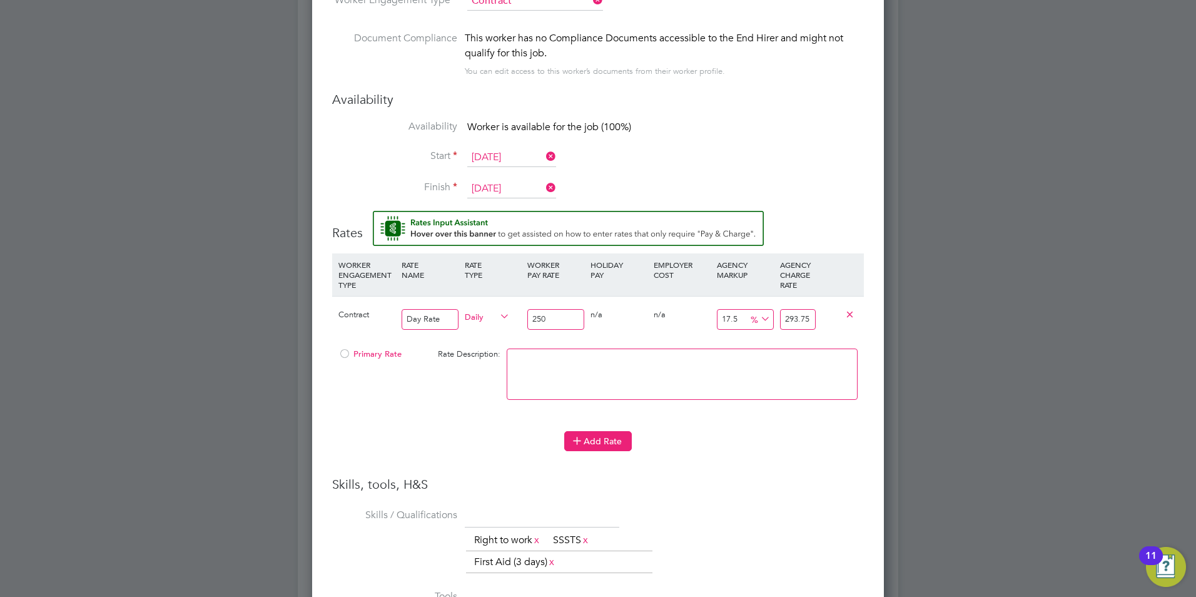
click at [610, 431] on button "Add Rate" at bounding box center [598, 441] width 68 height 20
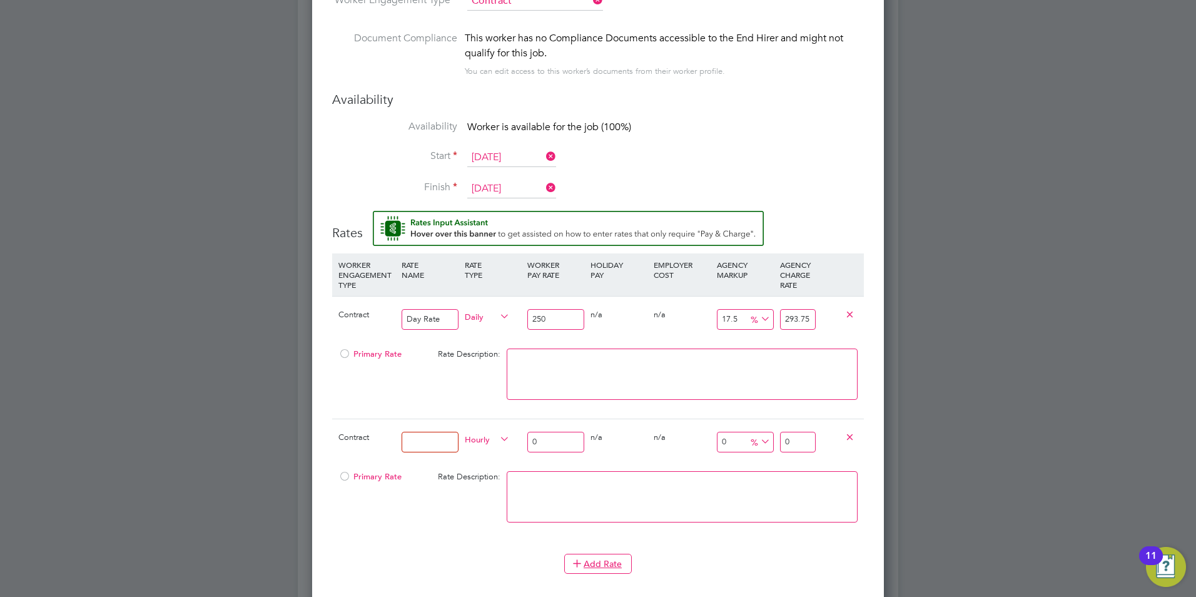
click at [854, 432] on icon at bounding box center [849, 436] width 9 height 9
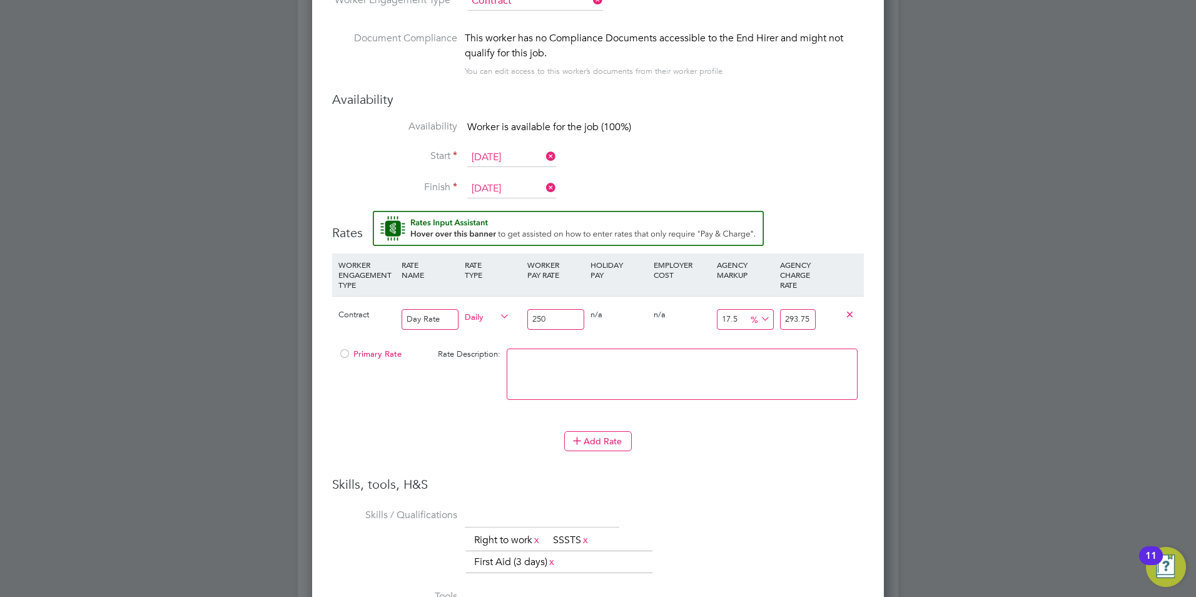
scroll to position [1220, 572]
click at [352, 348] on span "Primary Rate" at bounding box center [369, 353] width 63 height 11
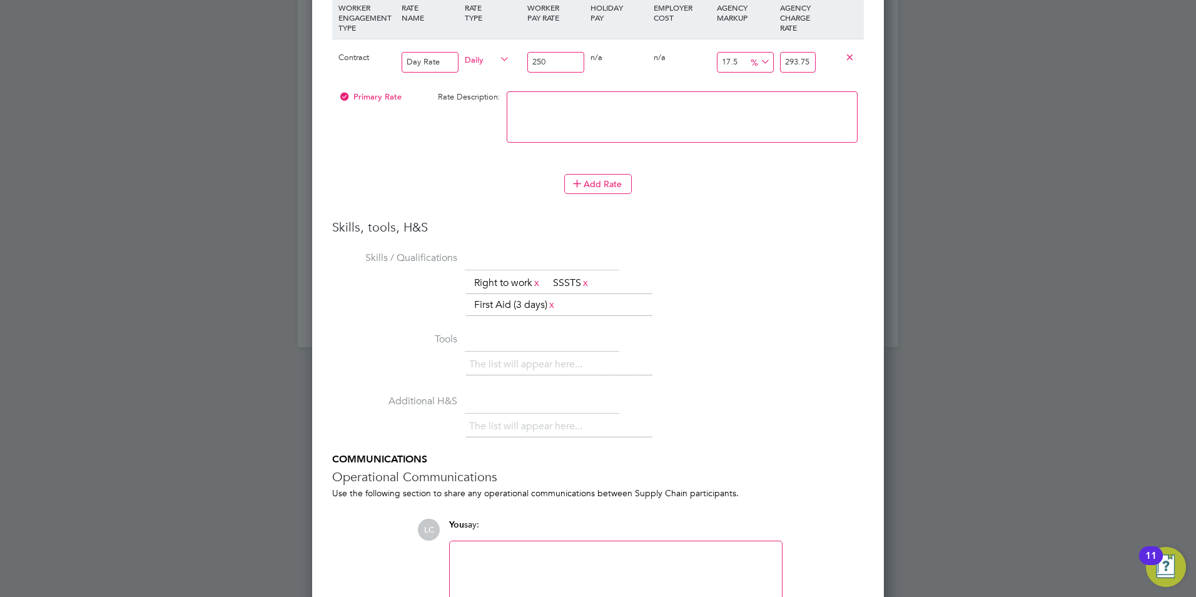
scroll to position [1484, 0]
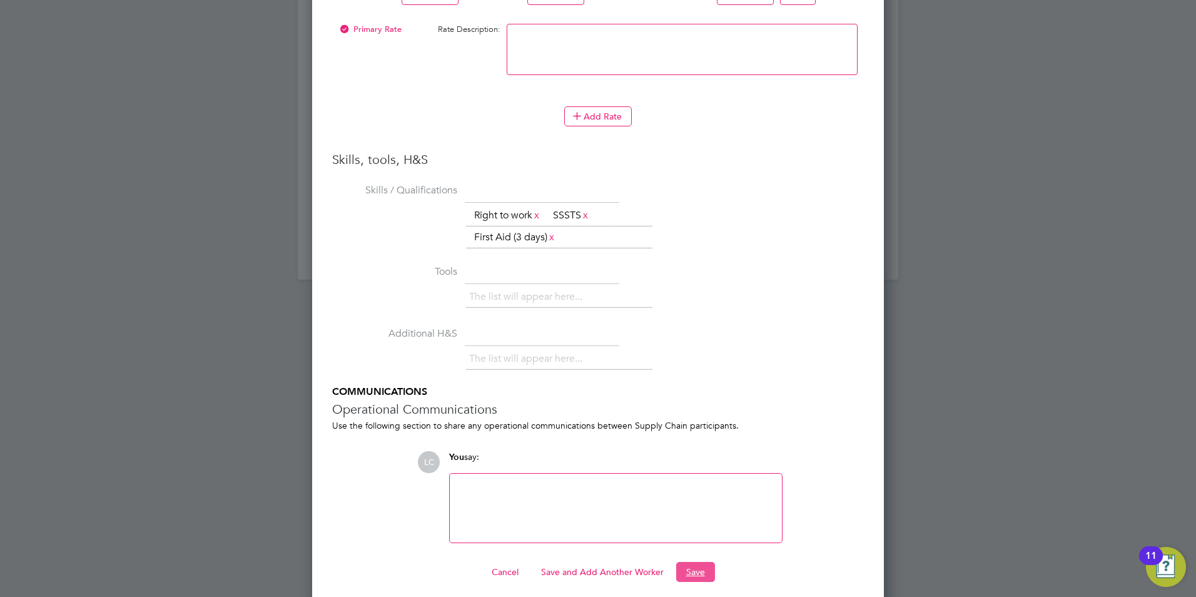
click at [694, 562] on button "Save" at bounding box center [695, 572] width 39 height 20
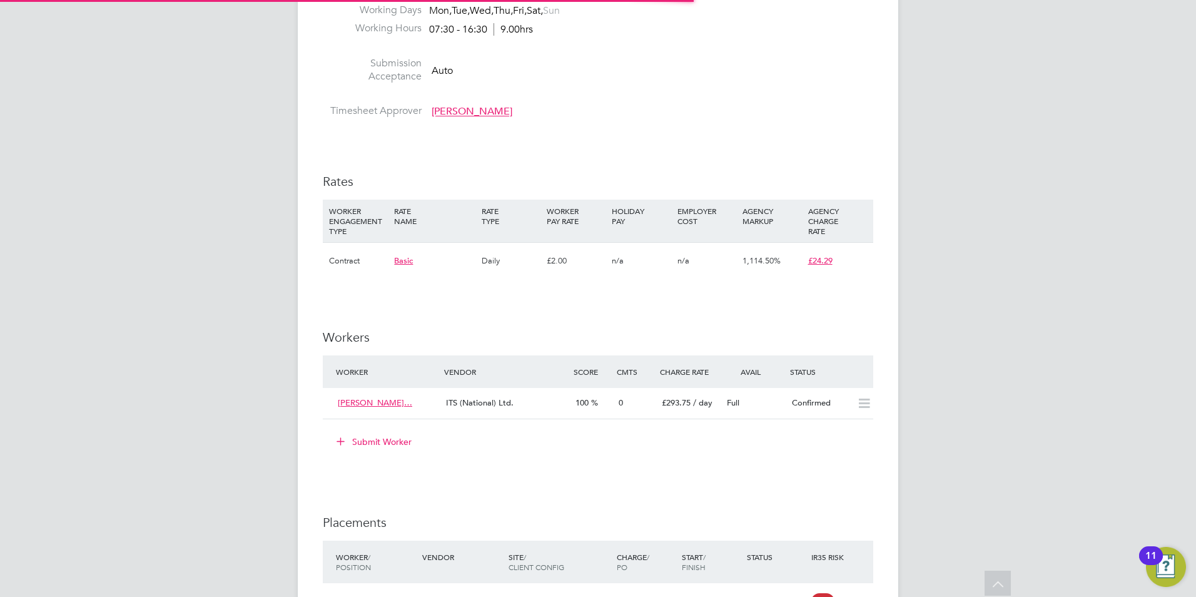
scroll to position [36, 87]
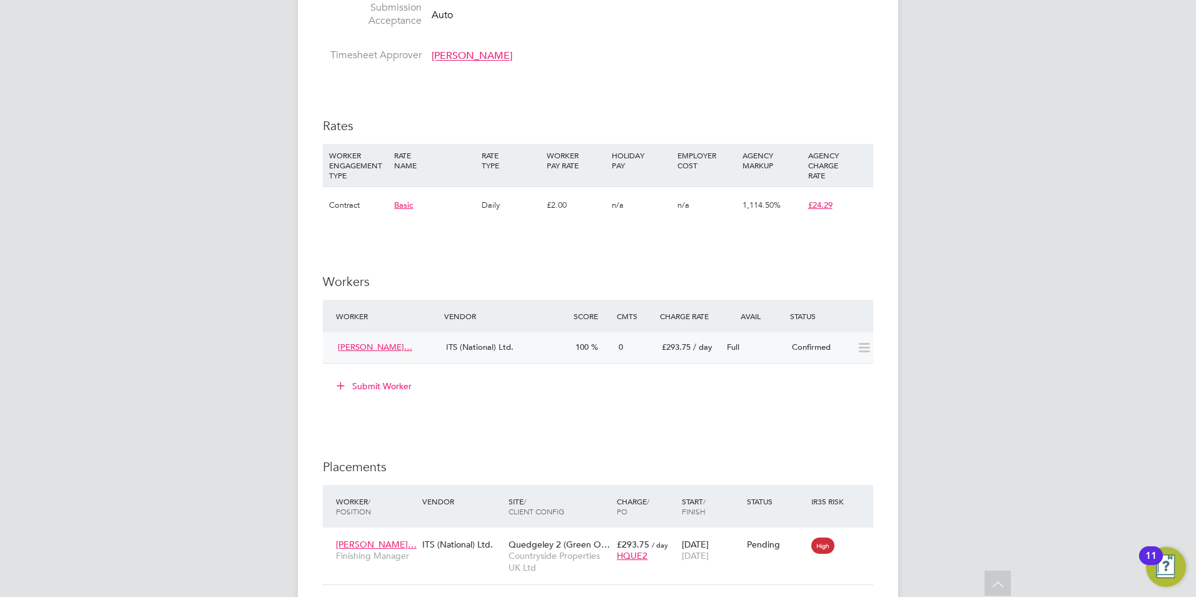
click at [856, 347] on icon at bounding box center [864, 348] width 16 height 10
click at [862, 350] on icon at bounding box center [864, 348] width 16 height 10
click at [589, 411] on div "IR35 Determination IR35 Status Inside IR35 Status Determination Statement Role_…" at bounding box center [598, 131] width 550 height 1470
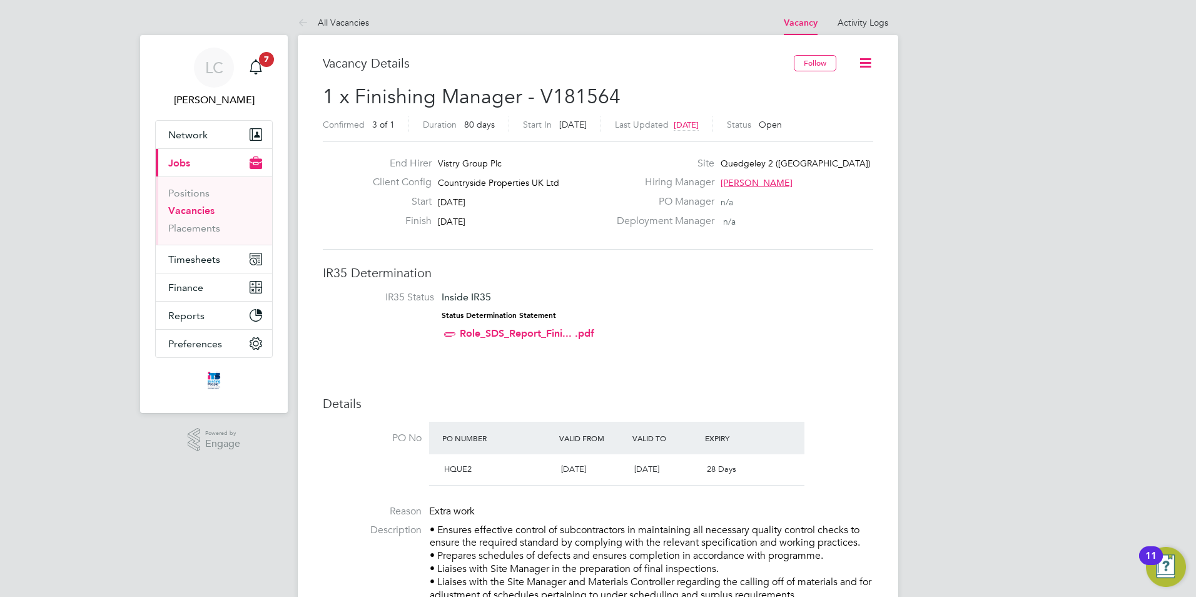
click at [871, 63] on icon at bounding box center [866, 63] width 16 height 16
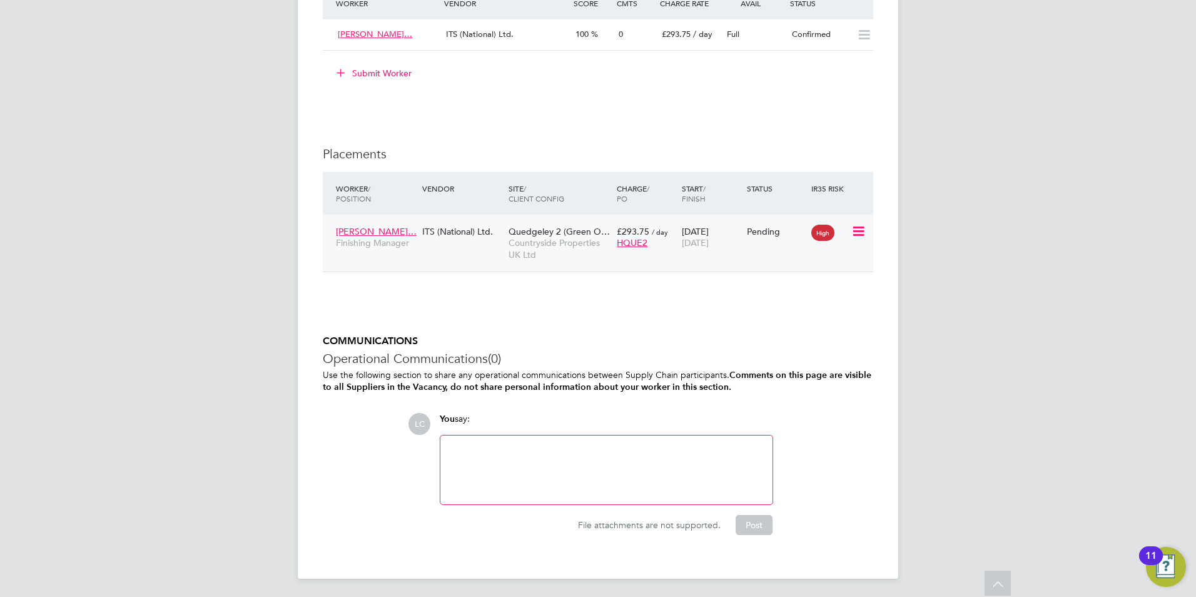
click at [858, 224] on icon at bounding box center [857, 231] width 13 height 15
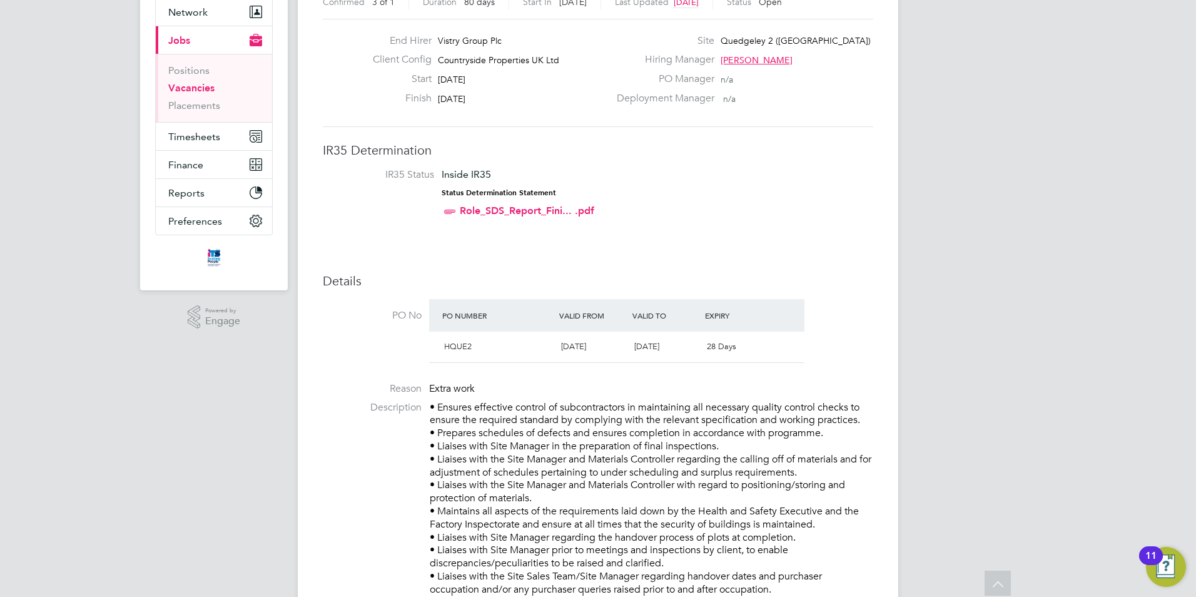
scroll to position [118, 0]
